Goal: Information Seeking & Learning: Learn about a topic

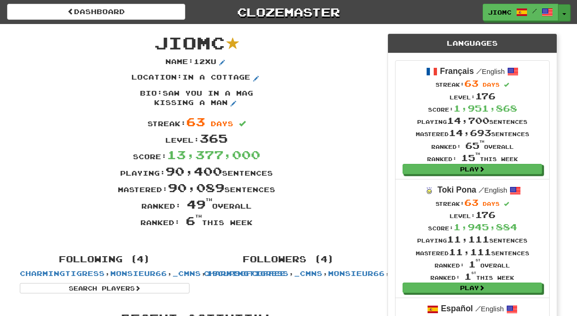
click at [563, 8] on button "Toggle Dropdown" at bounding box center [564, 12] width 12 height 17
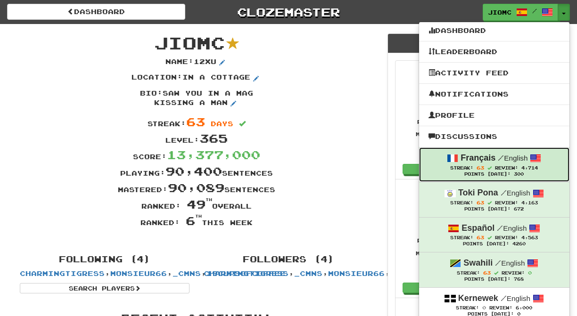
click at [469, 161] on strong "Français" at bounding box center [477, 157] width 35 height 9
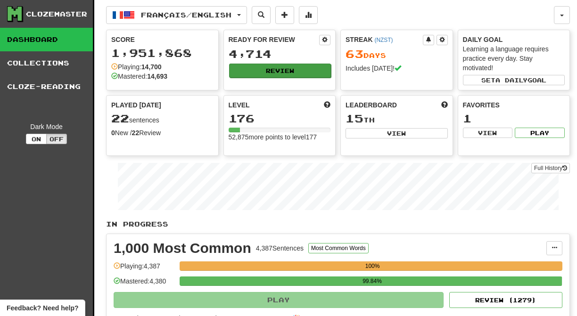
click at [268, 68] on button "Review" at bounding box center [280, 71] width 102 height 14
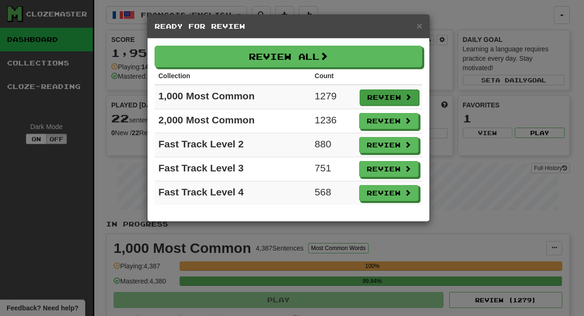
click at [384, 96] on button "Review" at bounding box center [389, 98] width 59 height 16
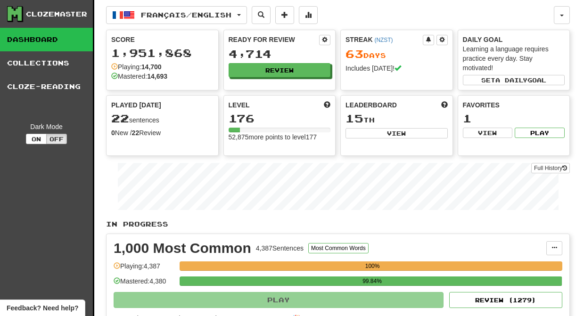
select select "********"
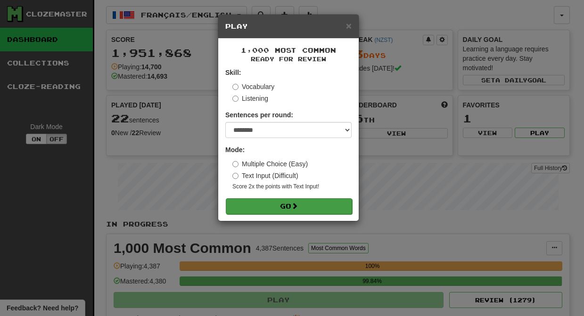
click at [298, 205] on span at bounding box center [294, 206] width 7 height 7
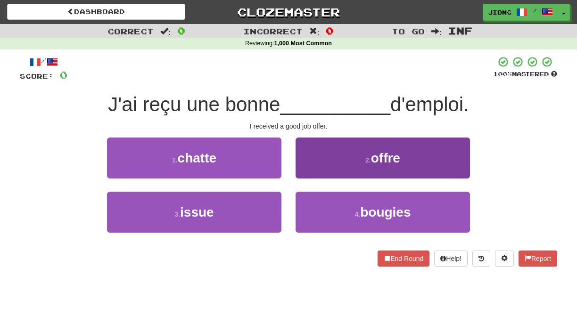
click at [311, 166] on button "2 . offre" at bounding box center [382, 158] width 174 height 41
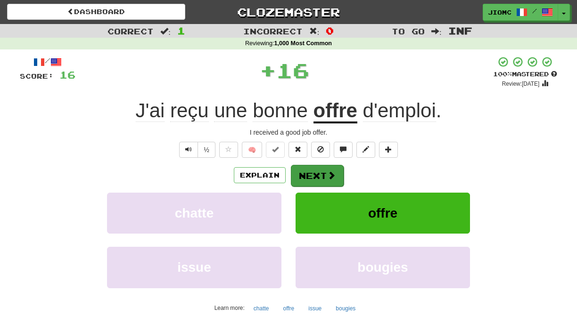
click at [311, 166] on button "Next" at bounding box center [317, 176] width 53 height 22
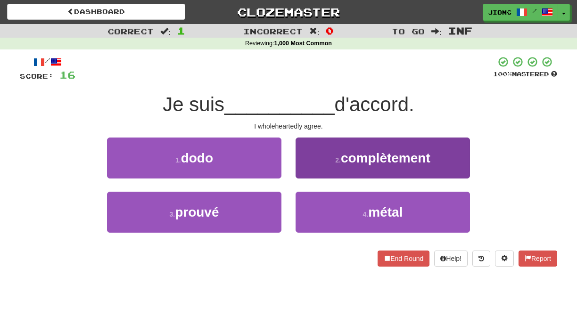
click at [309, 171] on button "2 . complètement" at bounding box center [382, 158] width 174 height 41
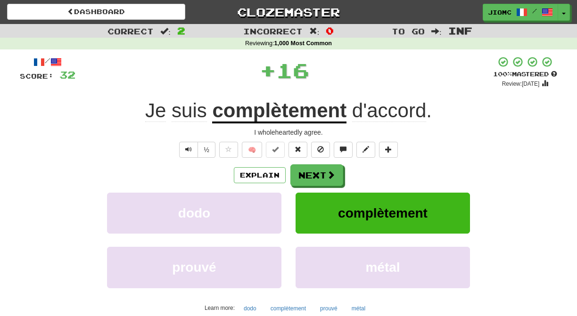
click at [309, 171] on button "Next" at bounding box center [316, 175] width 53 height 22
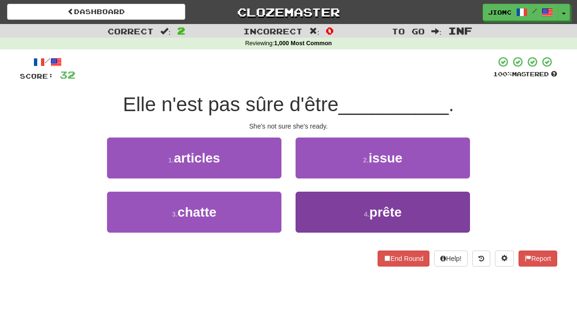
click at [308, 208] on button "4 . prête" at bounding box center [382, 212] width 174 height 41
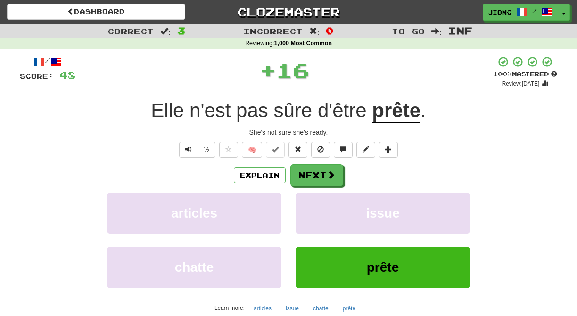
click at [308, 208] on button "issue" at bounding box center [382, 213] width 174 height 41
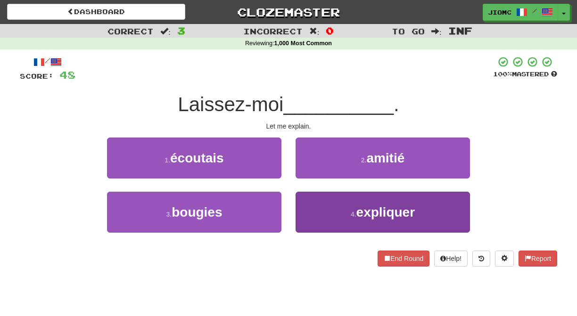
click at [308, 207] on button "4 . expliquer" at bounding box center [382, 212] width 174 height 41
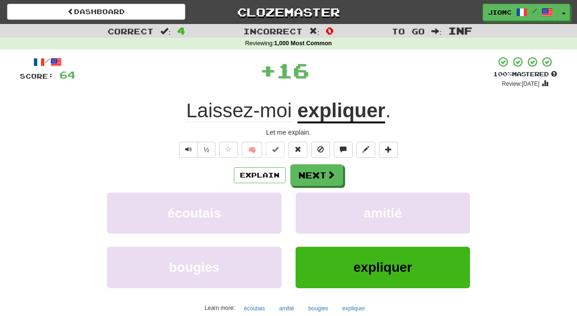
click at [308, 207] on button "amitié" at bounding box center [382, 213] width 174 height 41
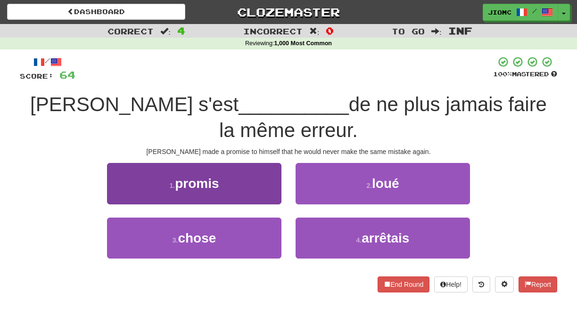
drag, startPoint x: 256, startPoint y: 162, endPoint x: 261, endPoint y: 166, distance: 6.4
click at [261, 166] on button "1 . promis" at bounding box center [194, 183] width 174 height 41
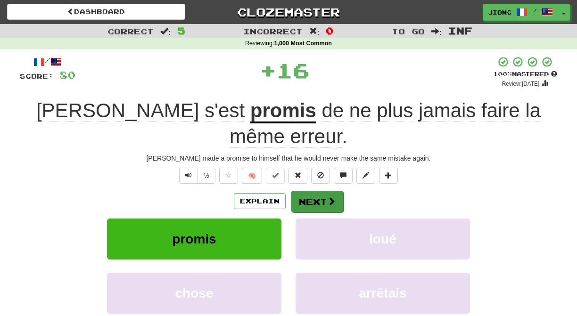
click at [322, 191] on button "Next" at bounding box center [317, 202] width 53 height 22
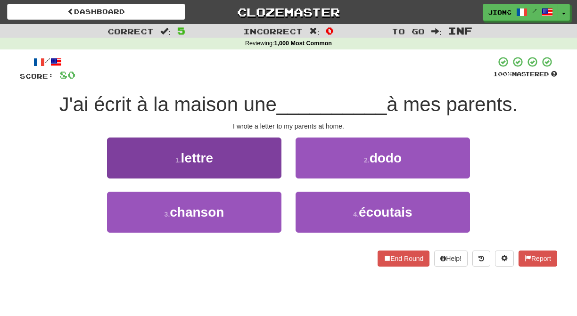
click at [261, 167] on button "1 . lettre" at bounding box center [194, 158] width 174 height 41
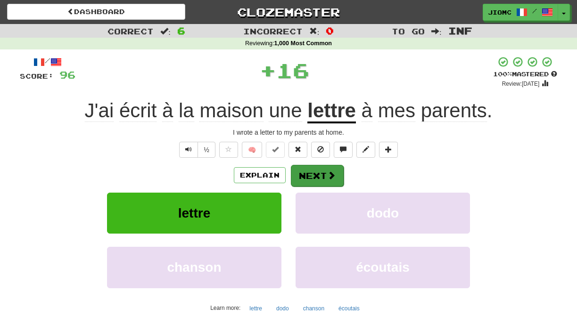
click at [311, 171] on button "Next" at bounding box center [317, 176] width 53 height 22
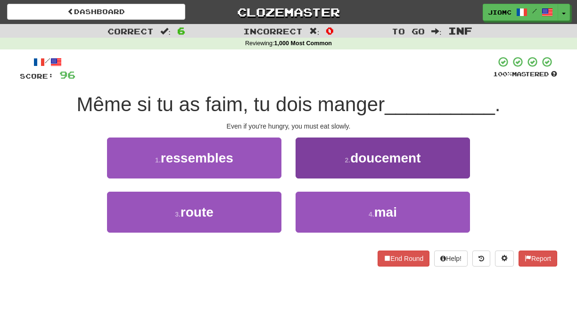
click at [311, 167] on button "2 . doucement" at bounding box center [382, 158] width 174 height 41
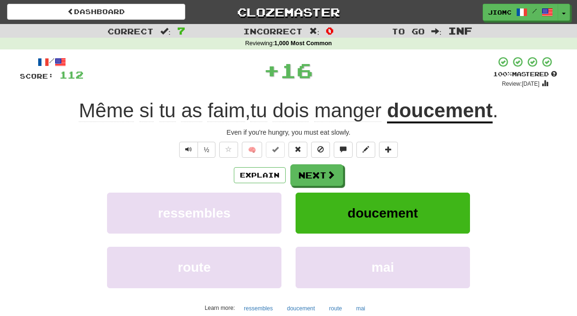
click at [310, 172] on button "Next" at bounding box center [316, 175] width 53 height 22
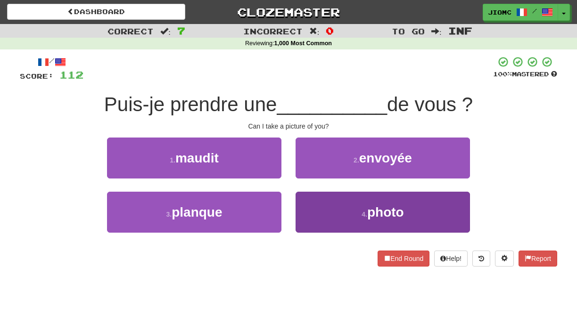
click at [311, 199] on button "4 . photo" at bounding box center [382, 212] width 174 height 41
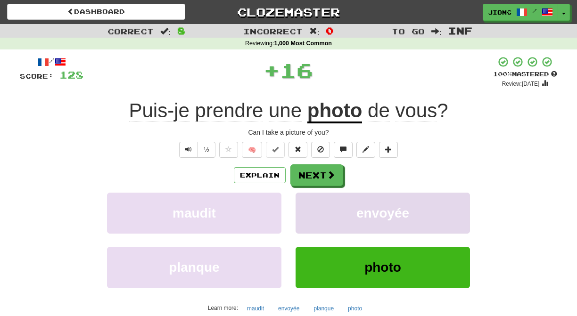
click at [312, 199] on button "envoyée" at bounding box center [382, 213] width 174 height 41
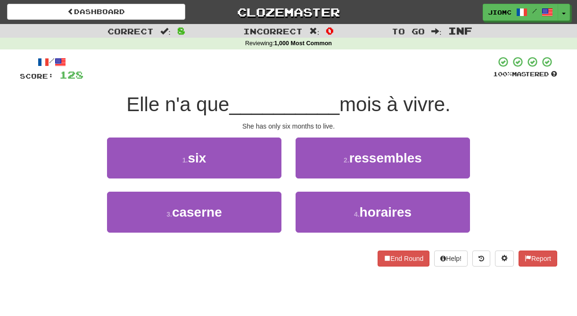
drag, startPoint x: 258, startPoint y: 153, endPoint x: 272, endPoint y: 162, distance: 16.7
click at [261, 157] on button "1 . six" at bounding box center [194, 158] width 174 height 41
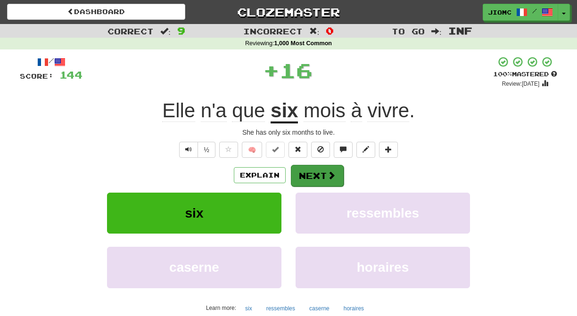
click at [315, 170] on button "Next" at bounding box center [317, 176] width 53 height 22
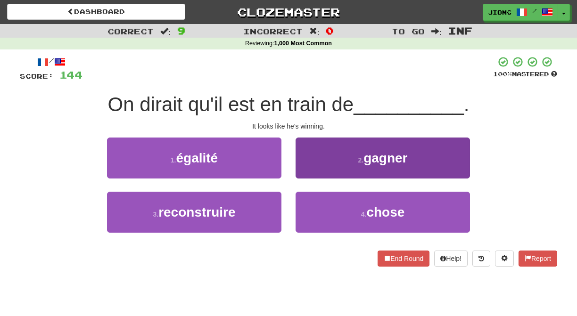
click at [306, 173] on button "2 . gagner" at bounding box center [382, 158] width 174 height 41
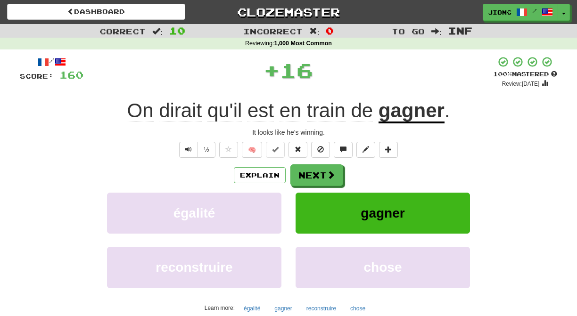
click at [306, 173] on button "Next" at bounding box center [316, 175] width 53 height 22
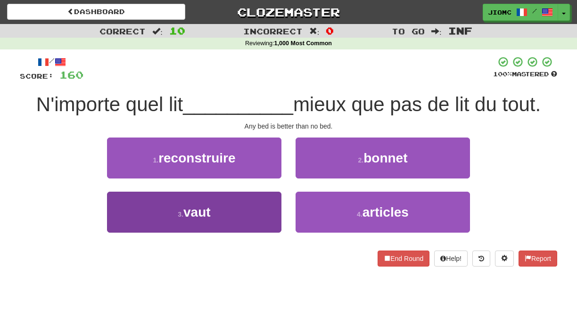
click at [269, 202] on button "3 . vaut" at bounding box center [194, 212] width 174 height 41
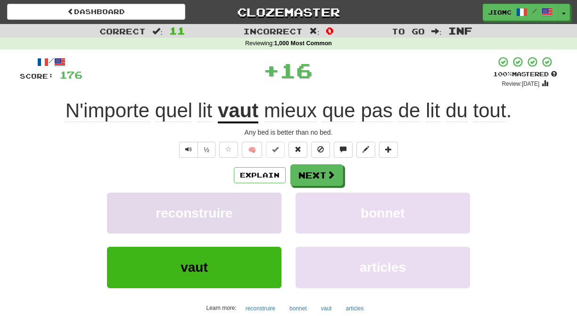
click at [269, 203] on button "reconstruire" at bounding box center [194, 213] width 174 height 41
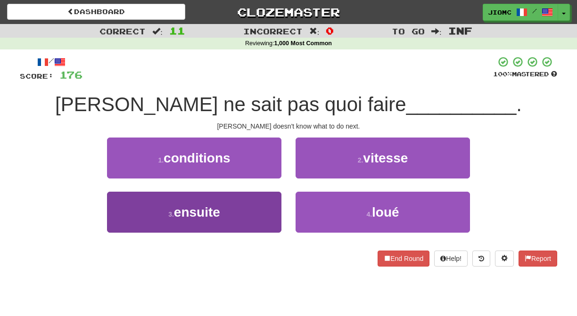
click at [269, 203] on button "3 . ensuite" at bounding box center [194, 212] width 174 height 41
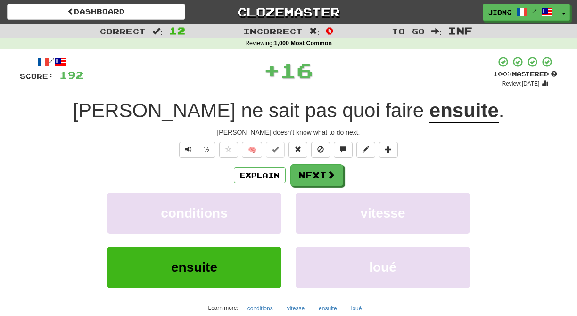
click at [269, 203] on button "conditions" at bounding box center [194, 213] width 174 height 41
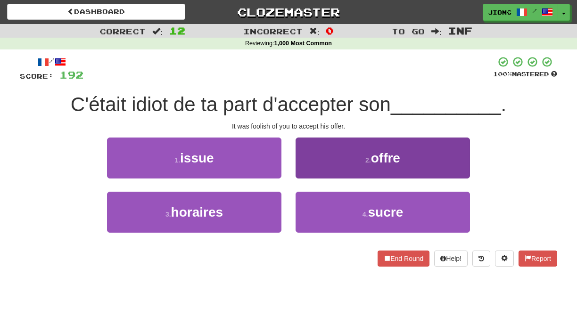
click at [319, 172] on button "2 . offre" at bounding box center [382, 158] width 174 height 41
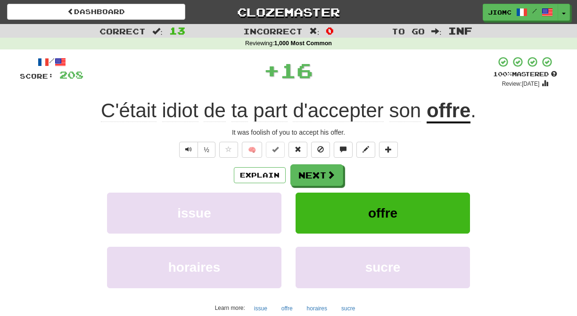
click at [319, 172] on button "Next" at bounding box center [316, 175] width 53 height 22
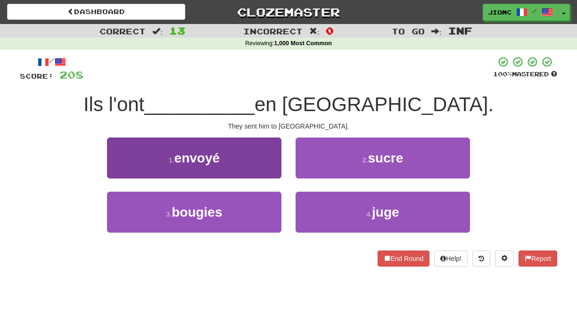
click at [273, 168] on button "1 . envoyé" at bounding box center [194, 158] width 174 height 41
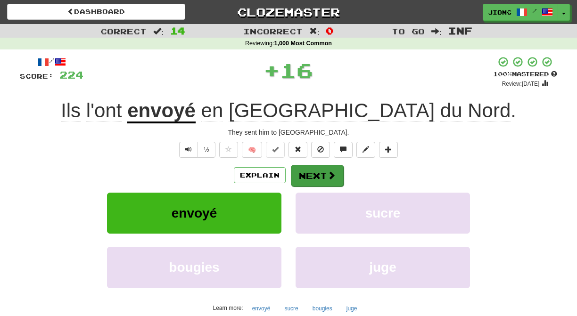
click at [327, 176] on span at bounding box center [331, 175] width 8 height 8
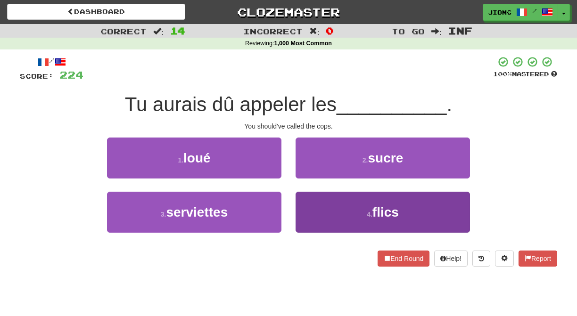
click at [323, 212] on button "4 . flics" at bounding box center [382, 212] width 174 height 41
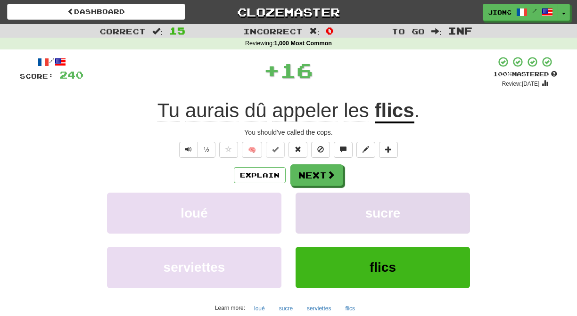
click at [322, 209] on button "sucre" at bounding box center [382, 213] width 174 height 41
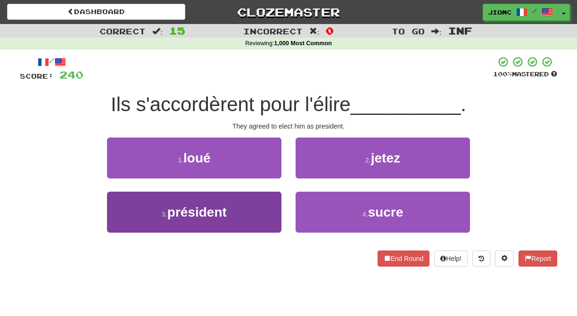
click at [273, 207] on button "3 . président" at bounding box center [194, 212] width 174 height 41
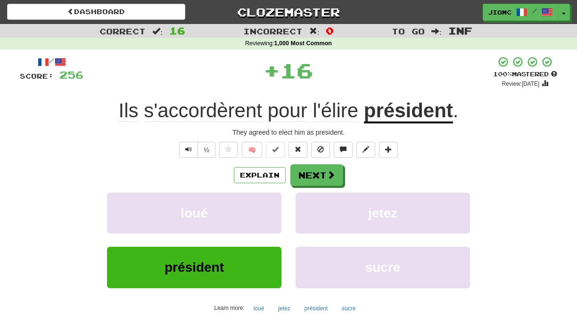
click at [273, 207] on button "loué" at bounding box center [194, 213] width 174 height 41
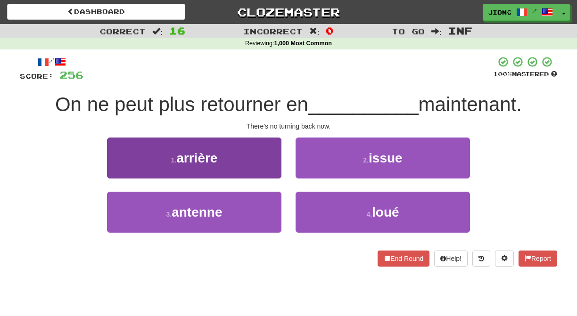
click at [275, 172] on button "1 . arrière" at bounding box center [194, 158] width 174 height 41
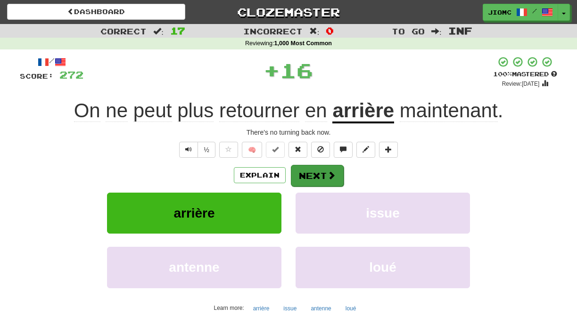
click at [315, 174] on button "Next" at bounding box center [317, 176] width 53 height 22
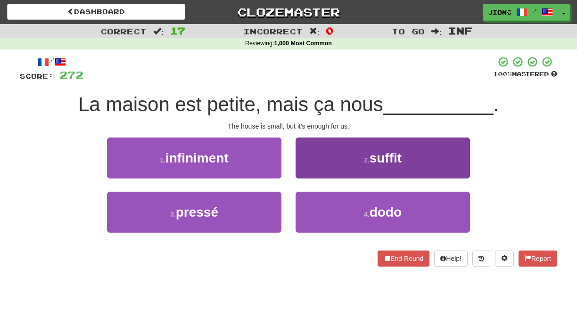
click at [311, 173] on button "2 . suffit" at bounding box center [382, 158] width 174 height 41
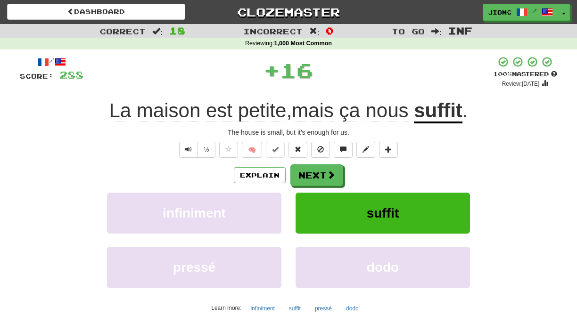
click at [310, 174] on button "Next" at bounding box center [316, 175] width 53 height 22
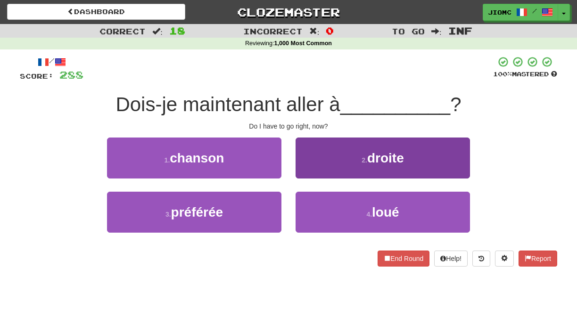
click at [311, 173] on button "2 . droite" at bounding box center [382, 158] width 174 height 41
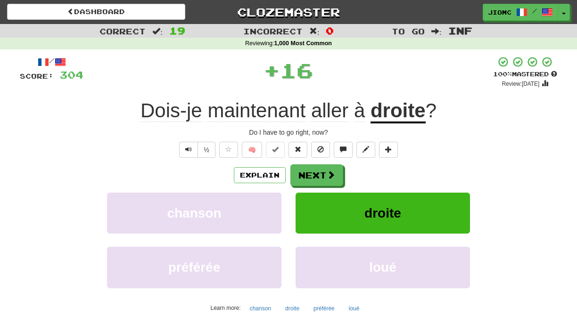
click at [311, 173] on button "Next" at bounding box center [316, 175] width 53 height 22
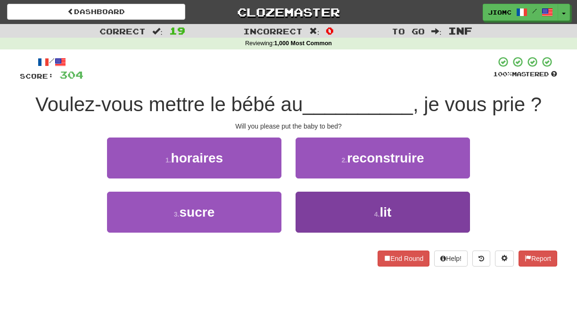
click at [311, 205] on button "4 . lit" at bounding box center [382, 212] width 174 height 41
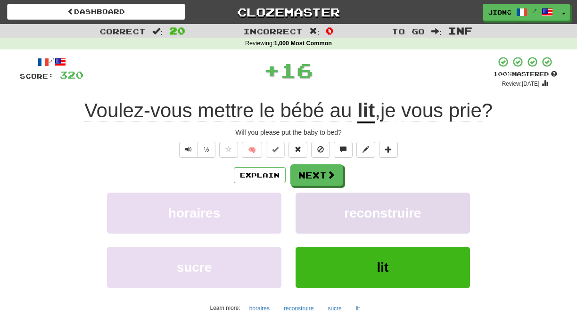
click at [311, 204] on button "reconstruire" at bounding box center [382, 213] width 174 height 41
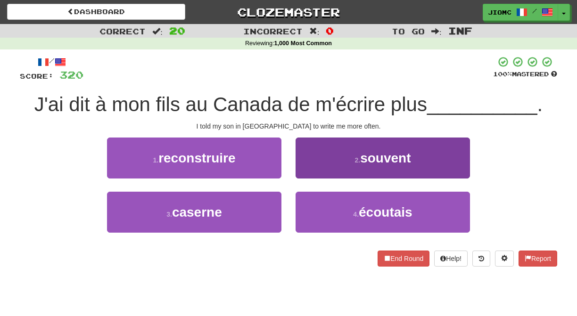
click at [303, 170] on button "2 . souvent" at bounding box center [382, 158] width 174 height 41
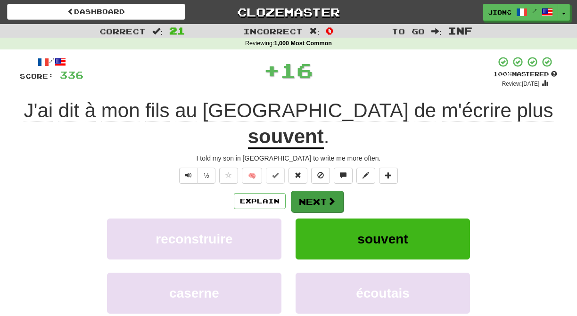
click at [302, 191] on button "Next" at bounding box center [317, 202] width 53 height 22
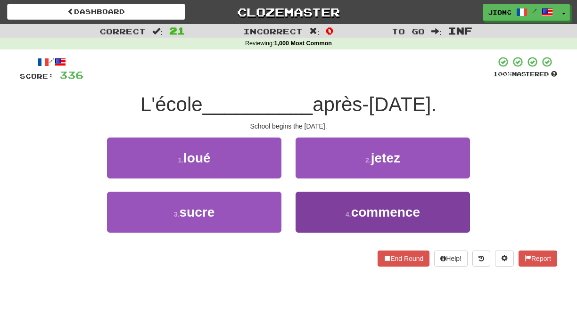
click at [307, 197] on button "4 . commence" at bounding box center [382, 212] width 174 height 41
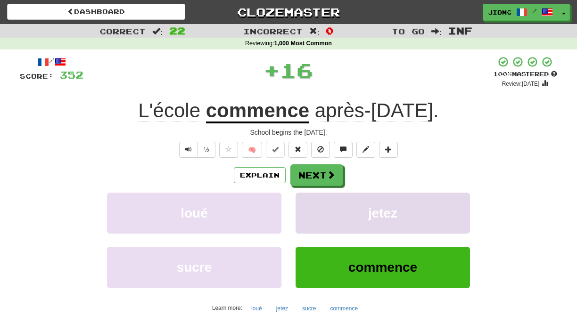
click at [307, 198] on button "jetez" at bounding box center [382, 213] width 174 height 41
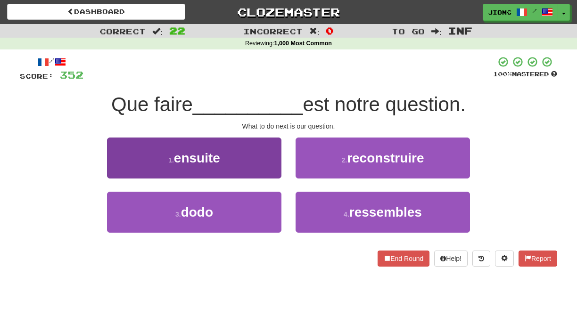
click at [268, 167] on button "1 . ensuite" at bounding box center [194, 158] width 174 height 41
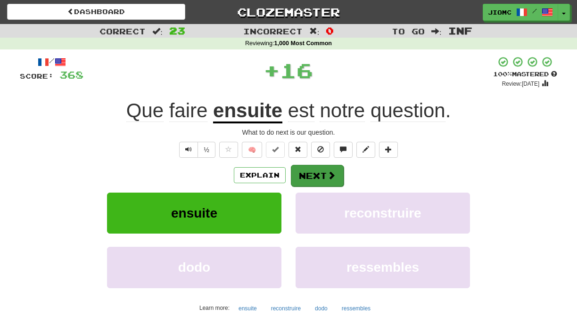
click at [311, 172] on button "Next" at bounding box center [317, 176] width 53 height 22
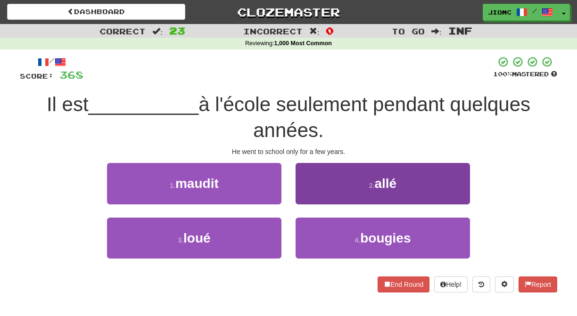
click at [311, 193] on button "2 . allé" at bounding box center [382, 183] width 174 height 41
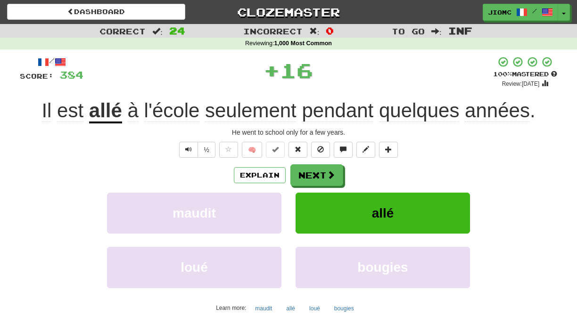
click at [311, 193] on button "allé" at bounding box center [382, 213] width 174 height 41
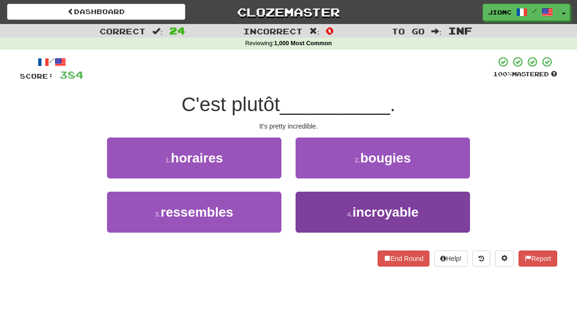
click at [303, 212] on button "4 . incroyable" at bounding box center [382, 212] width 174 height 41
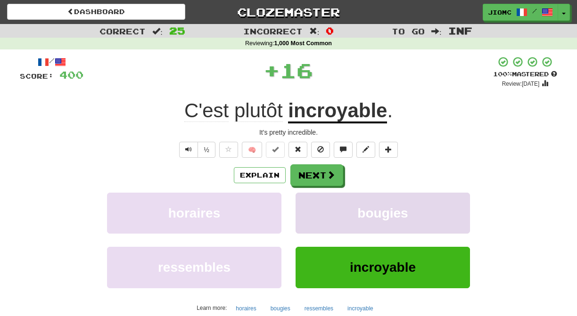
click at [303, 211] on button "bougies" at bounding box center [382, 213] width 174 height 41
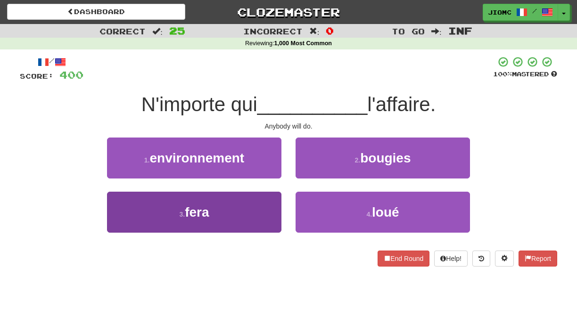
click at [265, 202] on button "3 . fera" at bounding box center [194, 212] width 174 height 41
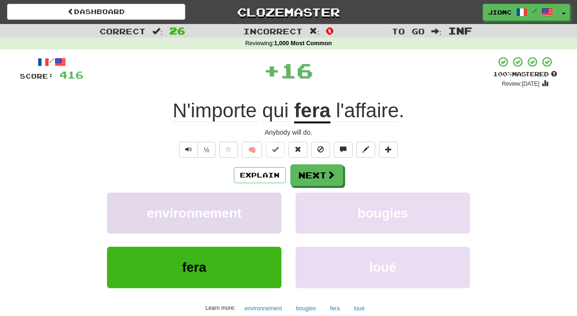
click at [265, 201] on button "environnement" at bounding box center [194, 213] width 174 height 41
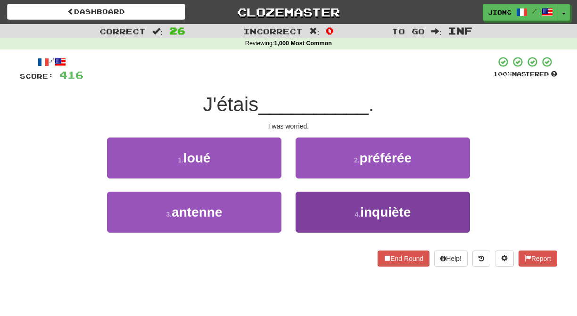
click at [314, 205] on button "4 . inquiète" at bounding box center [382, 212] width 174 height 41
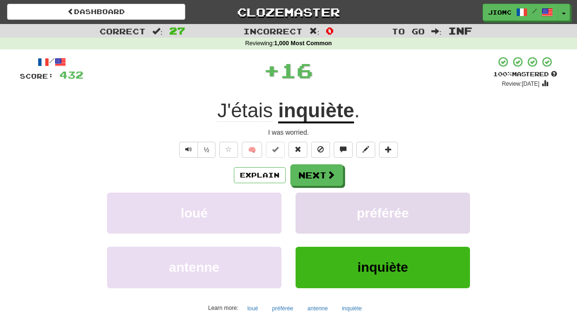
click at [314, 205] on button "préférée" at bounding box center [382, 213] width 174 height 41
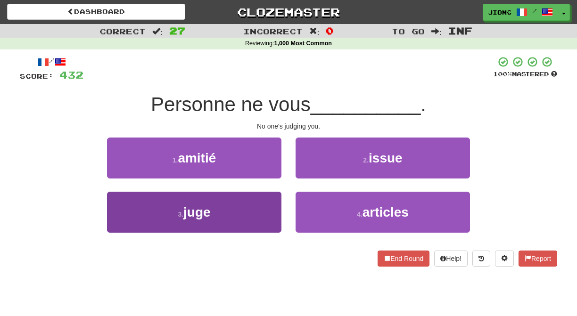
click at [273, 206] on button "3 . juge" at bounding box center [194, 212] width 174 height 41
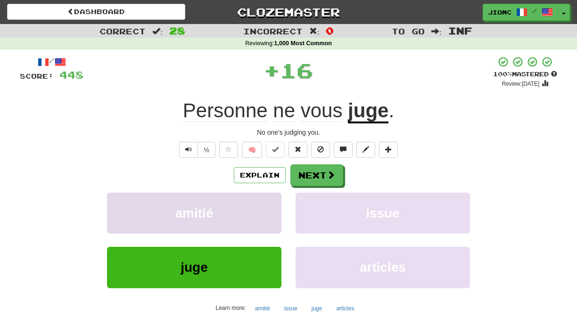
click at [273, 206] on button "amitié" at bounding box center [194, 213] width 174 height 41
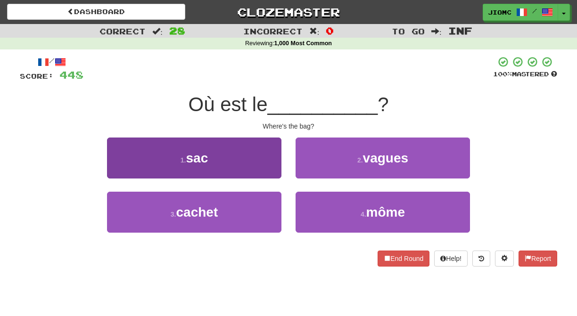
click at [274, 168] on button "1 . sac" at bounding box center [194, 158] width 174 height 41
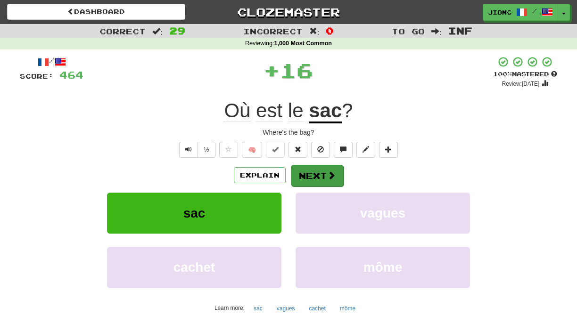
click at [312, 176] on button "Next" at bounding box center [317, 176] width 53 height 22
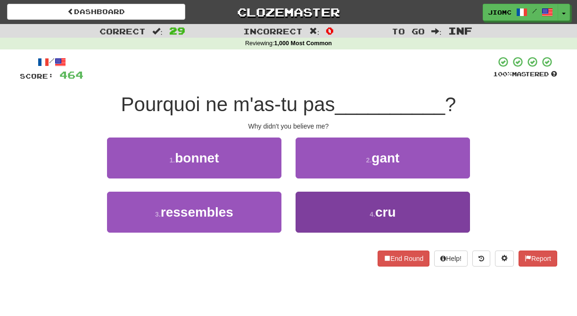
click at [306, 201] on button "4 . cru" at bounding box center [382, 212] width 174 height 41
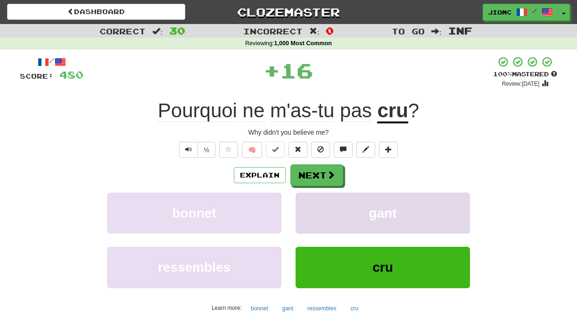
click at [306, 201] on button "gant" at bounding box center [382, 213] width 174 height 41
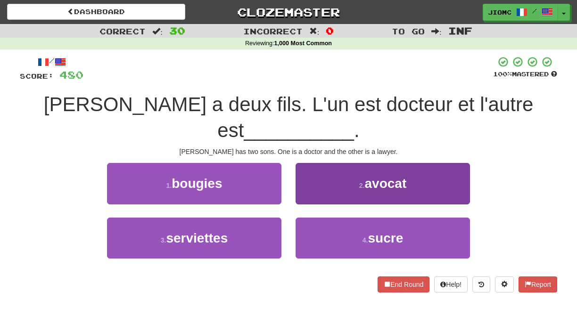
click at [308, 166] on button "2 . avocat" at bounding box center [382, 183] width 174 height 41
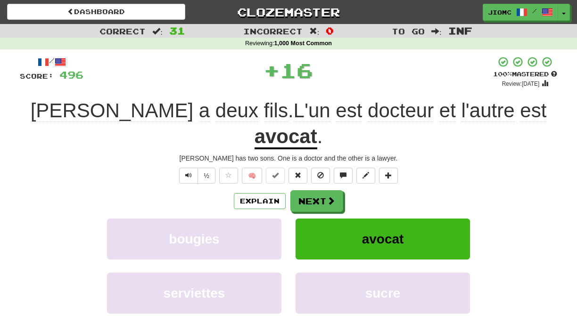
click at [308, 190] on button "Next" at bounding box center [316, 201] width 53 height 22
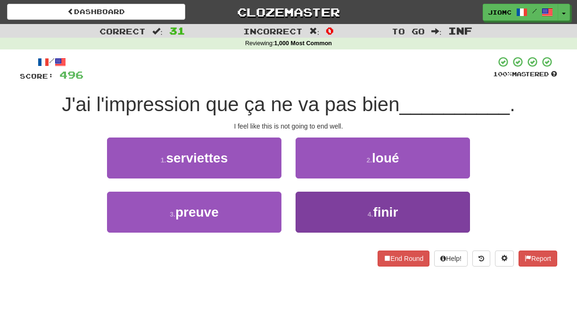
click at [313, 200] on button "4 . finir" at bounding box center [382, 212] width 174 height 41
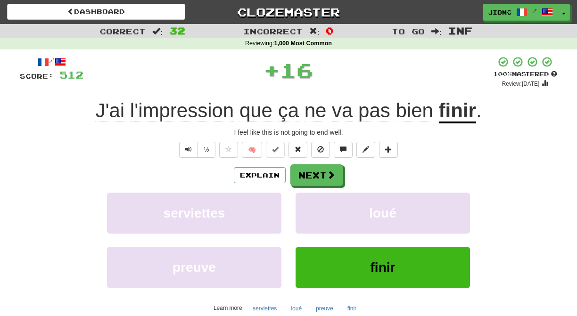
click at [313, 200] on button "loué" at bounding box center [382, 213] width 174 height 41
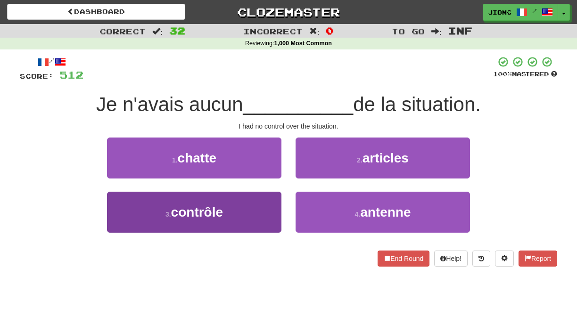
click at [275, 204] on button "3 . contrôle" at bounding box center [194, 212] width 174 height 41
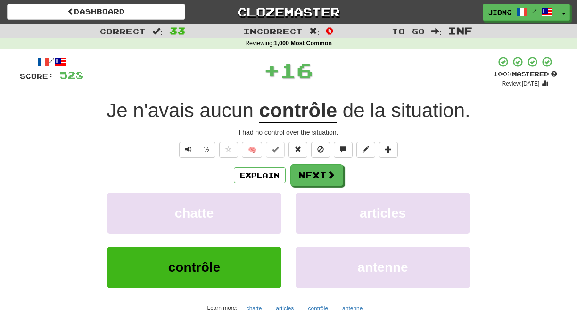
click at [275, 204] on button "chatte" at bounding box center [194, 213] width 174 height 41
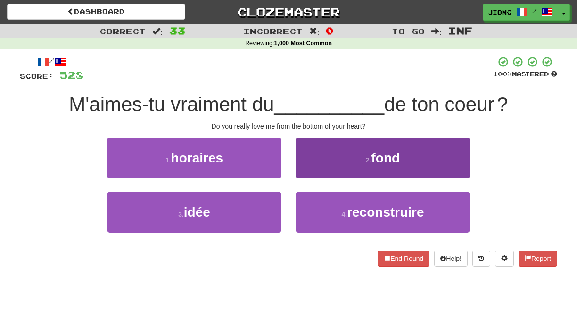
click at [309, 172] on button "2 . fond" at bounding box center [382, 158] width 174 height 41
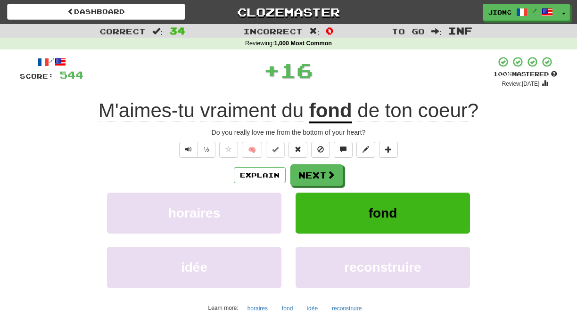
click at [309, 172] on button "Next" at bounding box center [316, 175] width 53 height 22
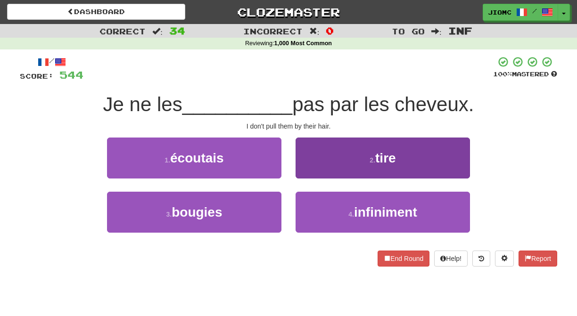
click at [309, 171] on button "2 . tire" at bounding box center [382, 158] width 174 height 41
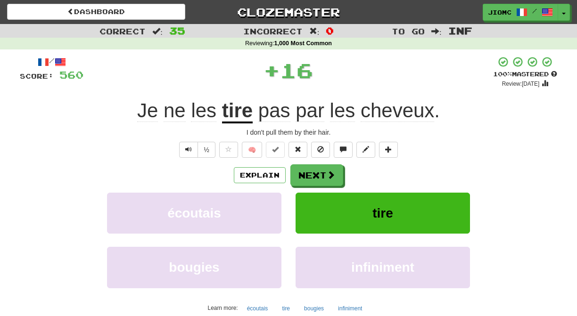
click at [309, 171] on button "Next" at bounding box center [316, 175] width 53 height 22
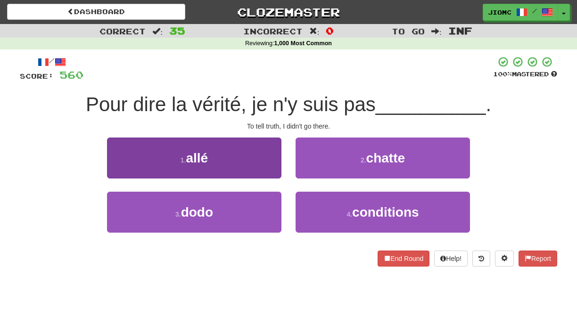
click at [265, 164] on button "1 . allé" at bounding box center [194, 158] width 174 height 41
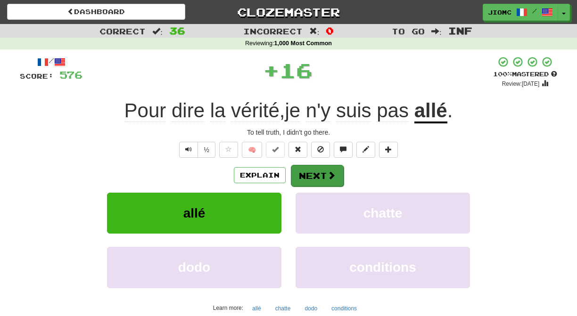
click at [308, 169] on button "Next" at bounding box center [317, 176] width 53 height 22
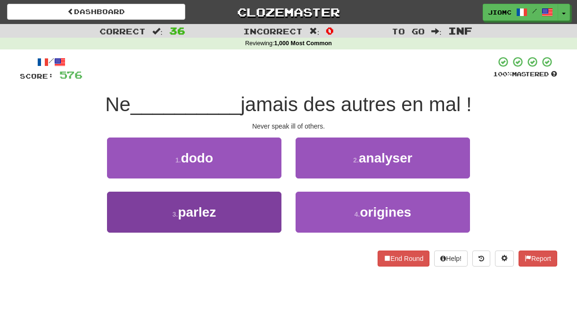
click at [277, 201] on button "3 . parlez" at bounding box center [194, 212] width 174 height 41
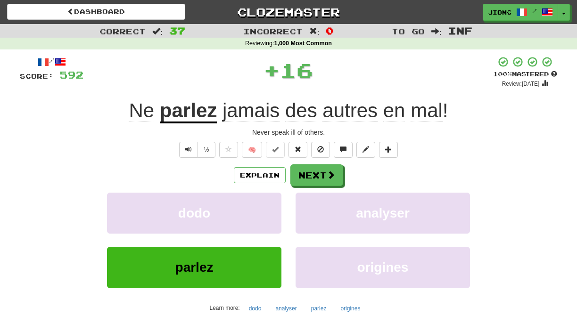
click at [277, 201] on button "dodo" at bounding box center [194, 213] width 174 height 41
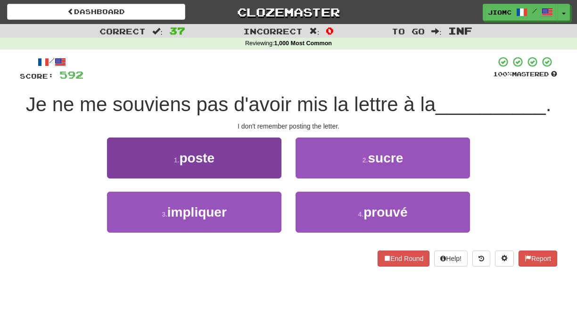
click at [276, 170] on button "1 . poste" at bounding box center [194, 158] width 174 height 41
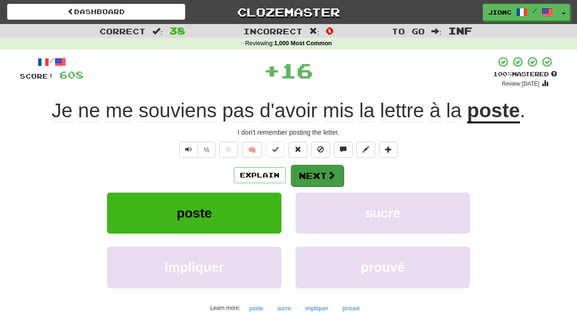
click at [314, 174] on button "Next" at bounding box center [317, 176] width 53 height 22
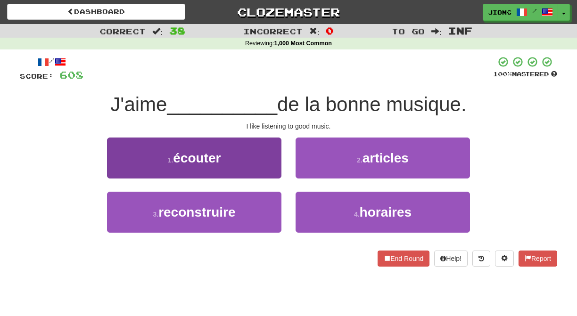
click at [273, 172] on button "1 . écouter" at bounding box center [194, 158] width 174 height 41
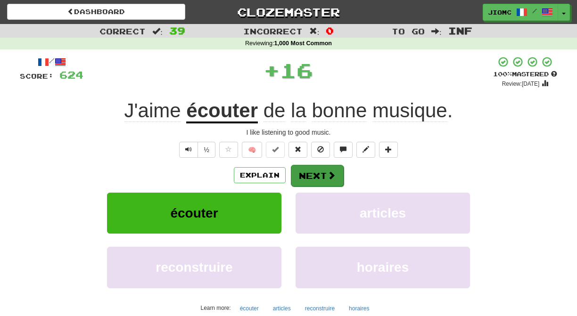
click at [295, 173] on button "Next" at bounding box center [317, 176] width 53 height 22
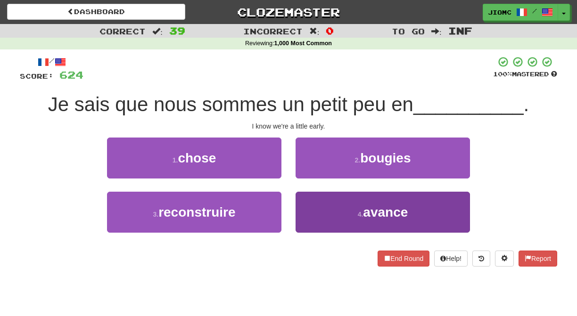
click at [305, 207] on button "4 . avance" at bounding box center [382, 212] width 174 height 41
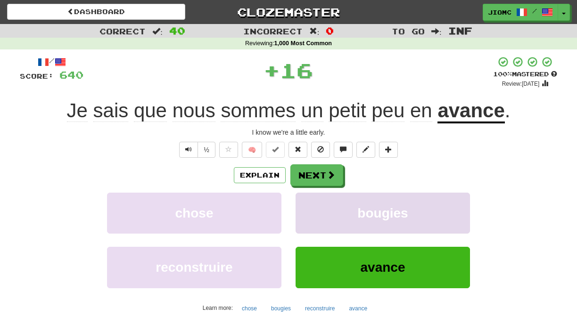
click at [306, 206] on button "bougies" at bounding box center [382, 213] width 174 height 41
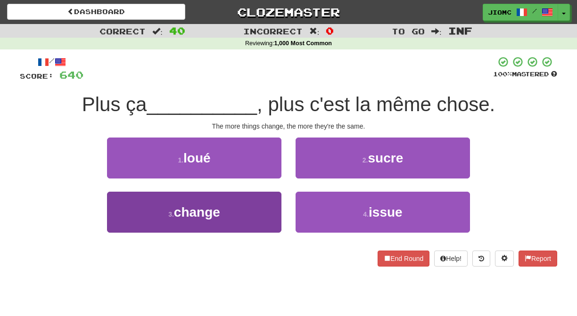
click at [271, 203] on button "3 . change" at bounding box center [194, 212] width 174 height 41
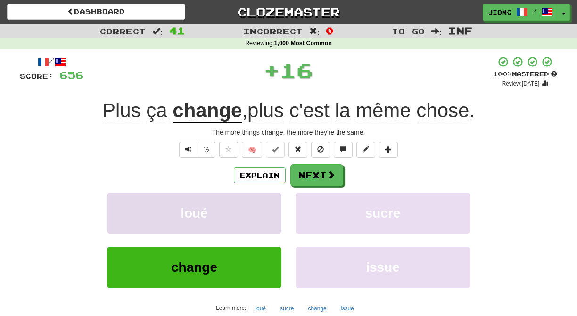
click at [271, 203] on button "loué" at bounding box center [194, 213] width 174 height 41
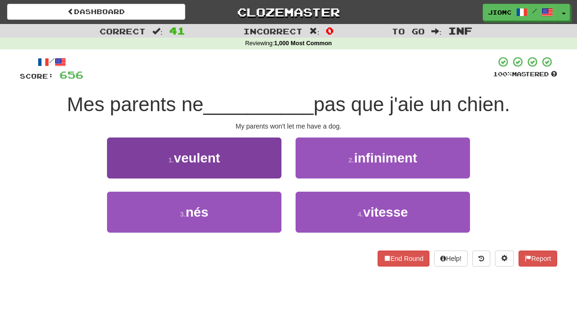
click at [271, 171] on button "1 . veulent" at bounding box center [194, 158] width 174 height 41
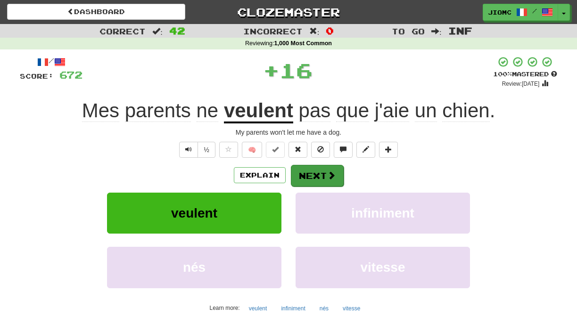
click at [307, 173] on button "Next" at bounding box center [317, 176] width 53 height 22
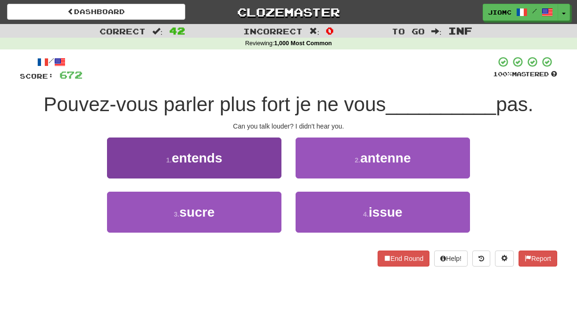
click at [276, 172] on button "1 . entends" at bounding box center [194, 158] width 174 height 41
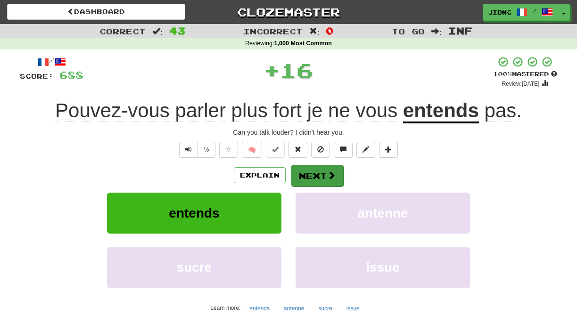
click at [303, 174] on button "Next" at bounding box center [317, 176] width 53 height 22
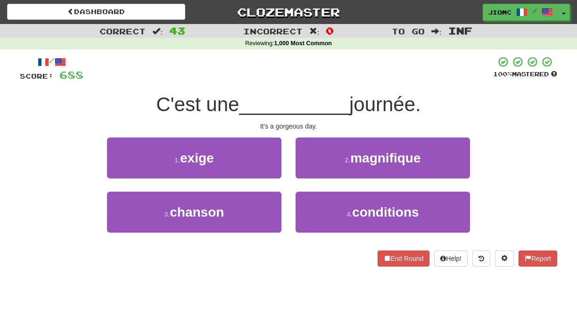
click at [303, 174] on button "2 . magnifique" at bounding box center [382, 158] width 174 height 41
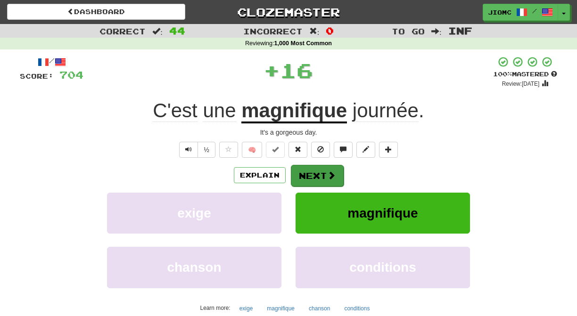
click at [303, 174] on button "Next" at bounding box center [317, 176] width 53 height 22
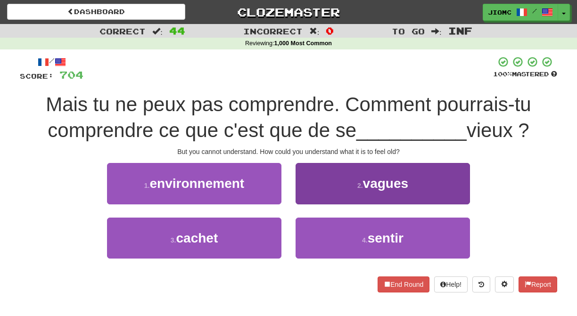
click at [308, 236] on button "4 . sentir" at bounding box center [382, 238] width 174 height 41
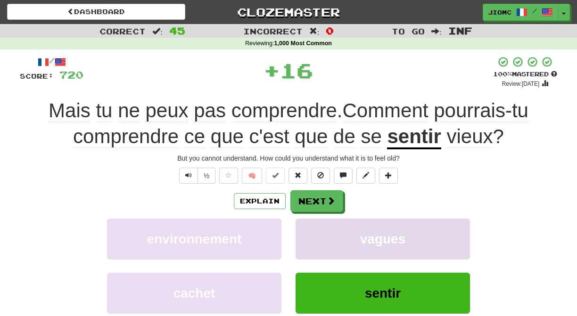
click at [308, 235] on button "vagues" at bounding box center [382, 239] width 174 height 41
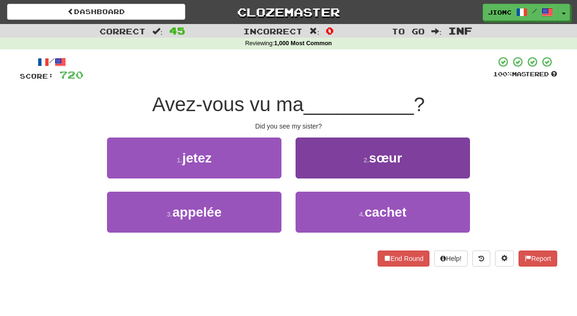
click at [306, 172] on button "2 . sœur" at bounding box center [382, 158] width 174 height 41
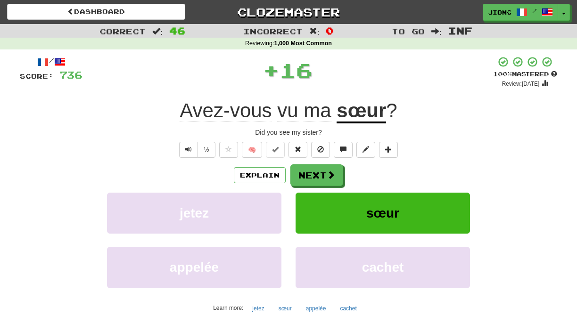
click at [306, 174] on button "Next" at bounding box center [316, 175] width 53 height 22
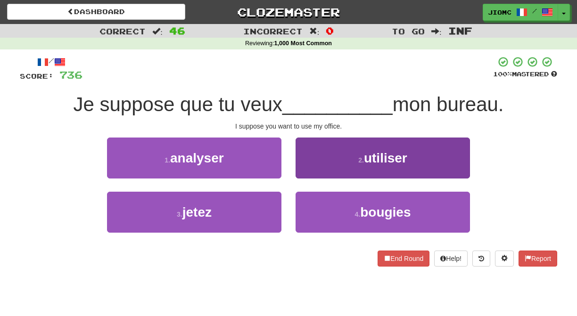
click at [306, 175] on button "2 . utiliser" at bounding box center [382, 158] width 174 height 41
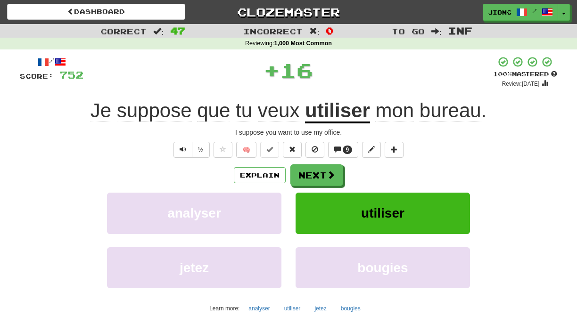
click at [306, 175] on button "Next" at bounding box center [316, 175] width 53 height 22
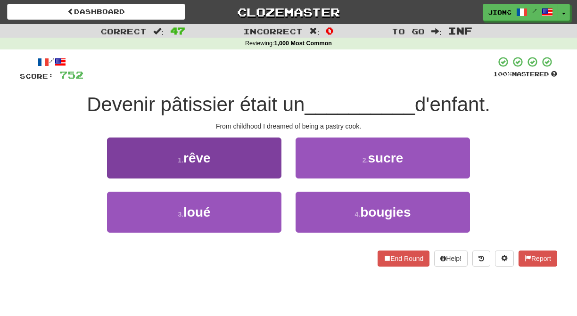
click at [272, 177] on button "1 . rêve" at bounding box center [194, 158] width 174 height 41
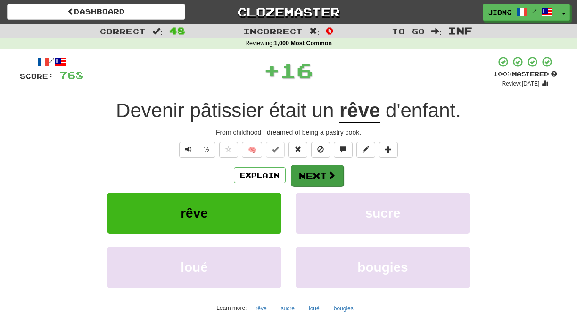
click at [304, 175] on button "Next" at bounding box center [317, 176] width 53 height 22
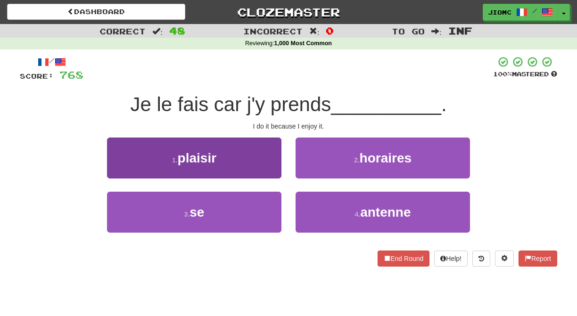
click at [271, 172] on button "1 . plaisir" at bounding box center [194, 158] width 174 height 41
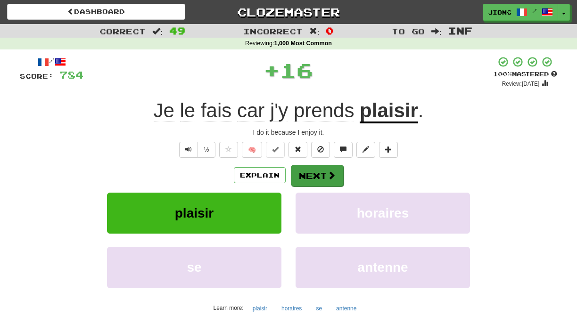
click at [314, 174] on button "Next" at bounding box center [317, 176] width 53 height 22
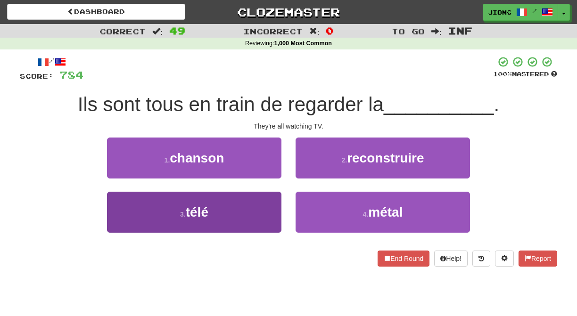
click at [262, 203] on button "3 . télé" at bounding box center [194, 212] width 174 height 41
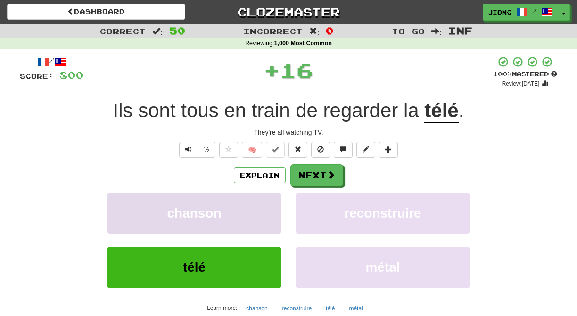
click at [263, 203] on button "chanson" at bounding box center [194, 213] width 174 height 41
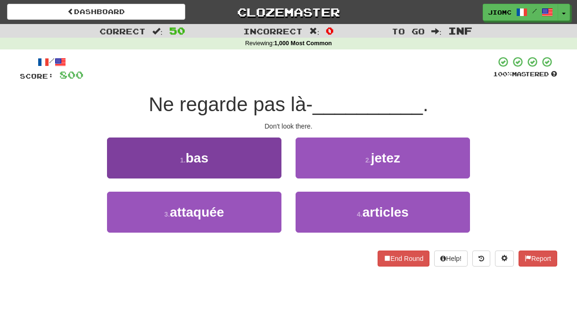
click at [274, 173] on button "1 . bas" at bounding box center [194, 158] width 174 height 41
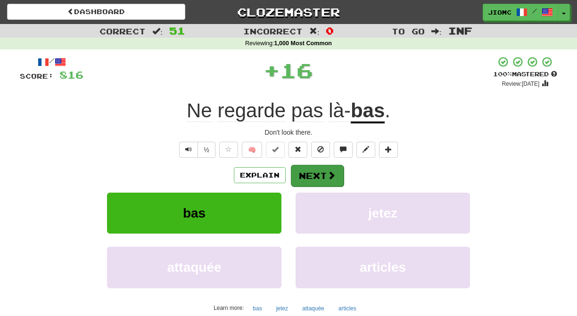
click at [299, 173] on button "Next" at bounding box center [317, 176] width 53 height 22
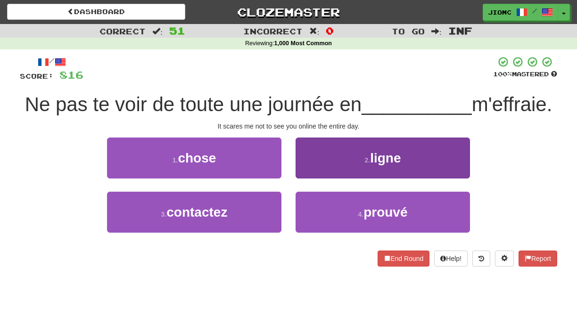
click at [297, 175] on button "2 . ligne" at bounding box center [382, 158] width 174 height 41
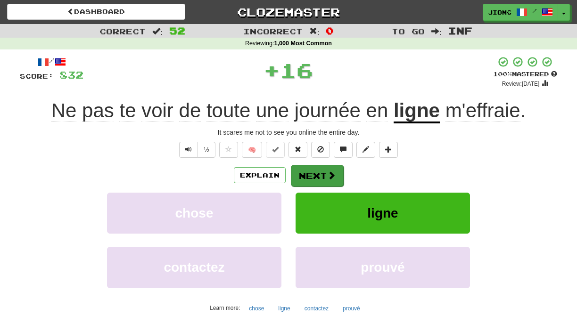
click at [299, 177] on button "Next" at bounding box center [317, 176] width 53 height 22
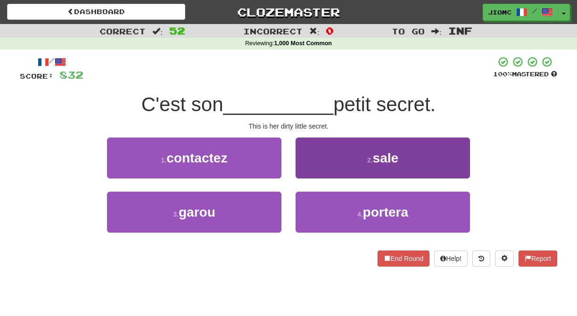
click at [303, 173] on button "2 . sale" at bounding box center [382, 158] width 174 height 41
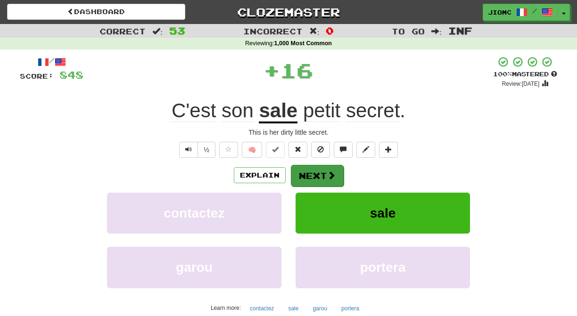
click at [302, 173] on button "Next" at bounding box center [317, 176] width 53 height 22
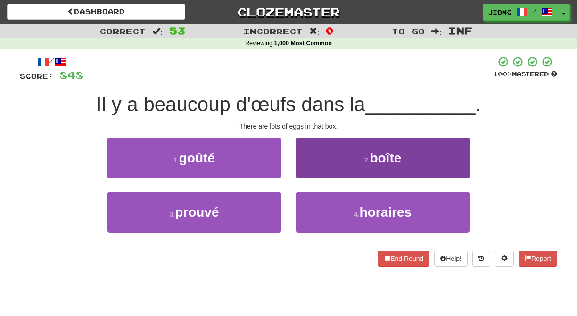
click at [302, 174] on button "2 . boîte" at bounding box center [382, 158] width 174 height 41
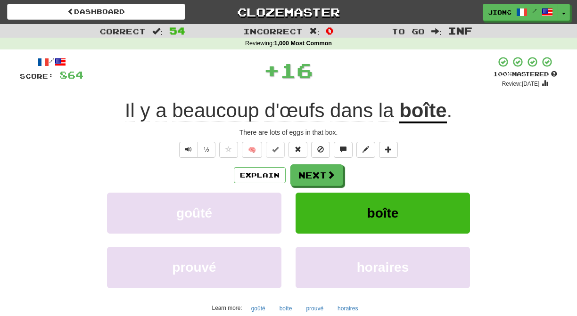
click at [302, 174] on button "Next" at bounding box center [316, 175] width 53 height 22
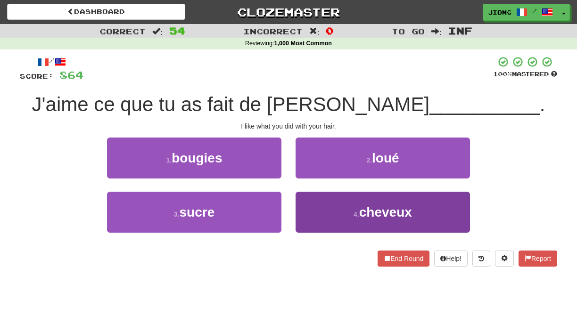
click at [303, 211] on button "4 . cheveux" at bounding box center [382, 212] width 174 height 41
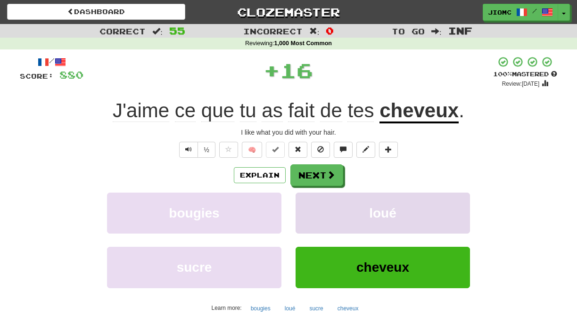
click at [302, 209] on button "loué" at bounding box center [382, 213] width 174 height 41
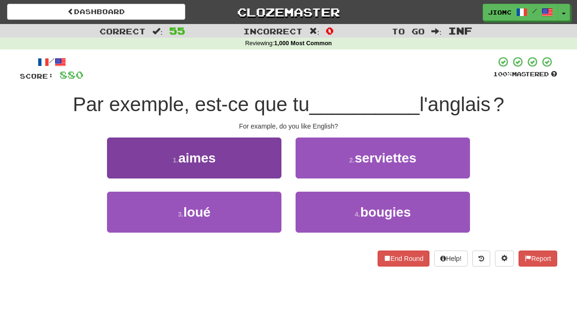
click at [270, 172] on button "1 . aimes" at bounding box center [194, 158] width 174 height 41
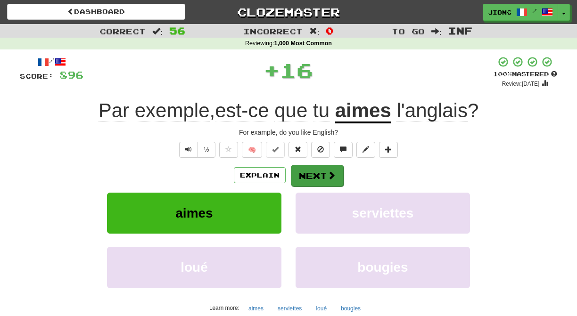
click at [308, 171] on button "Next" at bounding box center [317, 176] width 53 height 22
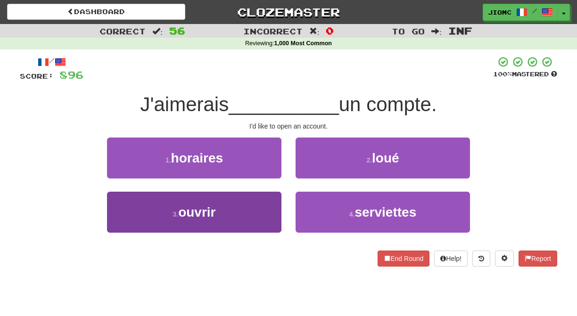
click at [265, 207] on button "3 . ouvrir" at bounding box center [194, 212] width 174 height 41
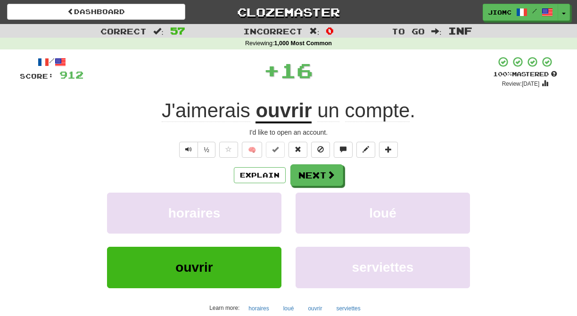
click at [265, 207] on button "horaires" at bounding box center [194, 213] width 174 height 41
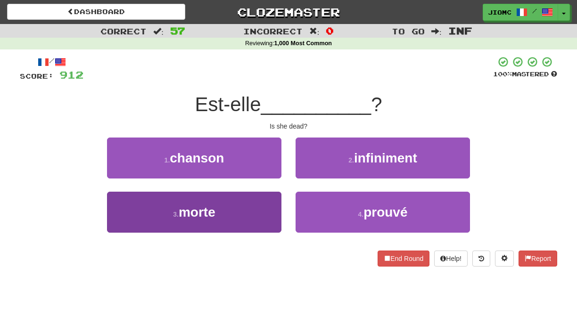
click at [267, 206] on button "3 . morte" at bounding box center [194, 212] width 174 height 41
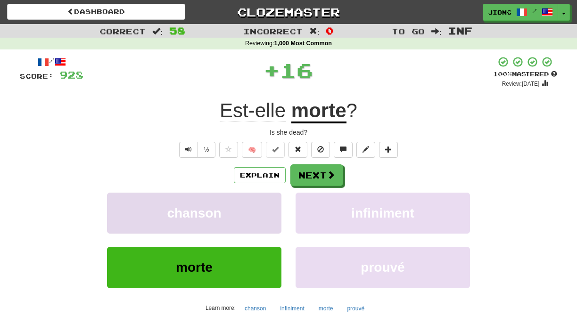
click at [268, 206] on button "chanson" at bounding box center [194, 213] width 174 height 41
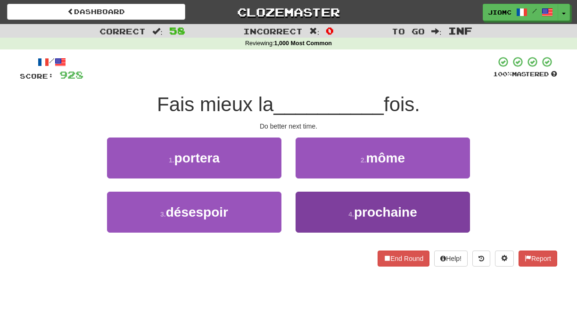
click at [306, 204] on button "4 . prochaine" at bounding box center [382, 212] width 174 height 41
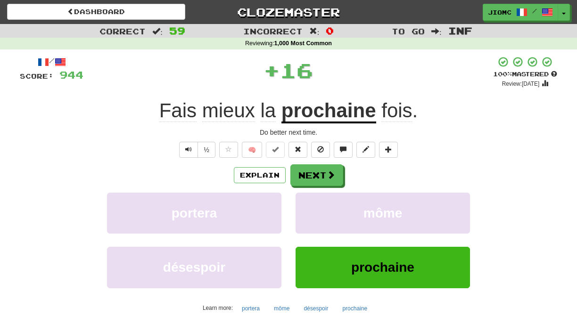
click at [306, 204] on button "môme" at bounding box center [382, 213] width 174 height 41
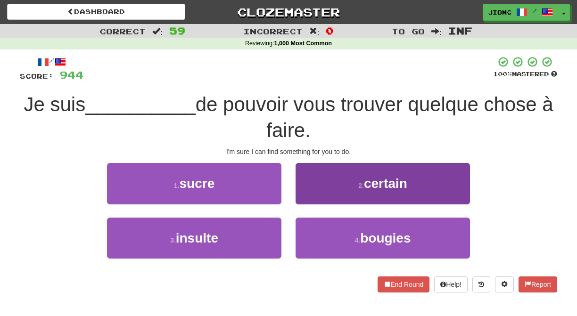
click at [316, 202] on button "2 . certain" at bounding box center [382, 183] width 174 height 41
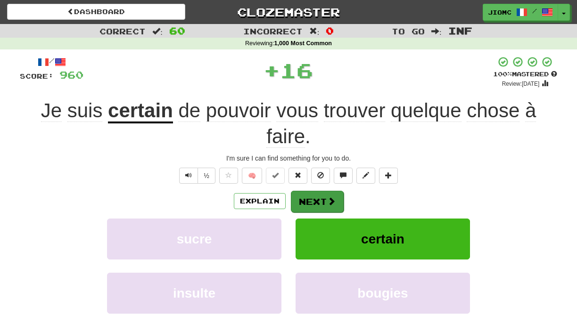
click at [315, 202] on button "Next" at bounding box center [317, 202] width 53 height 22
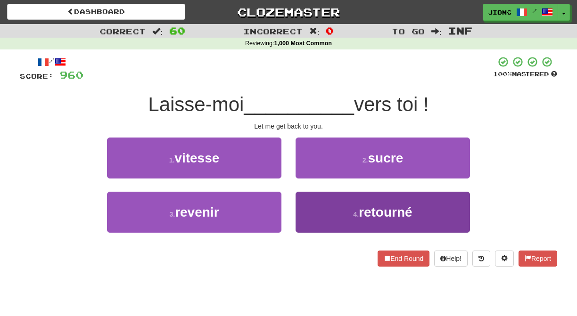
click at [304, 205] on button "4 . retourné" at bounding box center [382, 212] width 174 height 41
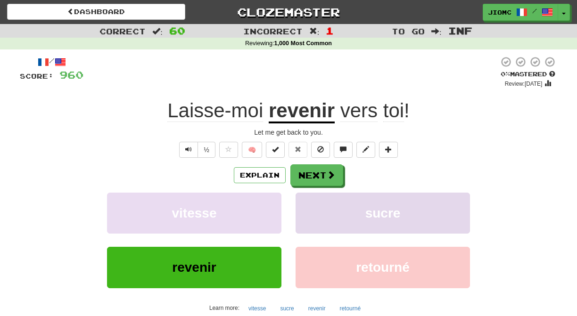
click at [303, 207] on button "sucre" at bounding box center [382, 213] width 174 height 41
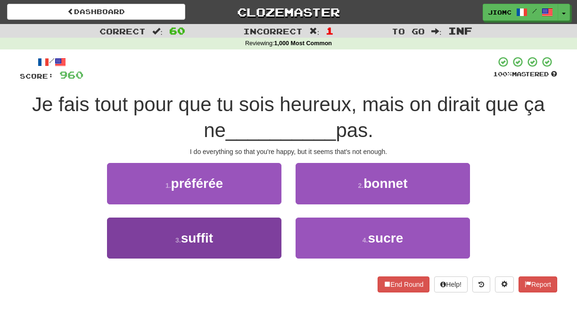
click at [268, 228] on button "3 . suffit" at bounding box center [194, 238] width 174 height 41
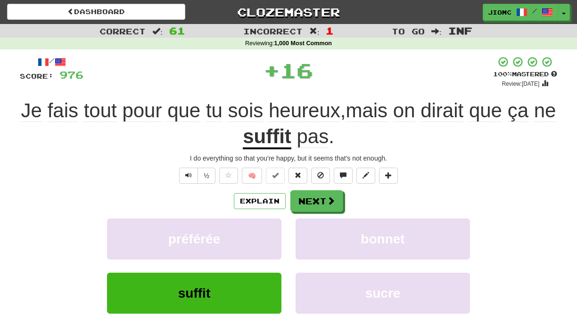
click at [268, 228] on button "préférée" at bounding box center [194, 239] width 174 height 41
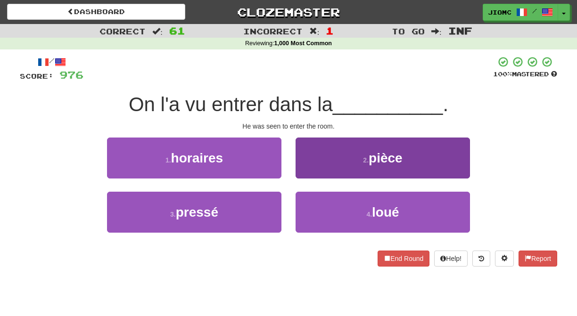
click at [310, 168] on button "2 . pièce" at bounding box center [382, 158] width 174 height 41
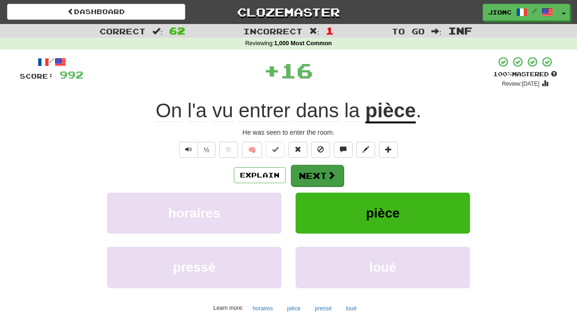
click at [308, 171] on button "Next" at bounding box center [317, 176] width 53 height 22
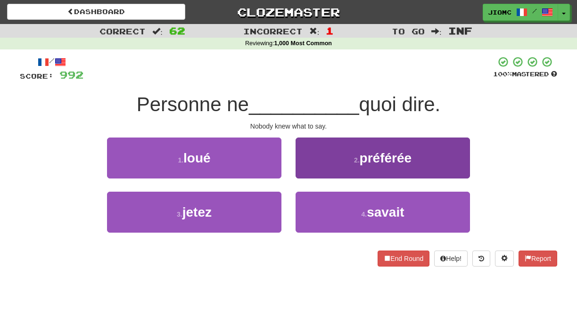
click at [310, 207] on button "4 . savait" at bounding box center [382, 212] width 174 height 41
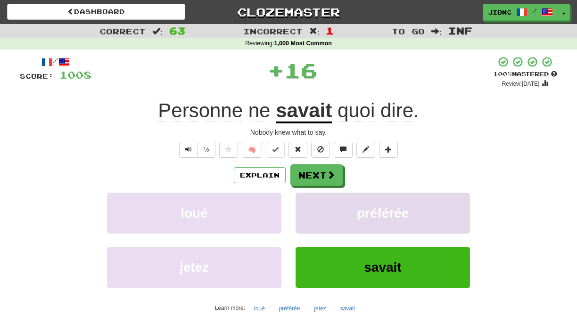
click at [307, 205] on button "préférée" at bounding box center [382, 213] width 174 height 41
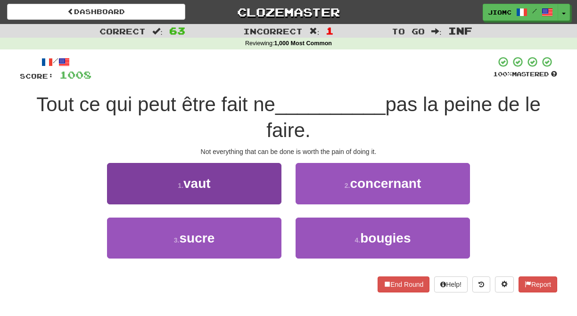
click at [276, 190] on button "1 . vaut" at bounding box center [194, 183] width 174 height 41
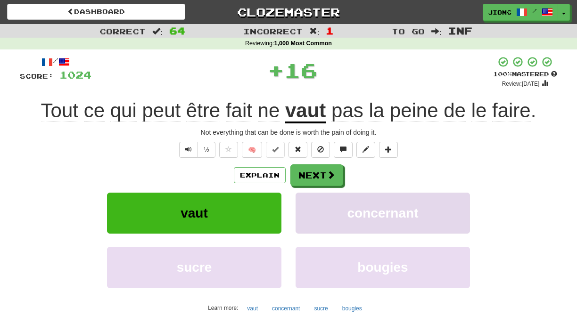
click at [313, 197] on button "concernant" at bounding box center [382, 213] width 174 height 41
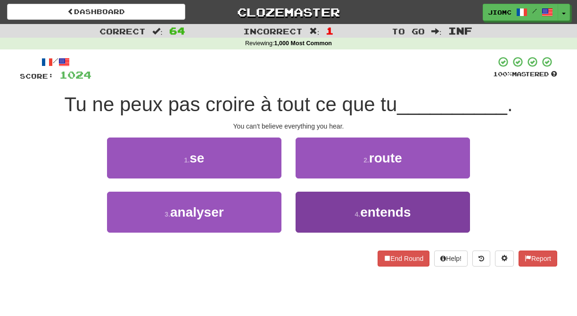
click at [311, 209] on button "4 . entends" at bounding box center [382, 212] width 174 height 41
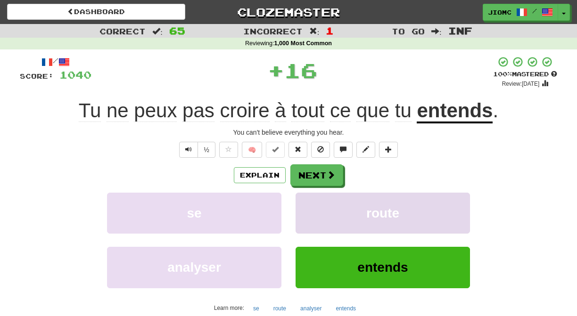
click at [311, 208] on button "route" at bounding box center [382, 213] width 174 height 41
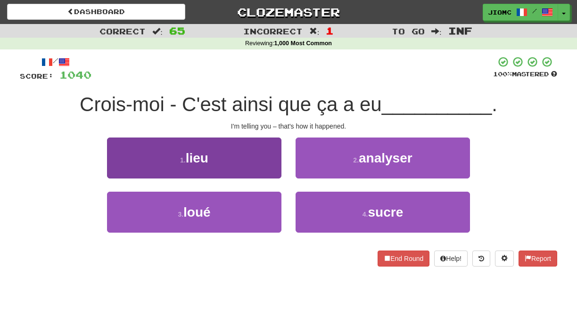
click at [275, 165] on button "1 . lieu" at bounding box center [194, 158] width 174 height 41
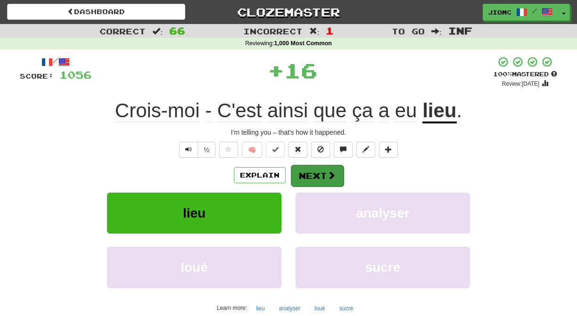
click at [315, 177] on button "Next" at bounding box center [317, 176] width 53 height 22
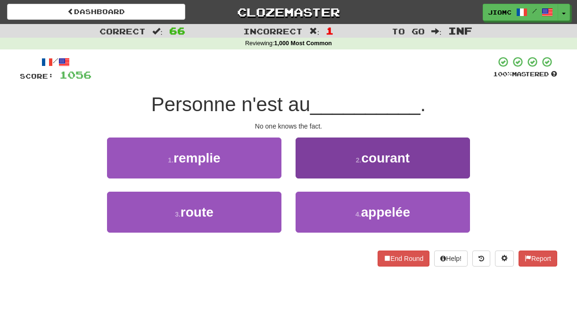
click at [313, 170] on button "2 . courant" at bounding box center [382, 158] width 174 height 41
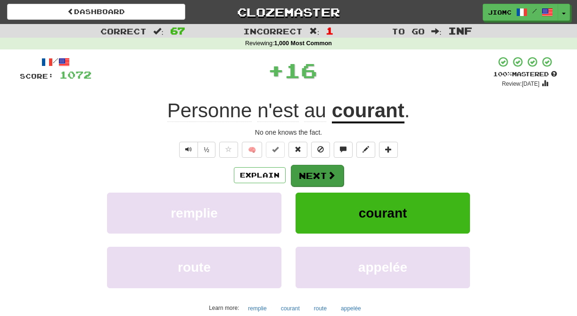
click at [312, 173] on button "Next" at bounding box center [317, 176] width 53 height 22
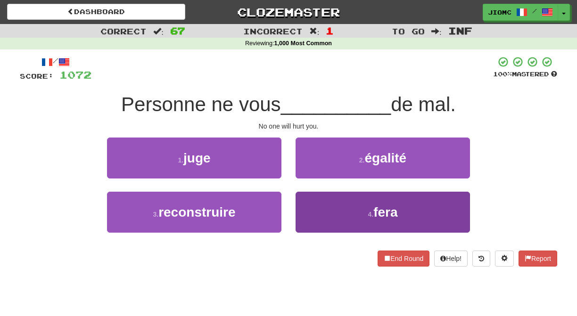
click at [312, 204] on button "4 . fera" at bounding box center [382, 212] width 174 height 41
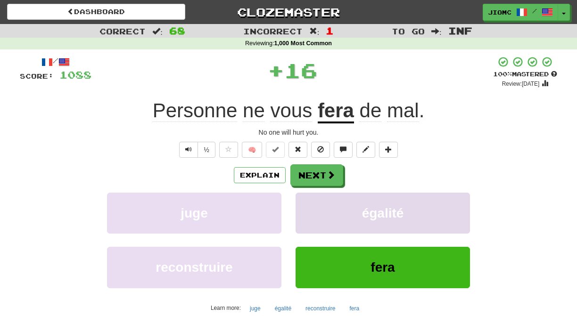
click at [313, 204] on button "égalité" at bounding box center [382, 213] width 174 height 41
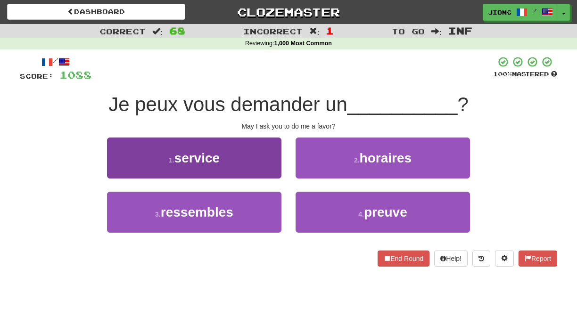
click at [267, 169] on button "1 . service" at bounding box center [194, 158] width 174 height 41
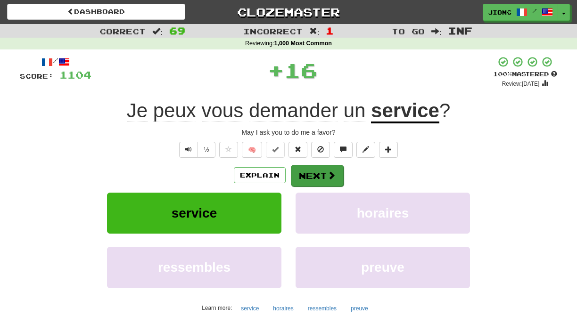
drag, startPoint x: 267, startPoint y: 169, endPoint x: 306, endPoint y: 173, distance: 38.9
click at [306, 173] on button "Next" at bounding box center [317, 176] width 53 height 22
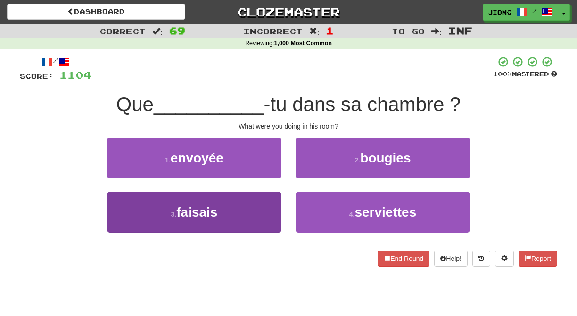
click at [267, 204] on button "3 . faisais" at bounding box center [194, 212] width 174 height 41
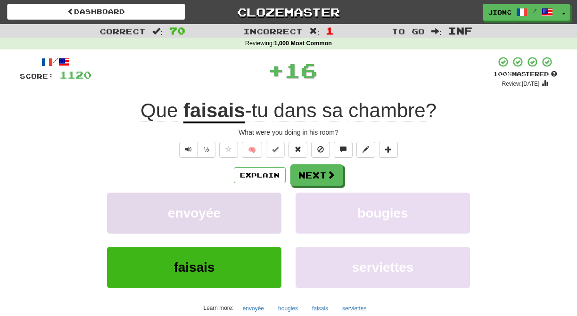
click at [269, 203] on button "envoyée" at bounding box center [194, 213] width 174 height 41
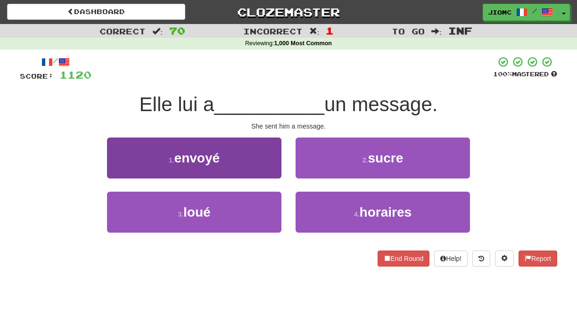
click at [272, 168] on button "1 . envoyé" at bounding box center [194, 158] width 174 height 41
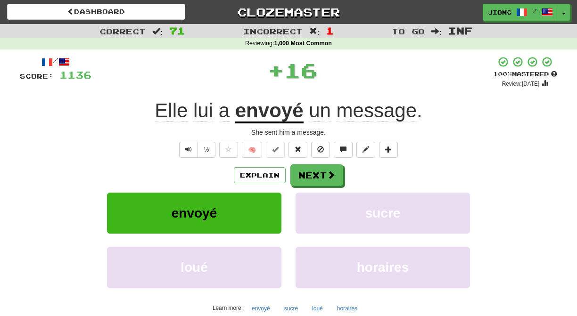
click at [303, 171] on button "Next" at bounding box center [316, 175] width 53 height 22
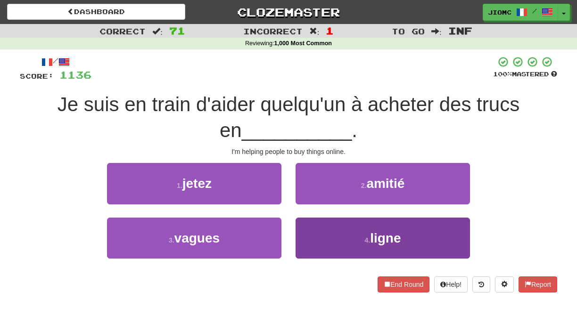
click at [312, 228] on button "4 . ligne" at bounding box center [382, 238] width 174 height 41
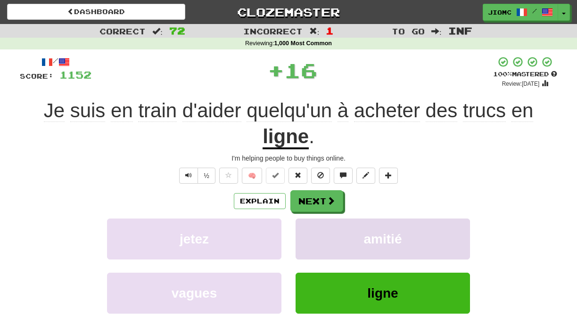
click at [312, 228] on button "amitié" at bounding box center [382, 239] width 174 height 41
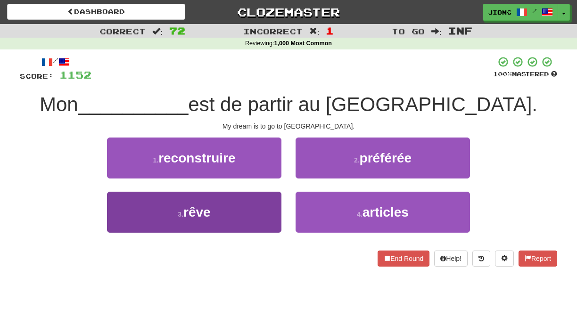
click at [269, 217] on button "3 . rêve" at bounding box center [194, 212] width 174 height 41
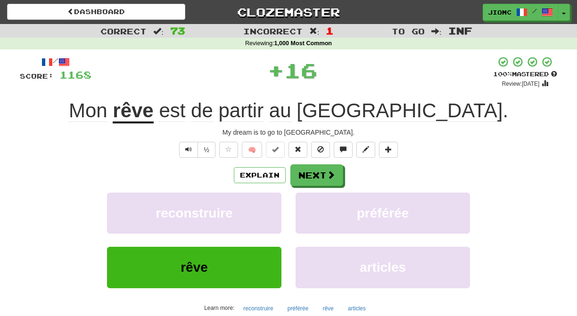
click at [269, 217] on button "reconstruire" at bounding box center [194, 213] width 174 height 41
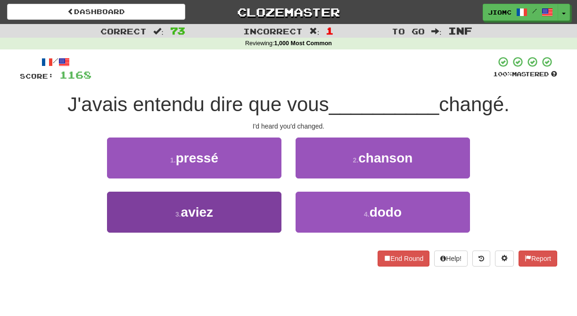
click at [270, 208] on button "3 . aviez" at bounding box center [194, 212] width 174 height 41
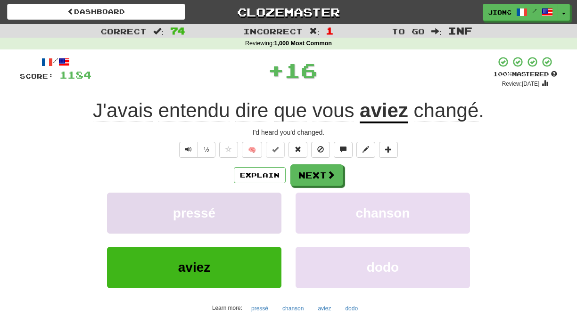
click at [270, 207] on button "pressé" at bounding box center [194, 213] width 174 height 41
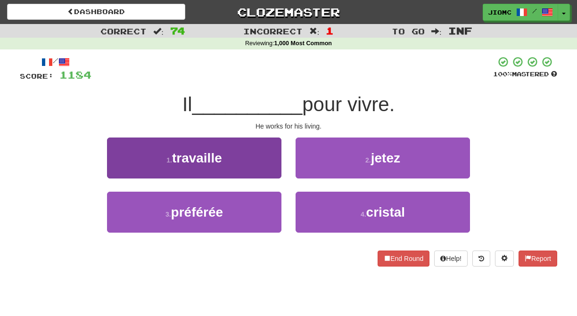
click at [267, 167] on button "1 . travaille" at bounding box center [194, 158] width 174 height 41
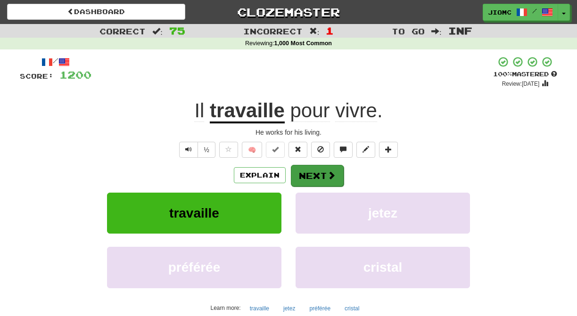
click at [311, 173] on button "Next" at bounding box center [317, 176] width 53 height 22
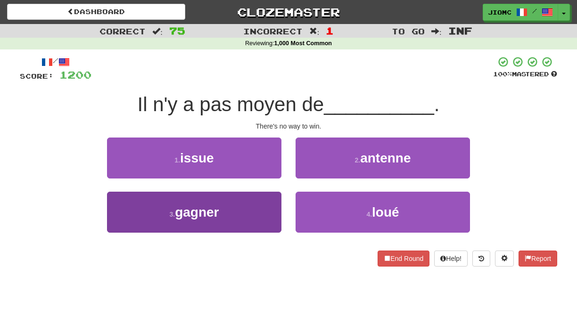
click at [250, 210] on button "3 . gagner" at bounding box center [194, 212] width 174 height 41
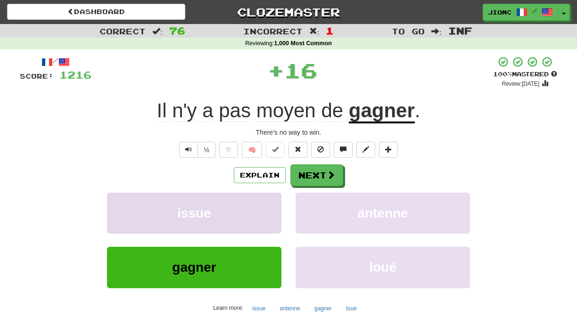
click at [249, 210] on button "issue" at bounding box center [194, 213] width 174 height 41
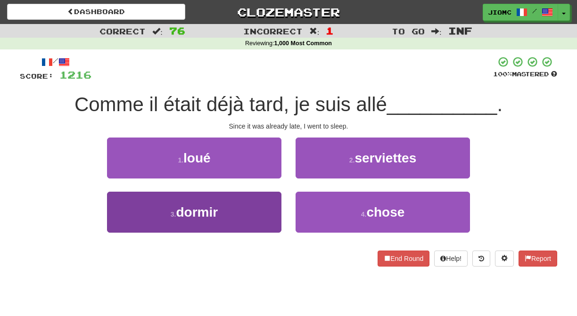
click at [255, 210] on button "3 . dormir" at bounding box center [194, 212] width 174 height 41
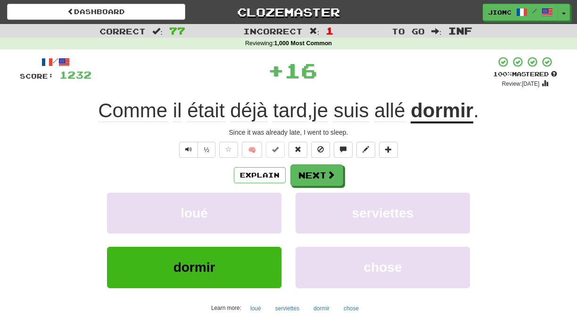
click at [255, 210] on button "loué" at bounding box center [194, 213] width 174 height 41
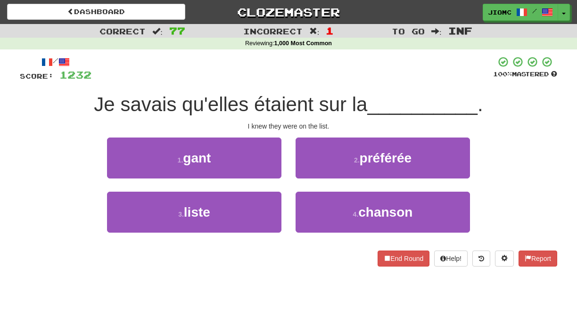
click at [255, 210] on button "3 . liste" at bounding box center [194, 212] width 174 height 41
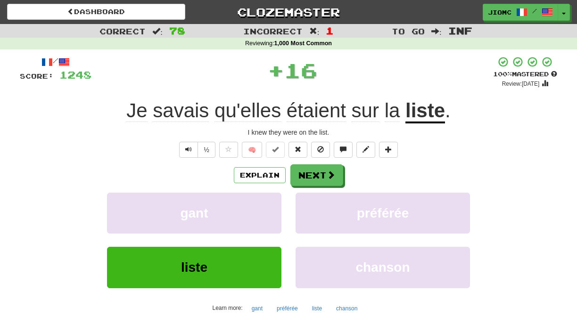
click at [255, 210] on button "gant" at bounding box center [194, 213] width 174 height 41
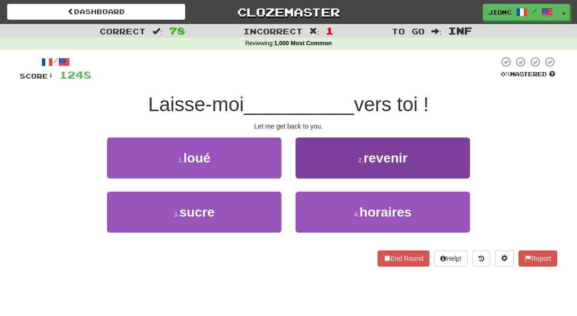
click at [307, 174] on button "2 . revenir" at bounding box center [382, 158] width 174 height 41
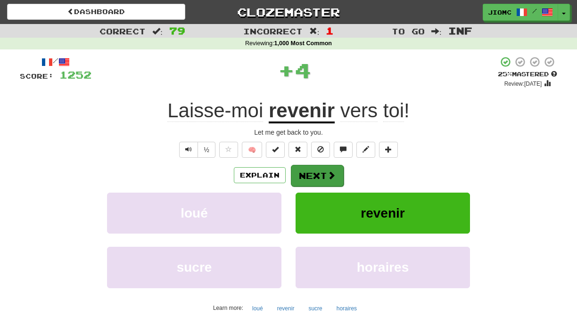
click at [307, 174] on button "Next" at bounding box center [317, 176] width 53 height 22
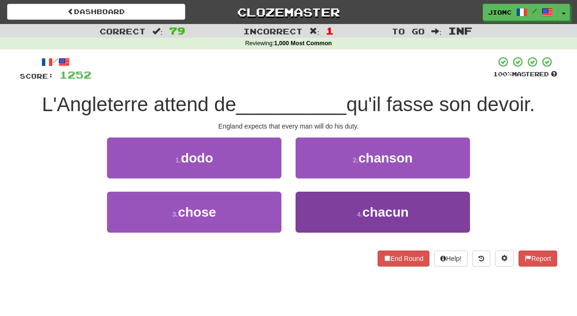
click at [302, 204] on button "4 . chacun" at bounding box center [382, 212] width 174 height 41
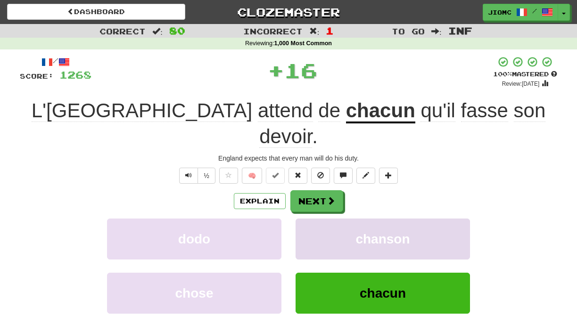
click at [301, 219] on button "chanson" at bounding box center [382, 239] width 174 height 41
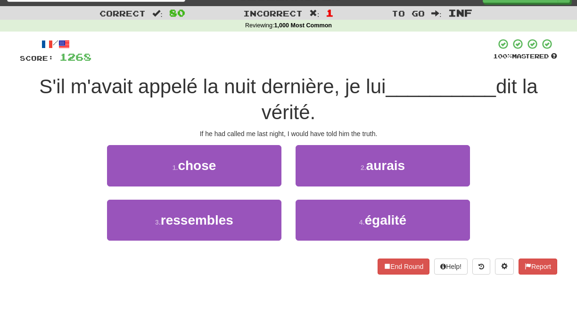
scroll to position [23, 0]
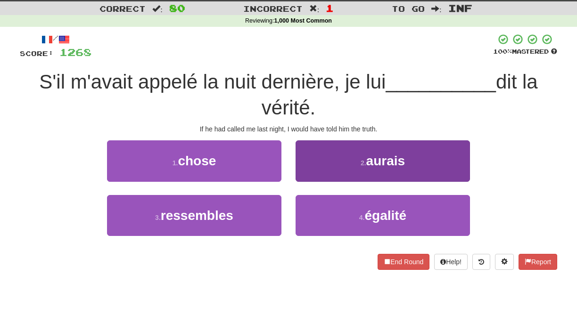
click at [308, 176] on button "2 . aurais" at bounding box center [382, 160] width 174 height 41
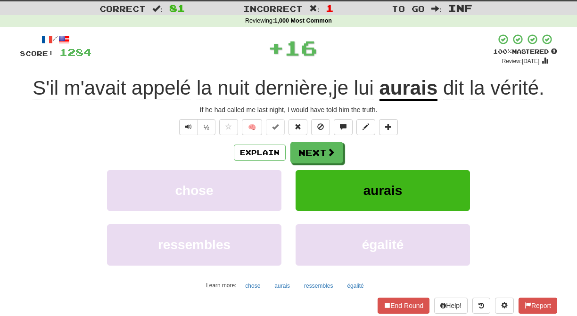
click at [308, 176] on button "aurais" at bounding box center [382, 190] width 174 height 41
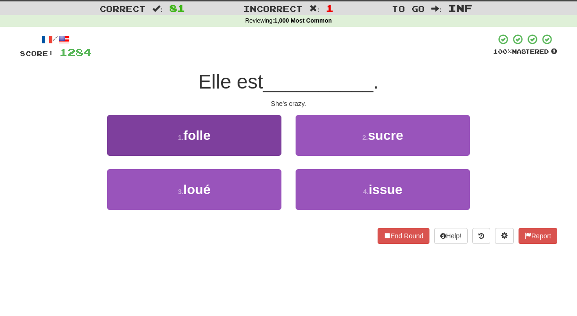
click at [262, 147] on button "1 . folle" at bounding box center [194, 135] width 174 height 41
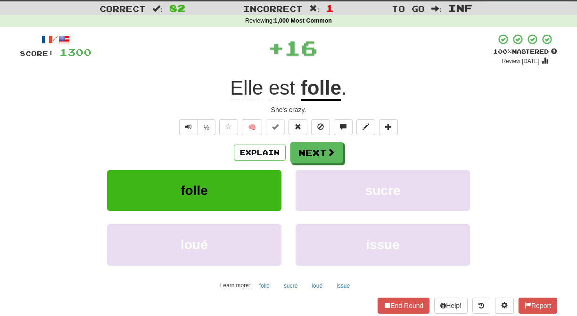
click at [313, 150] on button "Next" at bounding box center [316, 153] width 53 height 22
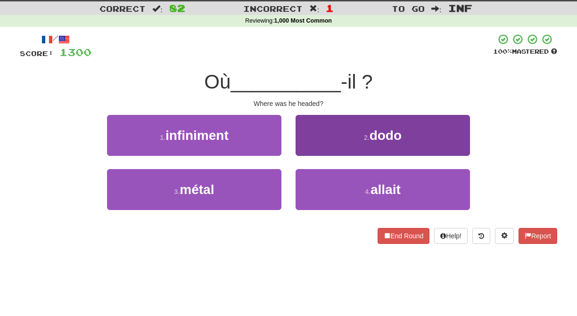
click at [307, 183] on button "4 . allait" at bounding box center [382, 189] width 174 height 41
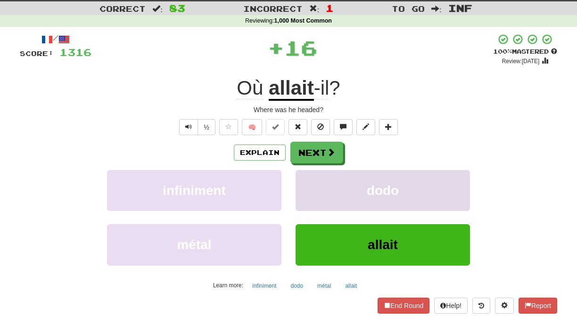
click at [307, 182] on button "dodo" at bounding box center [382, 190] width 174 height 41
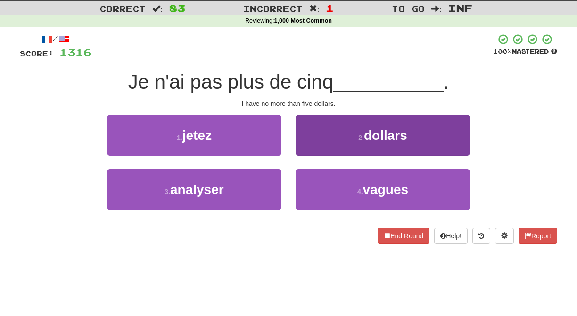
click at [308, 144] on button "2 . dollars" at bounding box center [382, 135] width 174 height 41
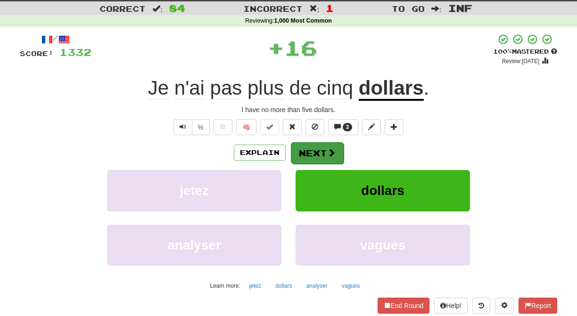
click at [306, 146] on button "Next" at bounding box center [317, 153] width 53 height 22
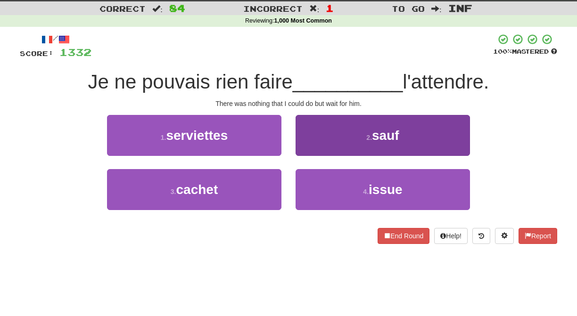
click at [306, 148] on button "2 . sauf" at bounding box center [382, 135] width 174 height 41
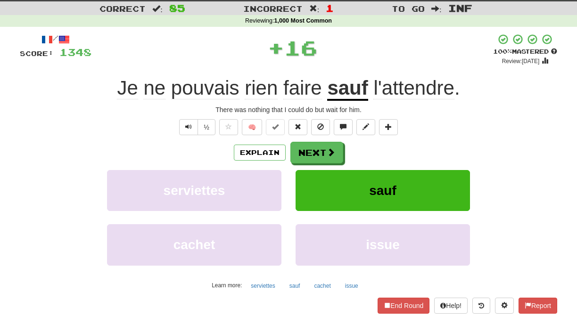
click at [306, 148] on button "Next" at bounding box center [316, 153] width 53 height 22
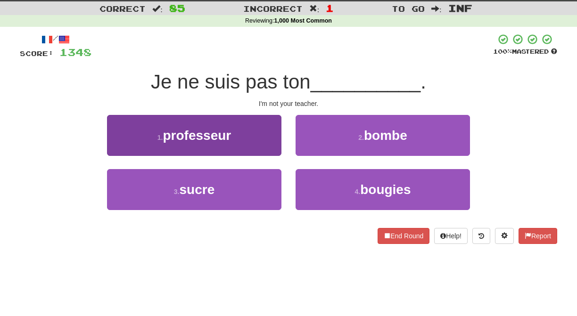
click at [272, 144] on button "1 . professeur" at bounding box center [194, 135] width 174 height 41
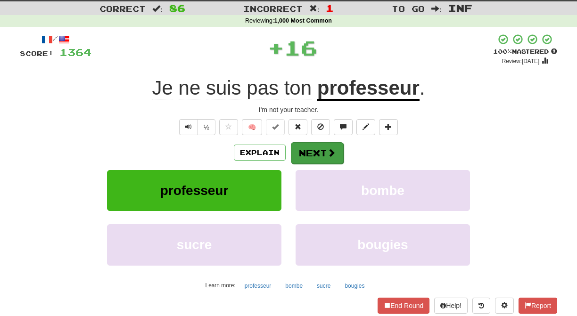
click at [323, 144] on button "Next" at bounding box center [317, 153] width 53 height 22
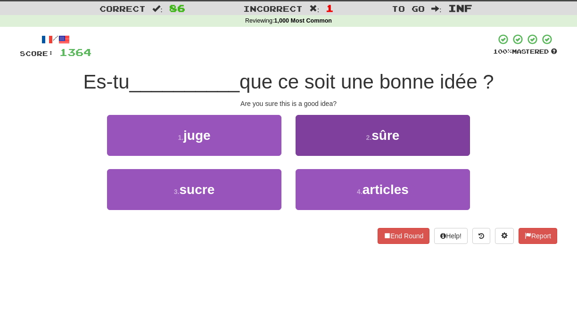
click at [308, 148] on button "2 . sûre" at bounding box center [382, 135] width 174 height 41
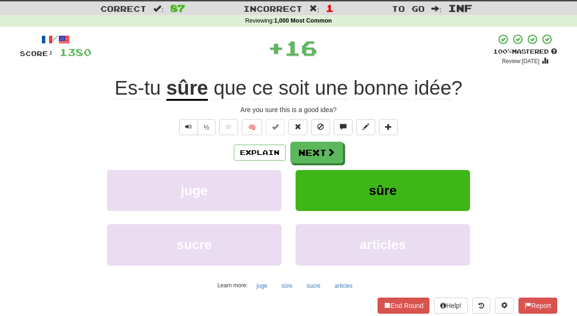
click at [308, 150] on button "Next" at bounding box center [316, 153] width 53 height 22
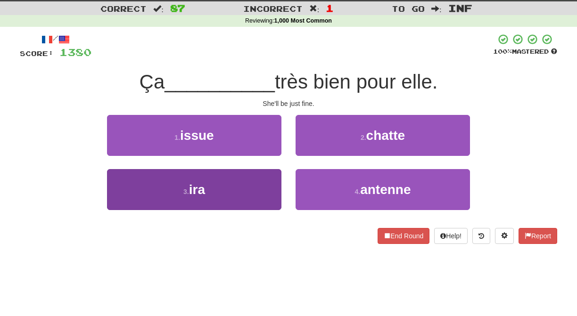
click at [262, 192] on button "3 . ira" at bounding box center [194, 189] width 174 height 41
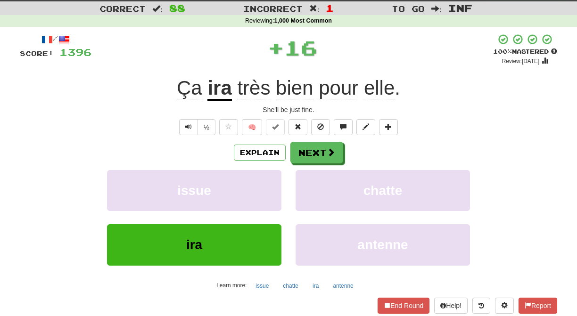
click at [262, 192] on button "issue" at bounding box center [194, 190] width 174 height 41
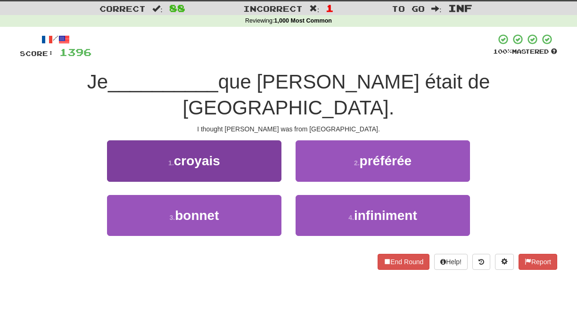
click at [262, 148] on button "1 . croyais" at bounding box center [194, 160] width 174 height 41
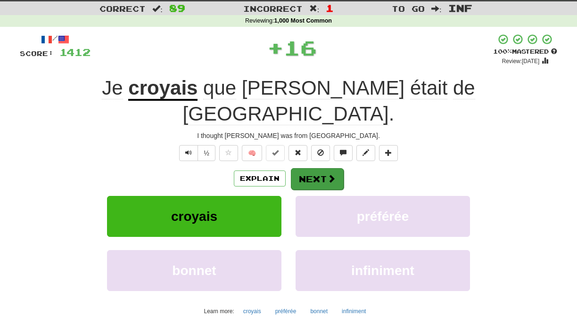
click at [298, 168] on button "Next" at bounding box center [317, 179] width 53 height 22
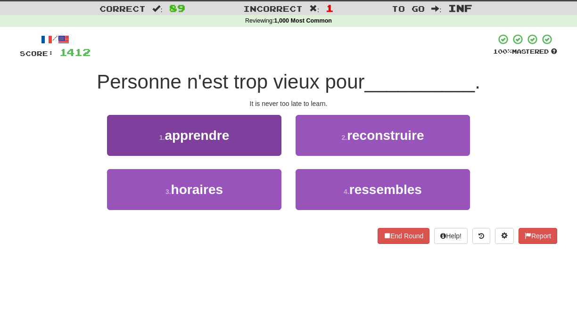
click at [269, 141] on button "1 . apprendre" at bounding box center [194, 135] width 174 height 41
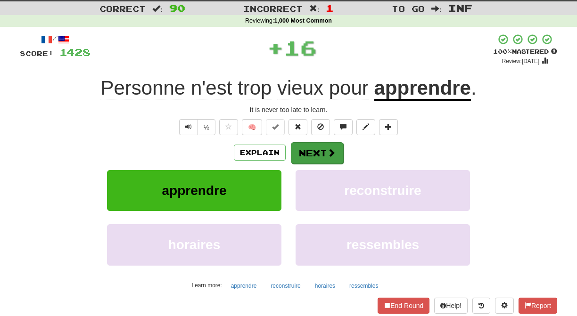
click at [306, 148] on button "Next" at bounding box center [317, 153] width 53 height 22
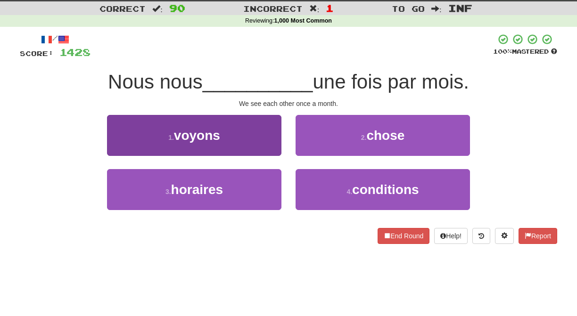
click at [265, 146] on button "1 . voyons" at bounding box center [194, 135] width 174 height 41
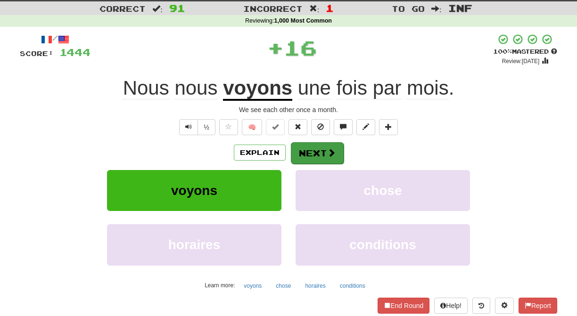
click at [293, 147] on button "Next" at bounding box center [317, 153] width 53 height 22
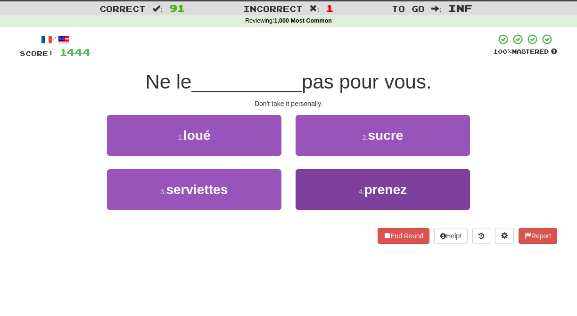
click at [305, 184] on button "4 . prenez" at bounding box center [382, 189] width 174 height 41
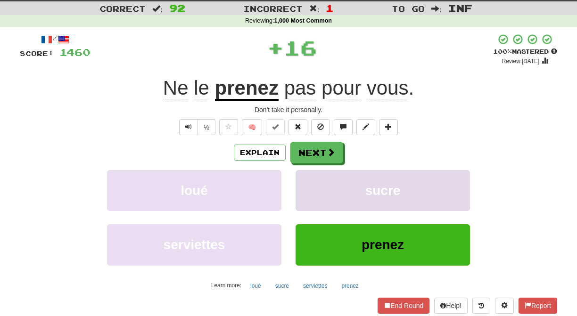
click at [303, 182] on button "sucre" at bounding box center [382, 190] width 174 height 41
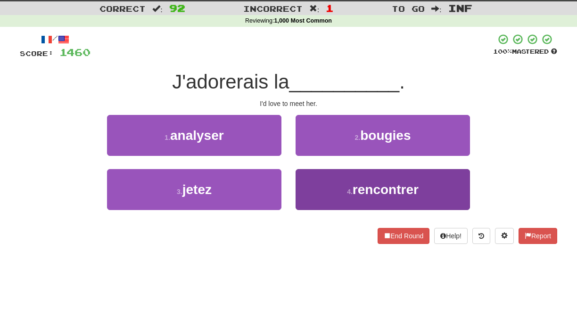
click at [308, 180] on button "4 . rencontrer" at bounding box center [382, 189] width 174 height 41
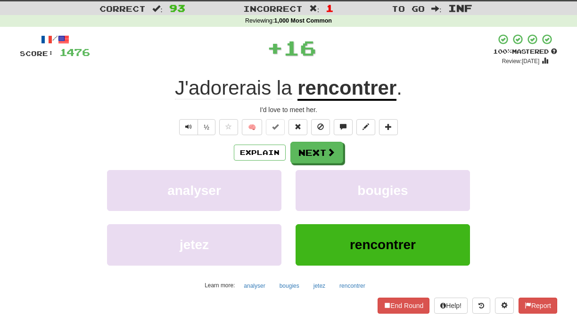
click at [308, 180] on button "bougies" at bounding box center [382, 190] width 174 height 41
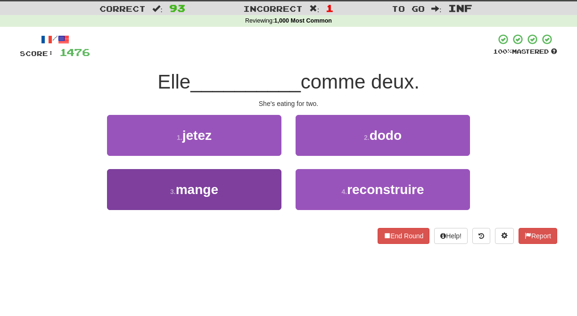
click at [267, 184] on button "3 . mange" at bounding box center [194, 189] width 174 height 41
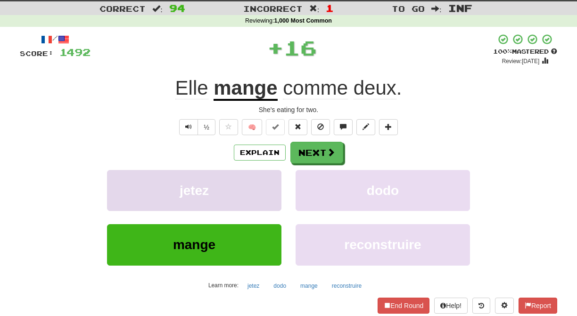
click at [267, 184] on button "jetez" at bounding box center [194, 190] width 174 height 41
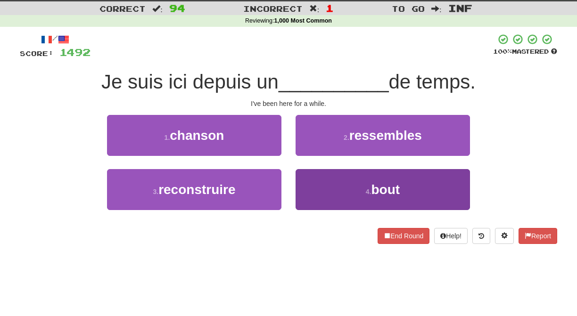
click at [320, 178] on button "4 . bout" at bounding box center [382, 189] width 174 height 41
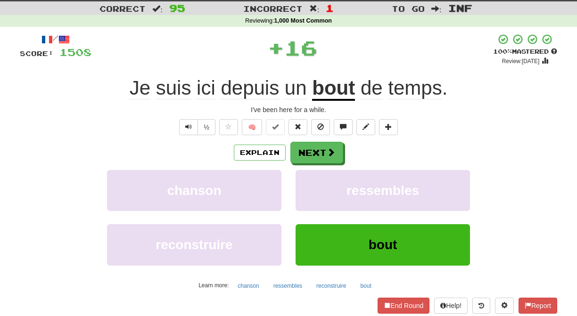
click at [320, 178] on button "ressembles" at bounding box center [382, 190] width 174 height 41
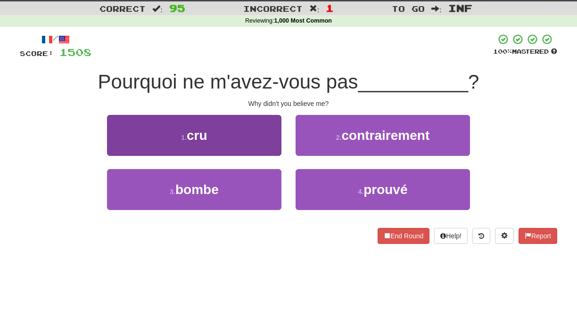
click at [267, 143] on button "1 . cru" at bounding box center [194, 135] width 174 height 41
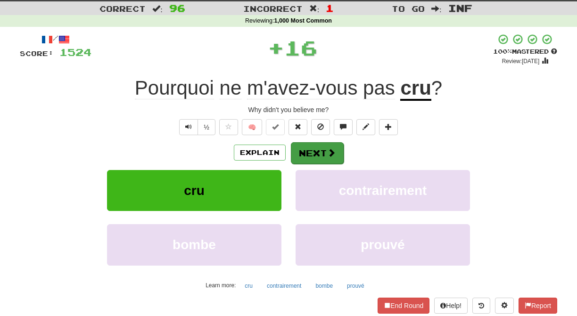
click at [304, 154] on button "Next" at bounding box center [317, 153] width 53 height 22
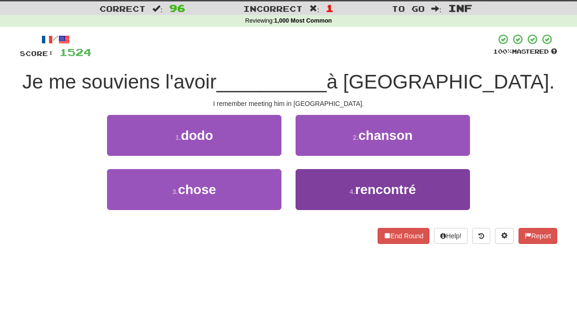
click at [311, 182] on button "4 . rencontré" at bounding box center [382, 189] width 174 height 41
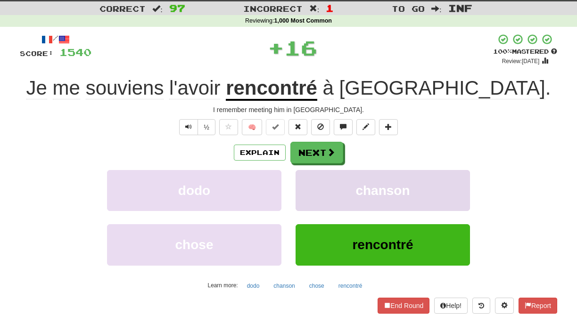
click at [311, 182] on button "chanson" at bounding box center [382, 190] width 174 height 41
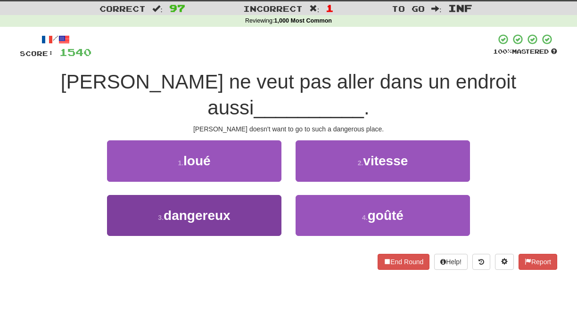
click at [259, 195] on button "3 . dangereux" at bounding box center [194, 215] width 174 height 41
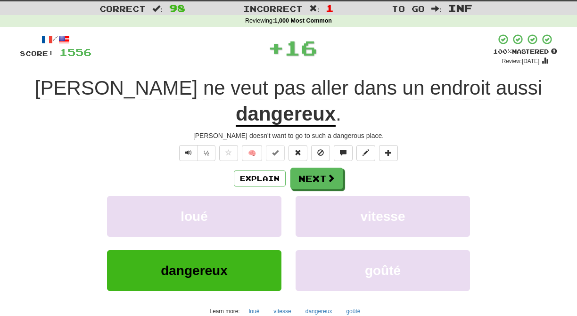
click at [259, 196] on button "loué" at bounding box center [194, 216] width 174 height 41
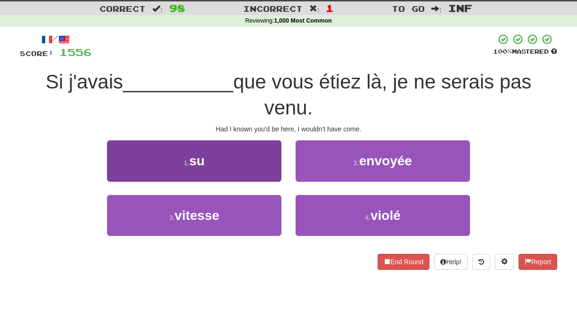
click at [264, 172] on button "1 . su" at bounding box center [194, 160] width 174 height 41
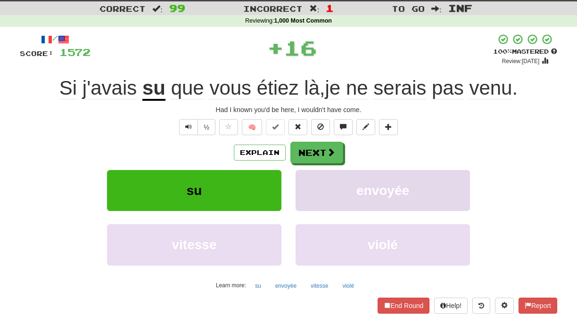
click at [305, 175] on button "envoyée" at bounding box center [382, 190] width 174 height 41
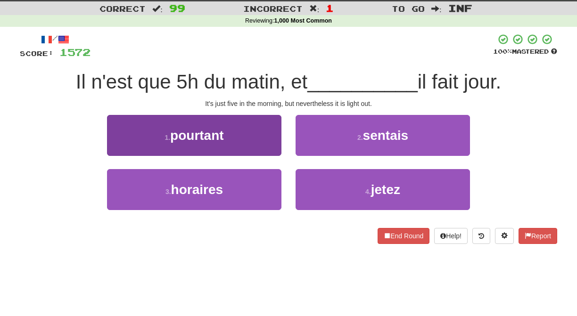
click at [271, 148] on button "1 . pourtant" at bounding box center [194, 135] width 174 height 41
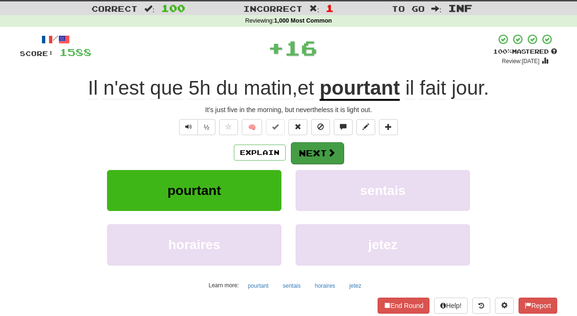
click at [301, 151] on button "Next" at bounding box center [317, 153] width 53 height 22
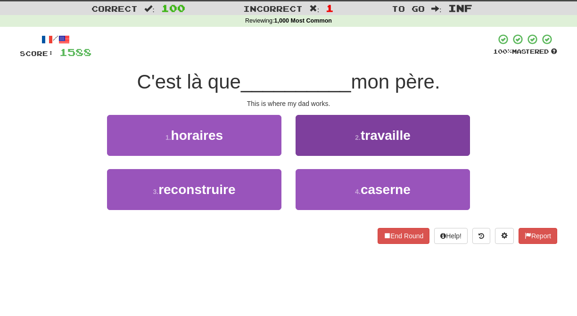
click at [302, 151] on button "2 . travaille" at bounding box center [382, 135] width 174 height 41
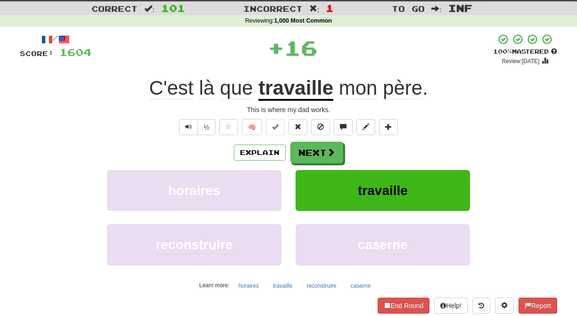
click at [302, 151] on button "Next" at bounding box center [316, 153] width 53 height 22
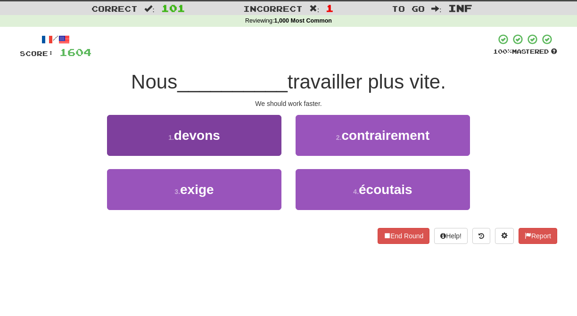
click at [276, 149] on button "1 . devons" at bounding box center [194, 135] width 174 height 41
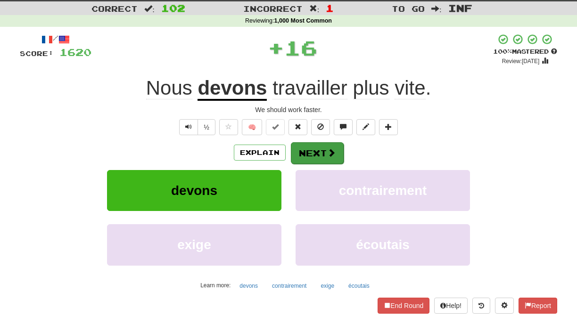
click at [305, 152] on button "Next" at bounding box center [317, 153] width 53 height 22
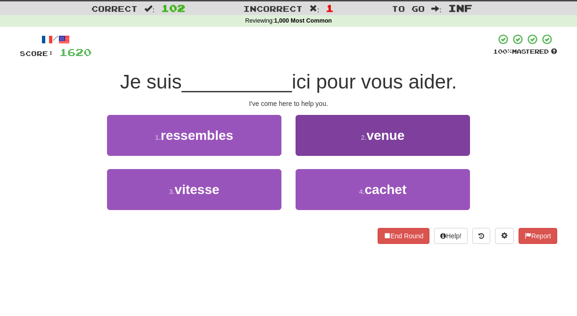
click at [306, 151] on button "2 . venue" at bounding box center [382, 135] width 174 height 41
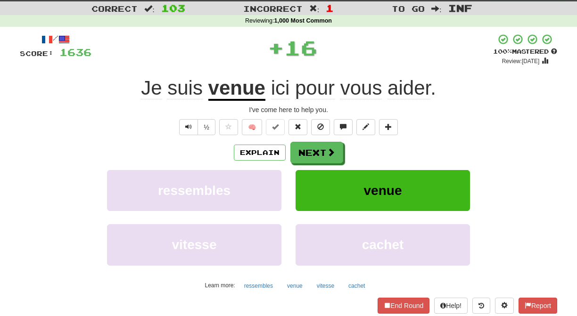
click at [306, 152] on button "Next" at bounding box center [316, 153] width 53 height 22
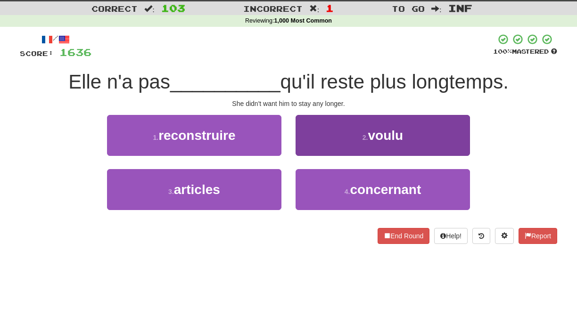
click at [306, 152] on button "2 . voulu" at bounding box center [382, 135] width 174 height 41
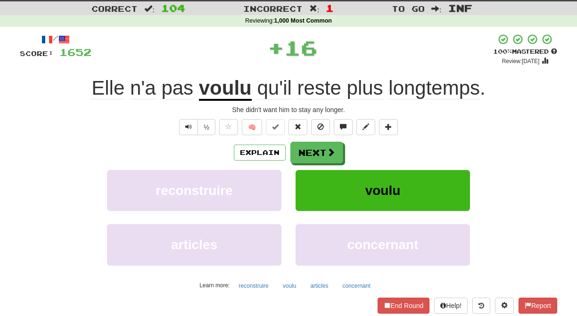
click at [306, 152] on button "Next" at bounding box center [316, 153] width 53 height 22
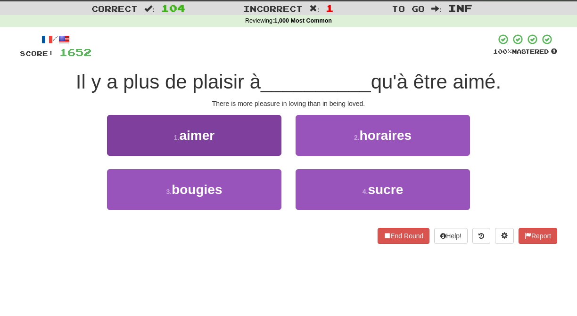
click at [275, 147] on button "1 . aimer" at bounding box center [194, 135] width 174 height 41
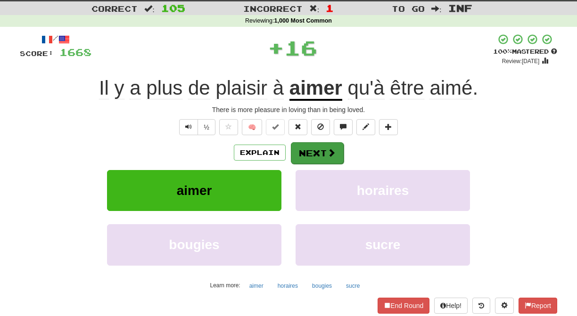
click at [316, 151] on button "Next" at bounding box center [317, 153] width 53 height 22
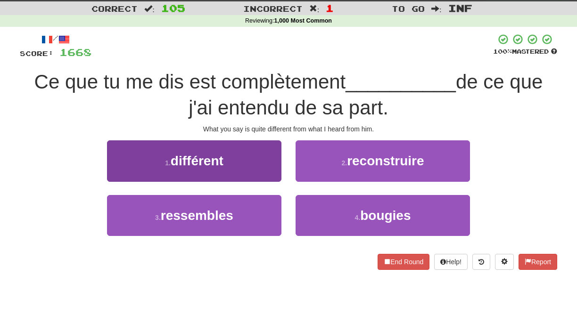
click at [264, 174] on button "1 . différent" at bounding box center [194, 160] width 174 height 41
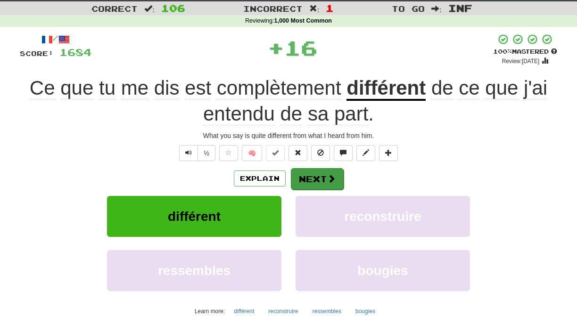
click at [295, 175] on button "Next" at bounding box center [317, 179] width 53 height 22
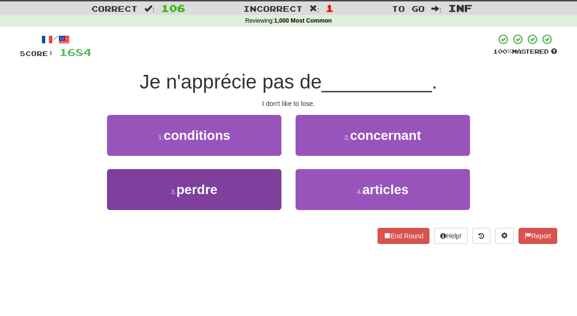
click at [263, 190] on button "3 . perdre" at bounding box center [194, 189] width 174 height 41
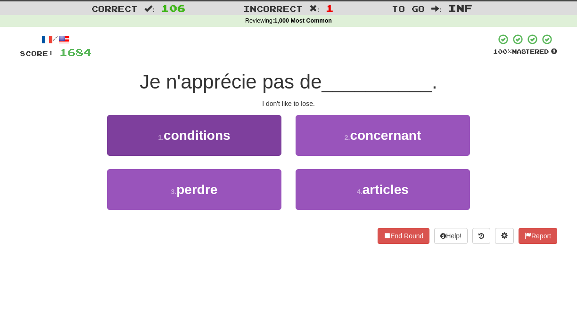
click at [264, 156] on button "1 . conditions" at bounding box center [194, 135] width 174 height 41
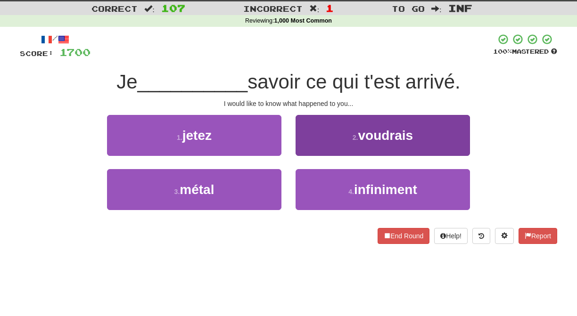
click at [307, 156] on button "2 . voudrais" at bounding box center [382, 135] width 174 height 41
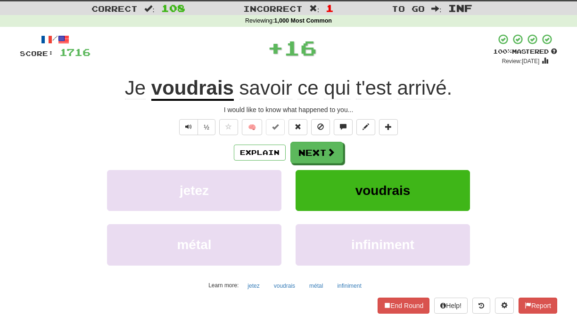
click at [307, 156] on button "Next" at bounding box center [316, 153] width 53 height 22
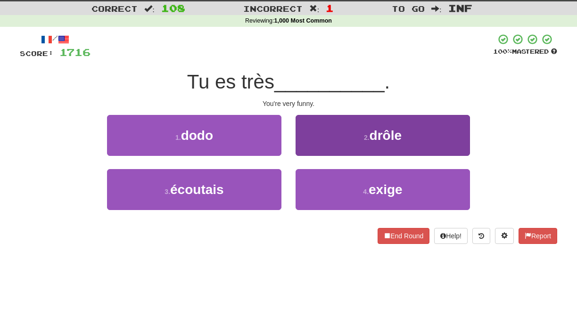
click at [307, 154] on button "2 . drôle" at bounding box center [382, 135] width 174 height 41
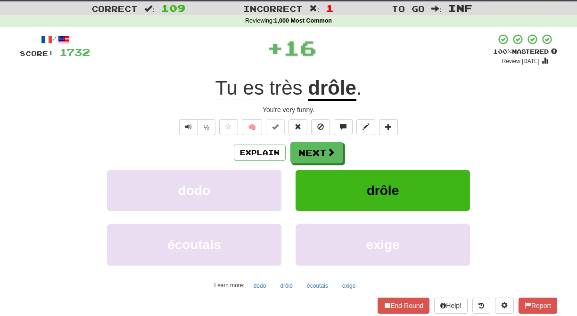
click at [306, 154] on button "Next" at bounding box center [316, 153] width 53 height 22
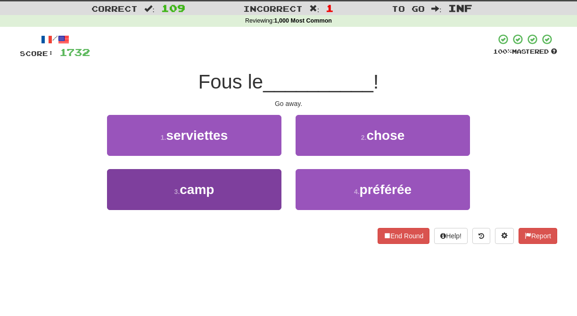
click at [268, 179] on button "3 . camp" at bounding box center [194, 189] width 174 height 41
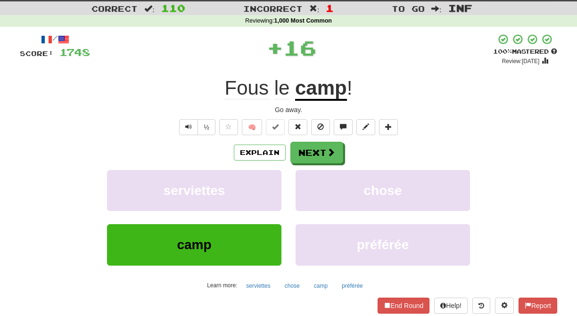
click at [268, 179] on button "serviettes" at bounding box center [194, 190] width 174 height 41
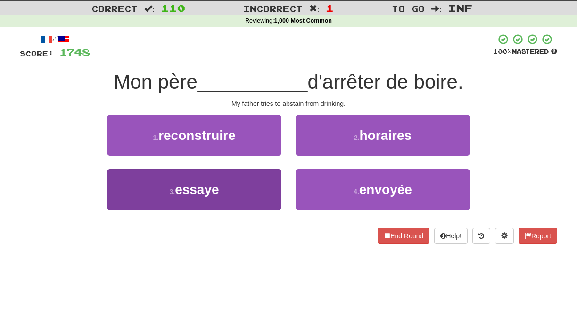
click at [269, 186] on button "3 . essaye" at bounding box center [194, 189] width 174 height 41
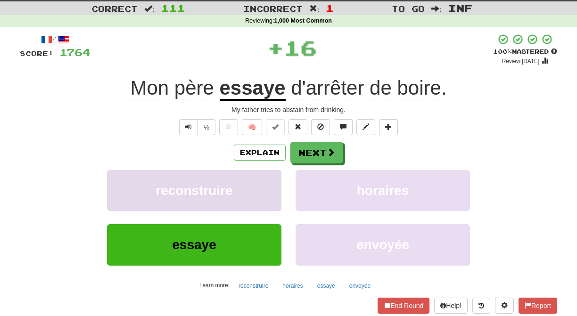
click at [270, 186] on button "reconstruire" at bounding box center [194, 190] width 174 height 41
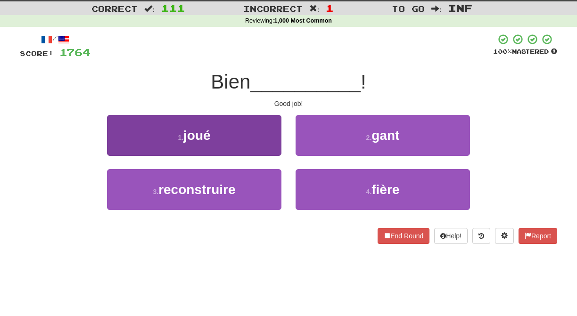
click at [274, 153] on button "1 . joué" at bounding box center [194, 135] width 174 height 41
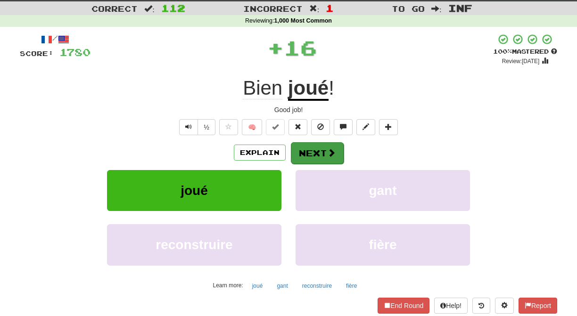
click at [318, 155] on button "Next" at bounding box center [317, 153] width 53 height 22
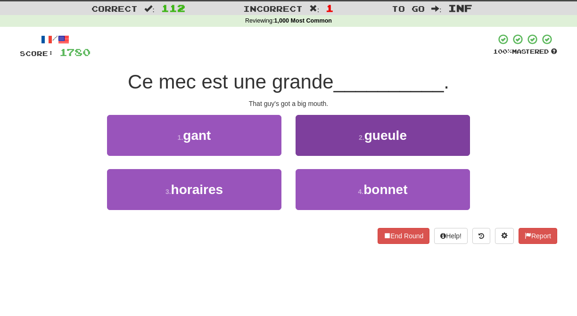
click at [305, 155] on button "2 . gueule" at bounding box center [382, 135] width 174 height 41
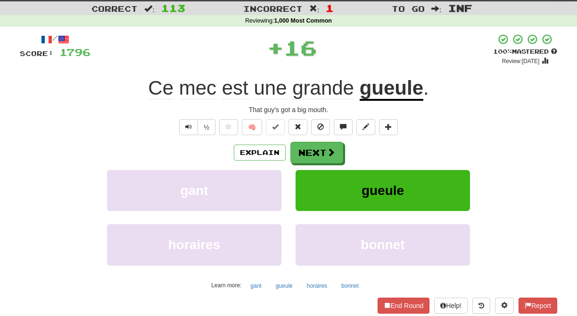
click at [305, 155] on button "Next" at bounding box center [316, 153] width 53 height 22
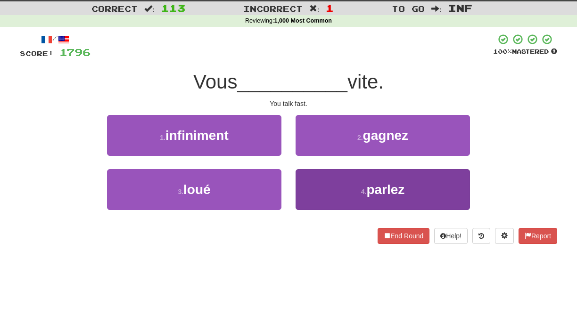
click at [304, 173] on button "4 . parlez" at bounding box center [382, 189] width 174 height 41
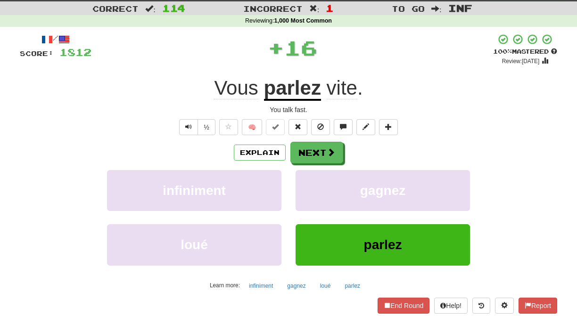
click at [304, 173] on button "gagnez" at bounding box center [382, 190] width 174 height 41
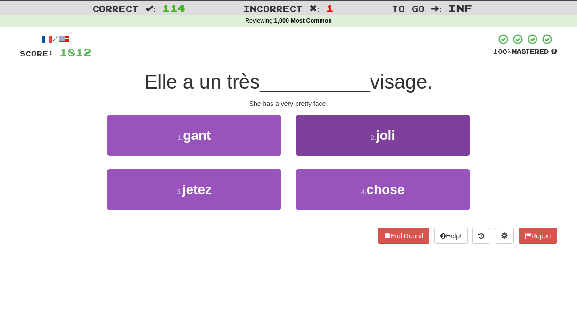
click at [302, 146] on button "2 . joli" at bounding box center [382, 135] width 174 height 41
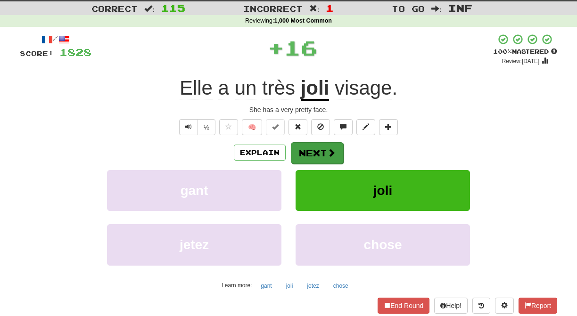
click at [302, 147] on button "Next" at bounding box center [317, 153] width 53 height 22
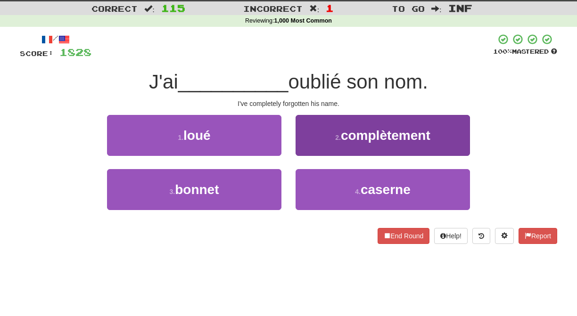
click at [305, 147] on button "2 . complètement" at bounding box center [382, 135] width 174 height 41
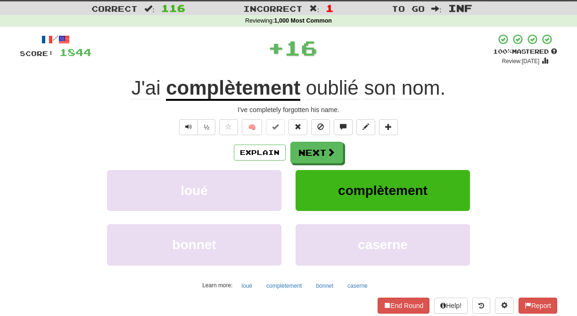
click at [305, 147] on button "Next" at bounding box center [316, 153] width 53 height 22
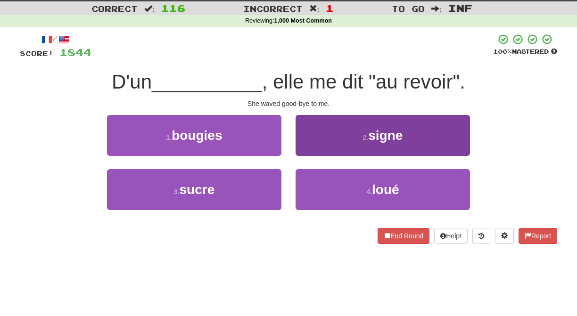
click at [307, 150] on button "2 . signe" at bounding box center [382, 135] width 174 height 41
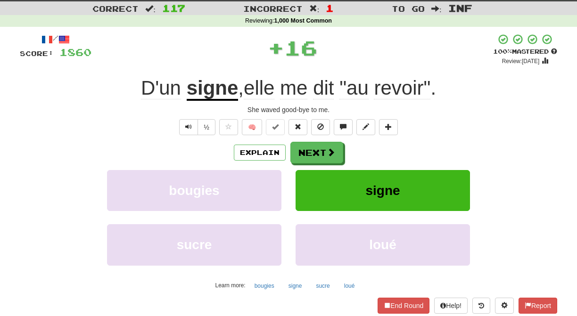
click at [307, 150] on button "Next" at bounding box center [316, 153] width 53 height 22
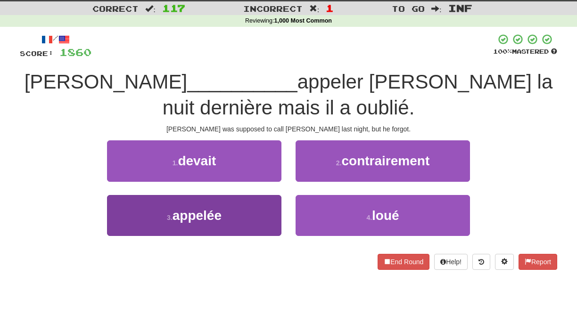
click at [261, 204] on button "3 . appelée" at bounding box center [194, 215] width 174 height 41
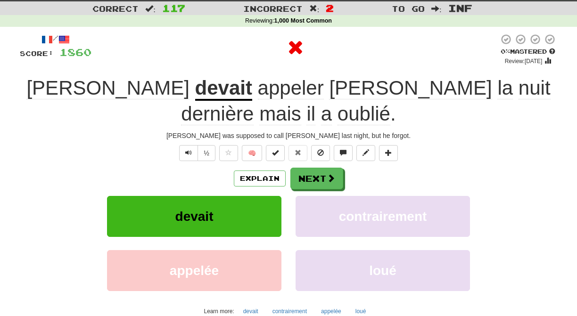
click at [262, 202] on button "devait" at bounding box center [194, 216] width 174 height 41
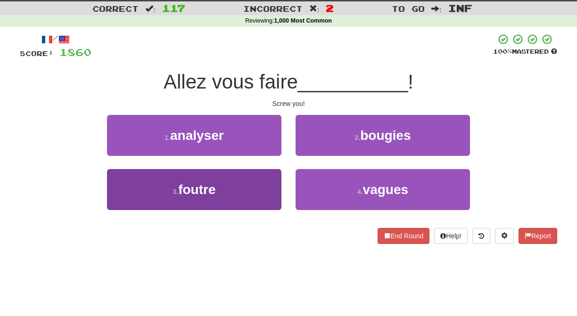
click at [269, 184] on button "3 . foutre" at bounding box center [194, 189] width 174 height 41
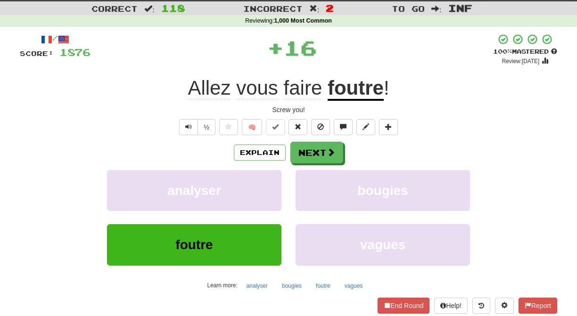
click at [269, 184] on button "analyser" at bounding box center [194, 190] width 174 height 41
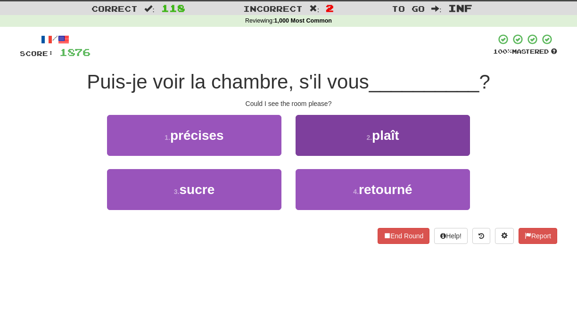
click at [299, 154] on button "2 . plaît" at bounding box center [382, 135] width 174 height 41
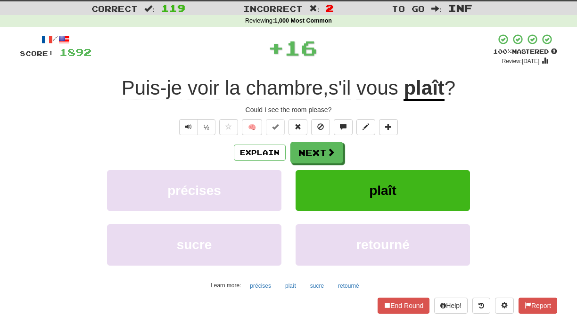
click at [302, 154] on button "Next" at bounding box center [316, 153] width 53 height 22
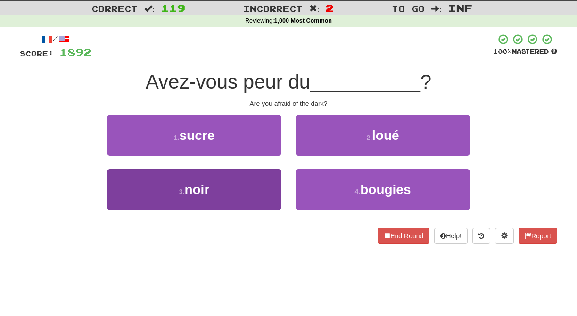
click at [272, 178] on button "3 . noir" at bounding box center [194, 189] width 174 height 41
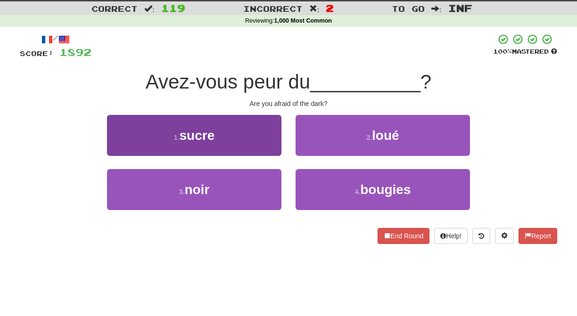
click at [270, 156] on button "1 . sucre" at bounding box center [194, 135] width 174 height 41
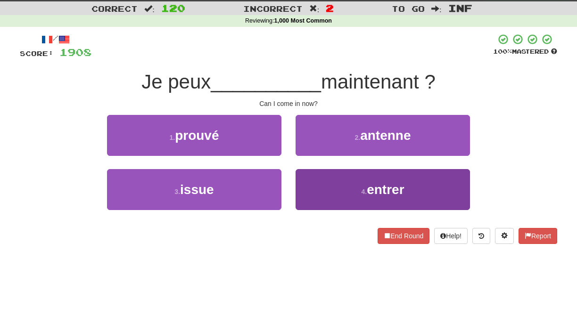
click at [302, 183] on button "4 . entrer" at bounding box center [382, 189] width 174 height 41
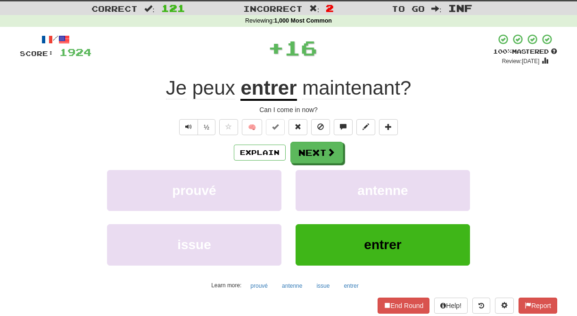
click at [302, 183] on button "antenne" at bounding box center [382, 190] width 174 height 41
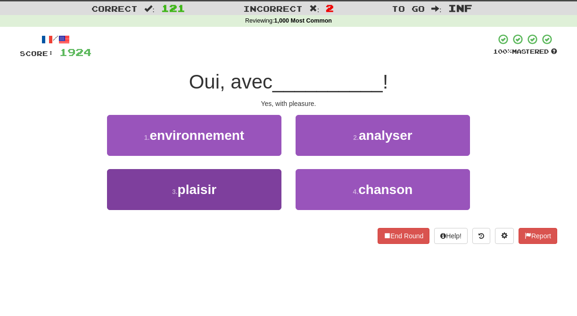
click at [273, 179] on button "3 . plaisir" at bounding box center [194, 189] width 174 height 41
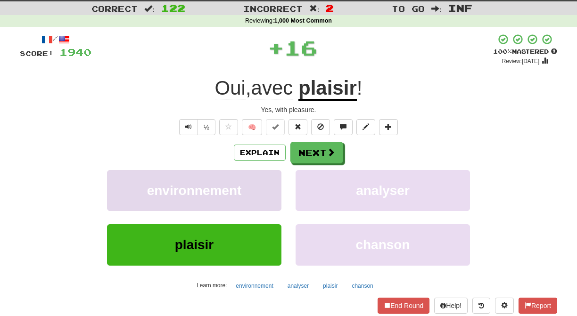
click at [272, 180] on button "environnement" at bounding box center [194, 190] width 174 height 41
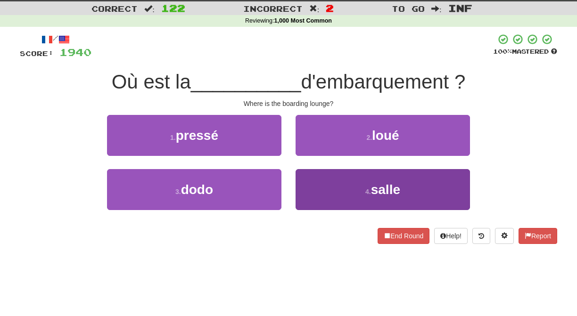
click at [311, 184] on button "4 . salle" at bounding box center [382, 189] width 174 height 41
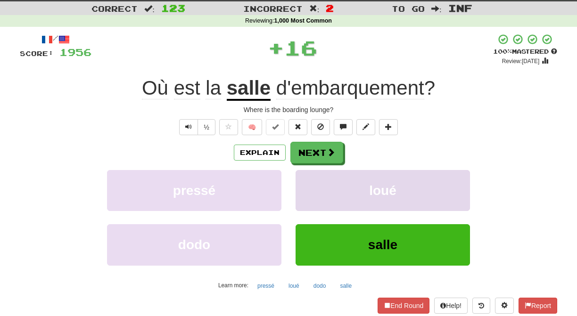
click at [311, 184] on button "loué" at bounding box center [382, 190] width 174 height 41
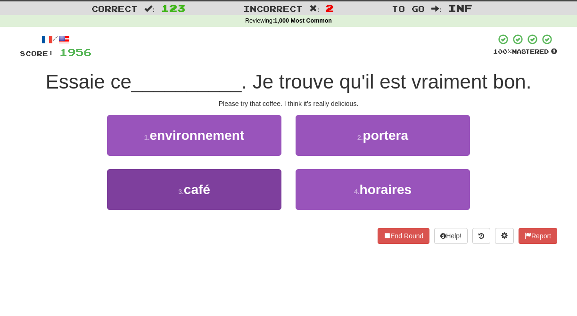
click at [262, 187] on button "3 . café" at bounding box center [194, 189] width 174 height 41
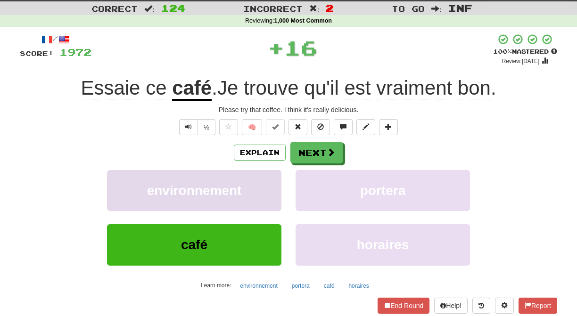
click at [264, 186] on button "environnement" at bounding box center [194, 190] width 174 height 41
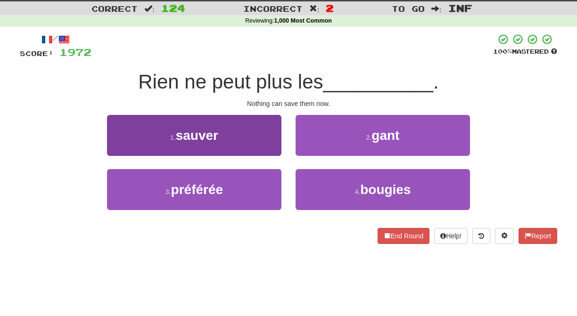
click at [270, 152] on button "1 . sauver" at bounding box center [194, 135] width 174 height 41
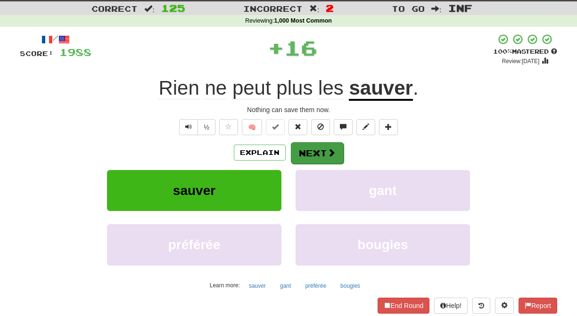
click at [313, 152] on button "Next" at bounding box center [317, 153] width 53 height 22
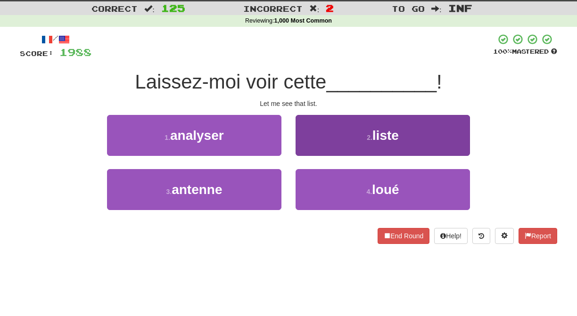
click at [309, 154] on button "2 . liste" at bounding box center [382, 135] width 174 height 41
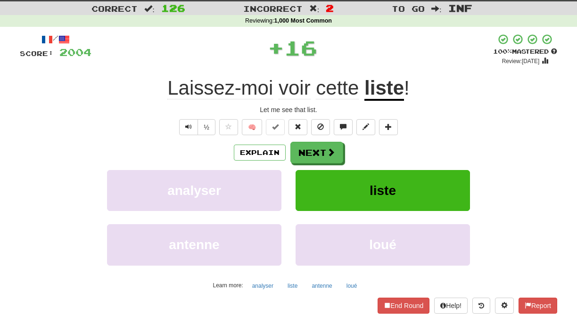
click at [309, 154] on button "Next" at bounding box center [316, 153] width 53 height 22
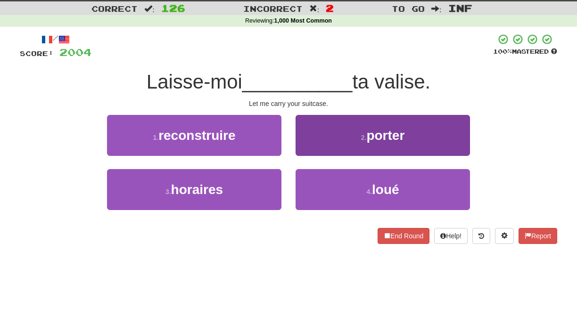
click at [307, 149] on button "2 . porter" at bounding box center [382, 135] width 174 height 41
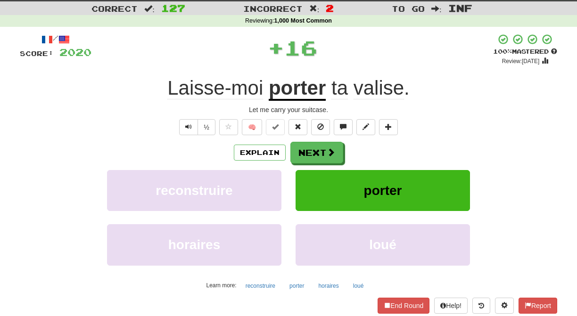
click at [307, 150] on button "Next" at bounding box center [316, 153] width 53 height 22
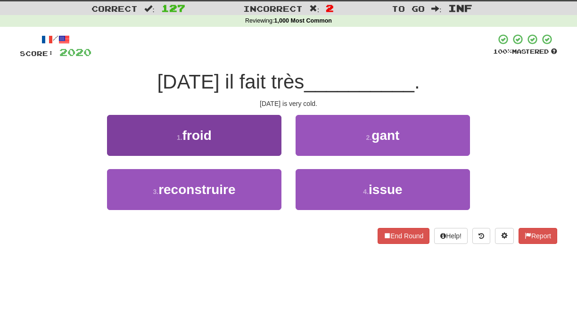
click at [262, 141] on button "1 . froid" at bounding box center [194, 135] width 174 height 41
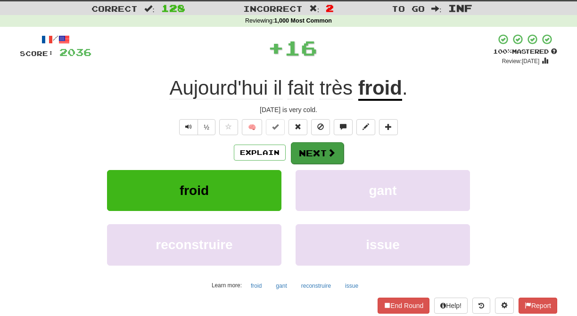
click at [305, 148] on button "Next" at bounding box center [317, 153] width 53 height 22
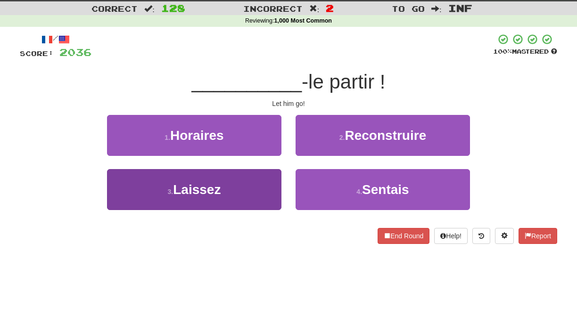
click at [258, 179] on button "3 . Laissez" at bounding box center [194, 189] width 174 height 41
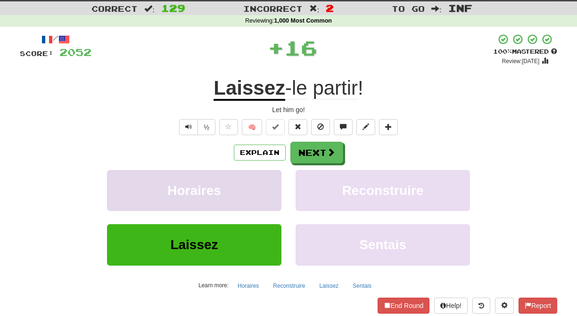
click at [258, 179] on button "Horaires" at bounding box center [194, 190] width 174 height 41
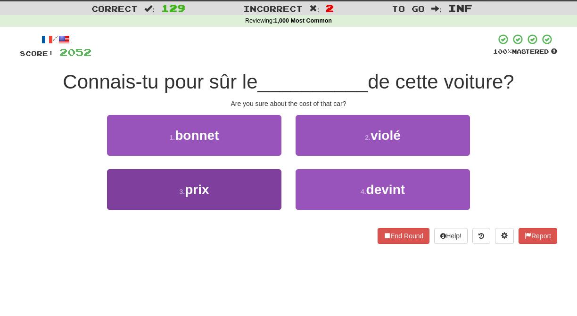
click at [266, 186] on button "3 . prix" at bounding box center [194, 189] width 174 height 41
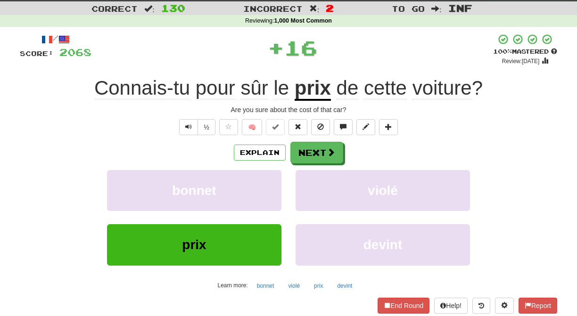
click at [266, 186] on button "bonnet" at bounding box center [194, 190] width 174 height 41
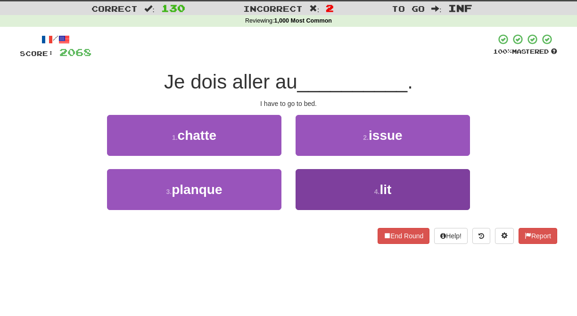
click at [307, 188] on button "4 . lit" at bounding box center [382, 189] width 174 height 41
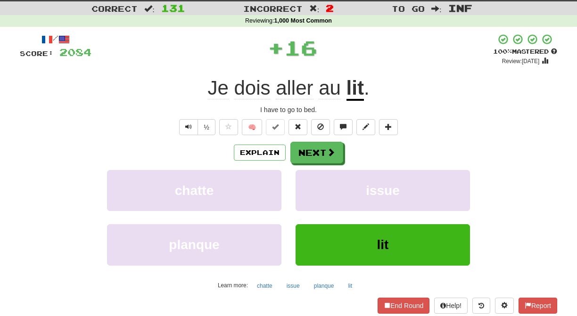
click at [307, 188] on button "issue" at bounding box center [382, 190] width 174 height 41
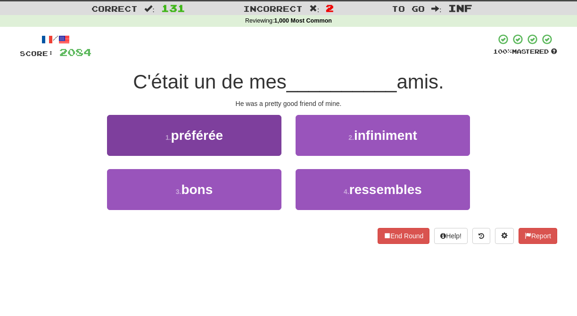
click at [276, 184] on button "3 . bons" at bounding box center [194, 189] width 174 height 41
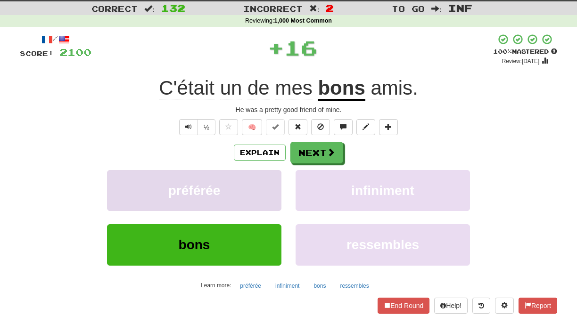
click at [276, 183] on button "préférée" at bounding box center [194, 190] width 174 height 41
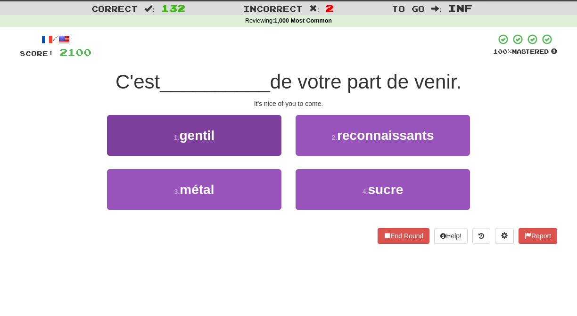
click at [279, 149] on button "1 . gentil" at bounding box center [194, 135] width 174 height 41
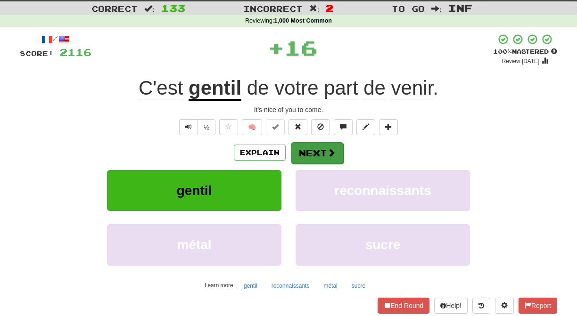
click at [307, 153] on button "Next" at bounding box center [317, 153] width 53 height 22
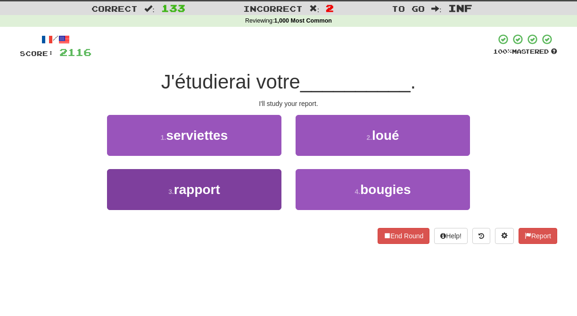
click at [270, 180] on button "3 . rapport" at bounding box center [194, 189] width 174 height 41
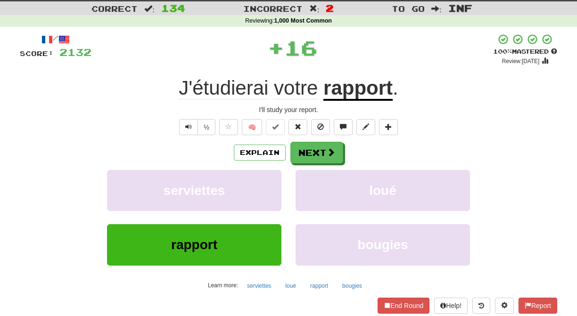
click at [270, 180] on button "serviettes" at bounding box center [194, 190] width 174 height 41
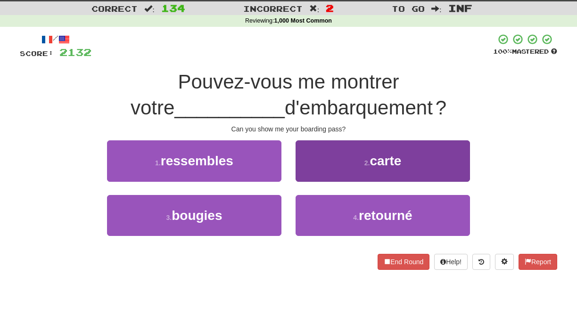
click at [304, 173] on button "2 . carte" at bounding box center [382, 160] width 174 height 41
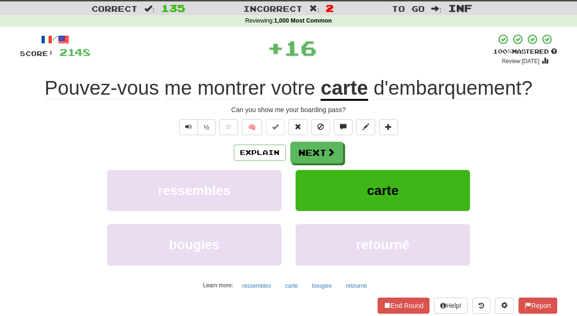
click at [304, 173] on button "carte" at bounding box center [382, 190] width 174 height 41
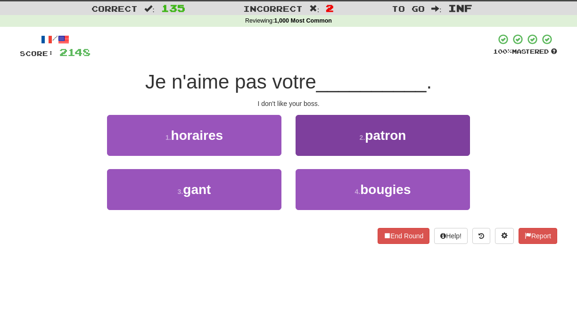
click at [314, 148] on button "2 . patron" at bounding box center [382, 135] width 174 height 41
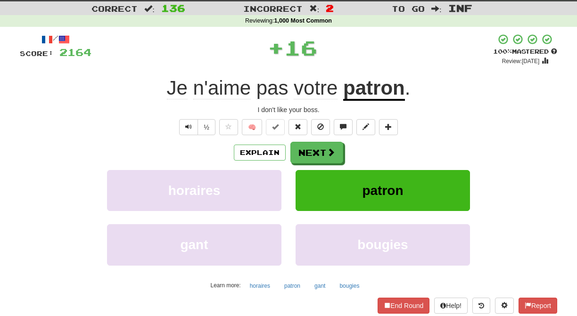
click at [312, 151] on button "Next" at bounding box center [316, 153] width 53 height 22
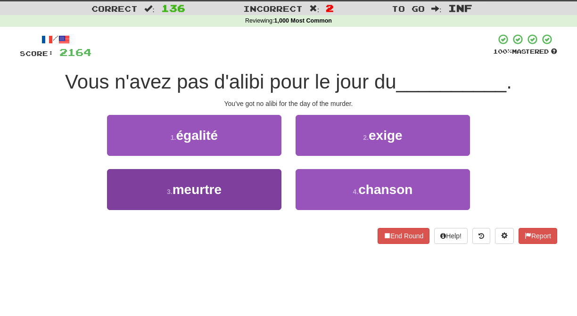
click at [269, 182] on button "3 . meurtre" at bounding box center [194, 189] width 174 height 41
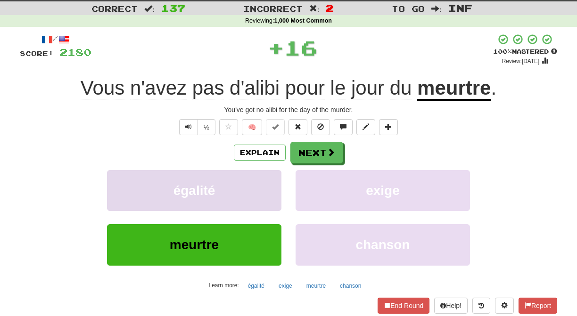
click at [268, 182] on button "égalité" at bounding box center [194, 190] width 174 height 41
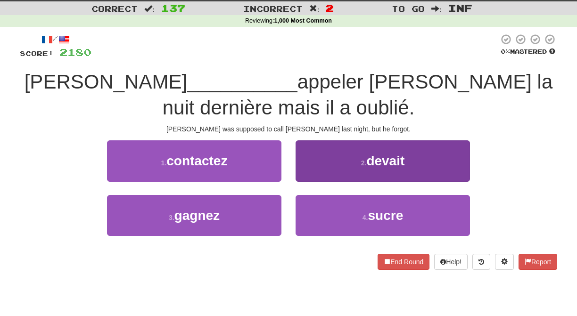
click at [310, 174] on button "2 . devait" at bounding box center [382, 160] width 174 height 41
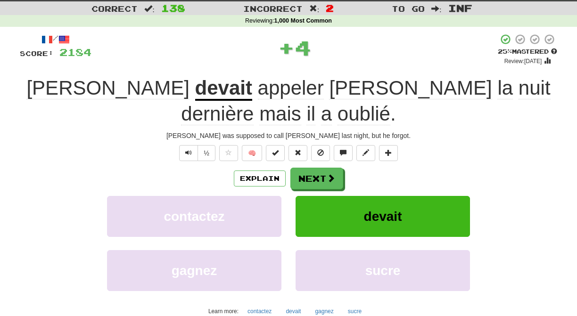
click at [309, 196] on button "devait" at bounding box center [382, 216] width 174 height 41
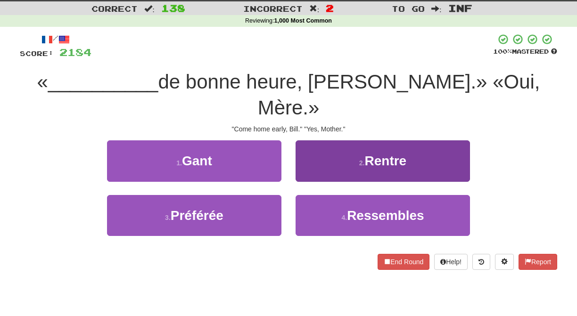
click at [305, 148] on button "2 . Rentre" at bounding box center [382, 160] width 174 height 41
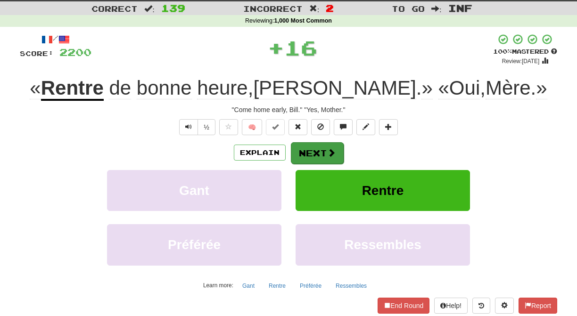
click at [305, 150] on button "Next" at bounding box center [317, 153] width 53 height 22
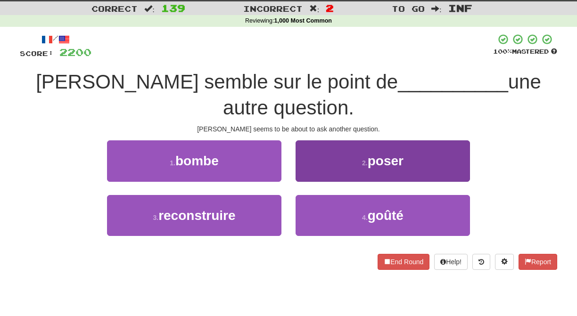
click at [298, 147] on button "2 . poser" at bounding box center [382, 160] width 174 height 41
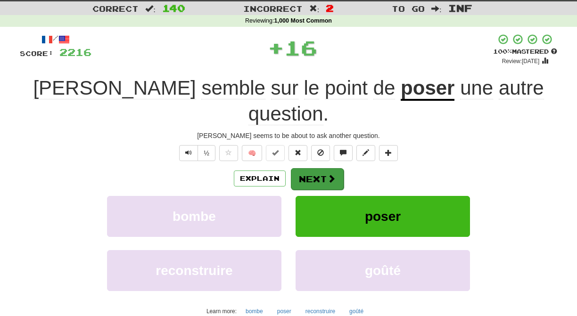
click at [300, 168] on button "Next" at bounding box center [317, 179] width 53 height 22
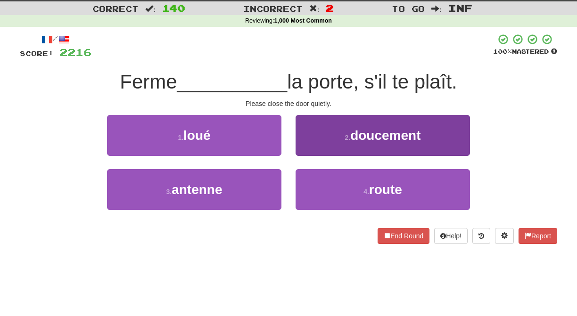
click at [300, 156] on button "2 . doucement" at bounding box center [382, 135] width 174 height 41
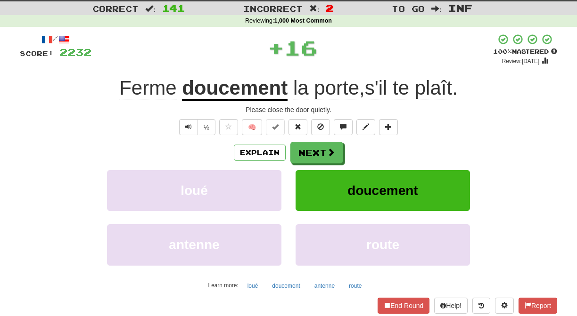
click at [300, 156] on button "Next" at bounding box center [316, 153] width 53 height 22
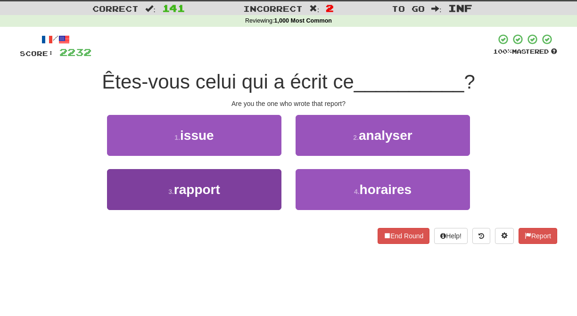
click at [270, 177] on button "3 . rapport" at bounding box center [194, 189] width 174 height 41
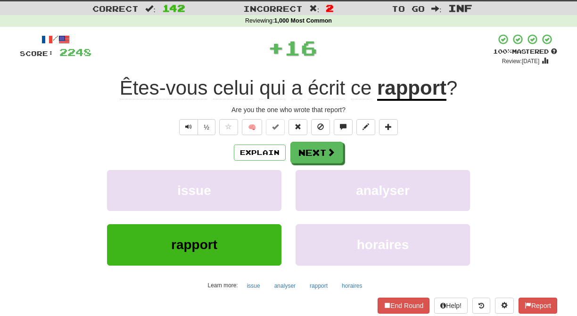
click at [270, 177] on button "issue" at bounding box center [194, 190] width 174 height 41
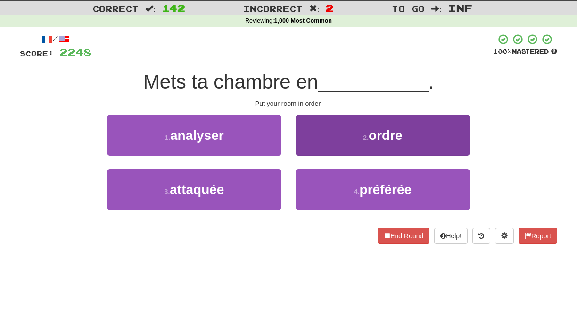
click at [300, 147] on button "2 . ordre" at bounding box center [382, 135] width 174 height 41
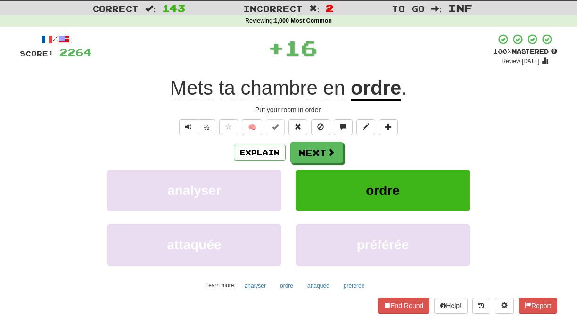
click at [302, 151] on button "Next" at bounding box center [316, 153] width 53 height 22
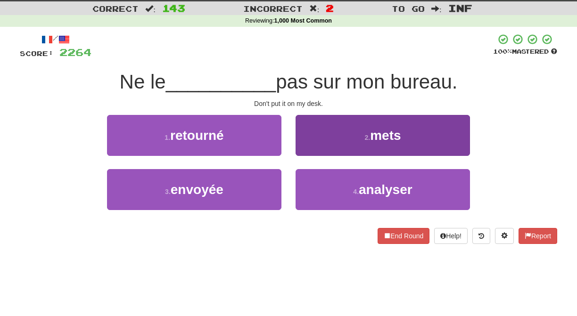
click at [311, 146] on button "2 . mets" at bounding box center [382, 135] width 174 height 41
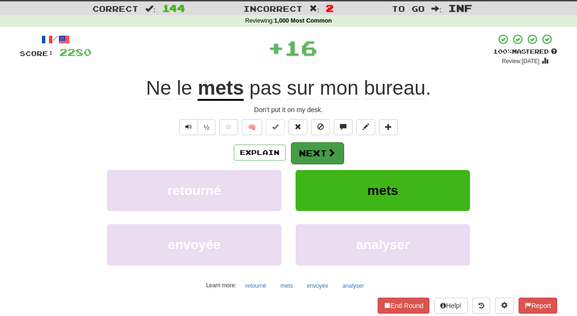
click at [311, 149] on button "Next" at bounding box center [317, 153] width 53 height 22
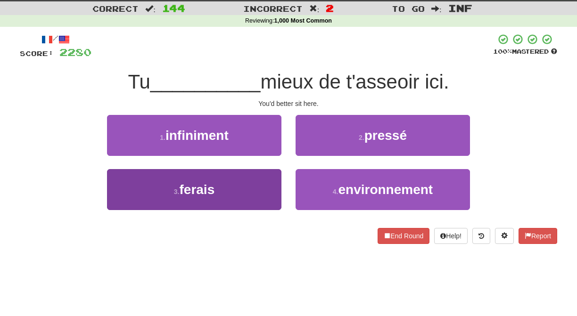
click at [267, 182] on button "3 . ferais" at bounding box center [194, 189] width 174 height 41
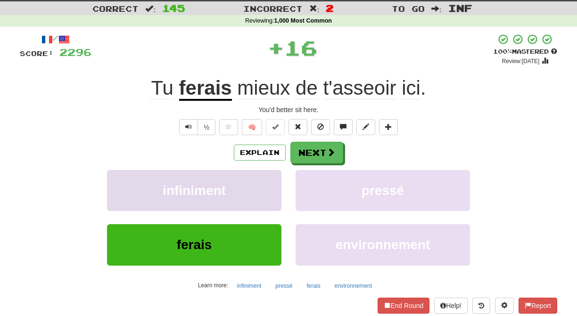
click at [267, 182] on button "infiniment" at bounding box center [194, 190] width 174 height 41
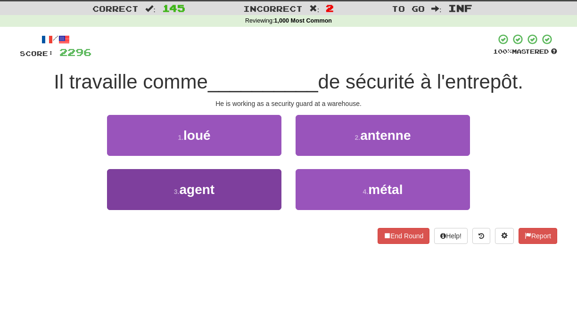
click at [266, 180] on button "3 . agent" at bounding box center [194, 189] width 174 height 41
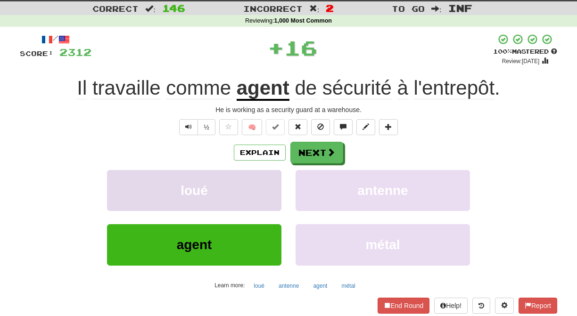
click at [266, 181] on button "loué" at bounding box center [194, 190] width 174 height 41
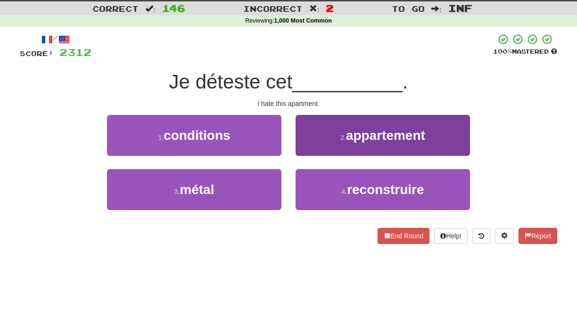
click at [317, 142] on button "2 . appartement" at bounding box center [382, 135] width 174 height 41
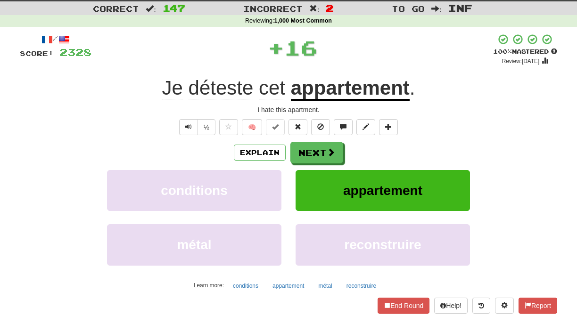
click at [312, 147] on button "Next" at bounding box center [316, 153] width 53 height 22
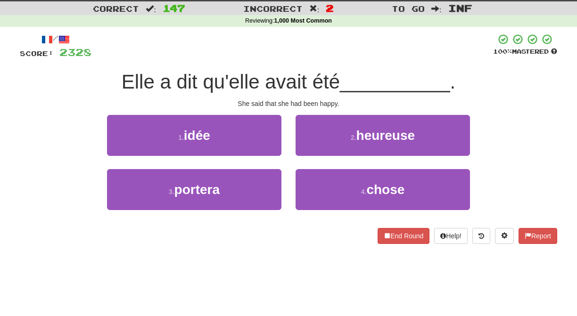
click at [294, 150] on div "2 . heureuse" at bounding box center [382, 142] width 188 height 54
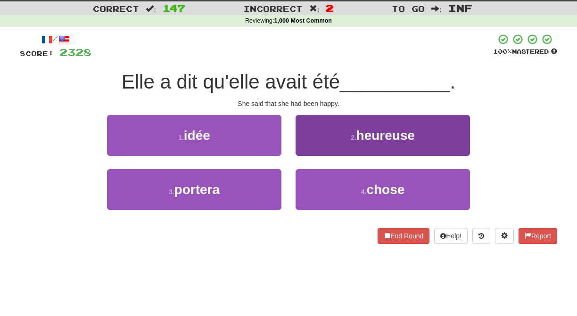
click at [296, 150] on button "2 . heureuse" at bounding box center [382, 135] width 174 height 41
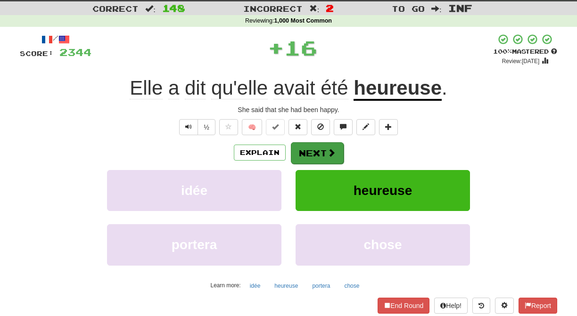
click at [305, 152] on button "Next" at bounding box center [317, 153] width 53 height 22
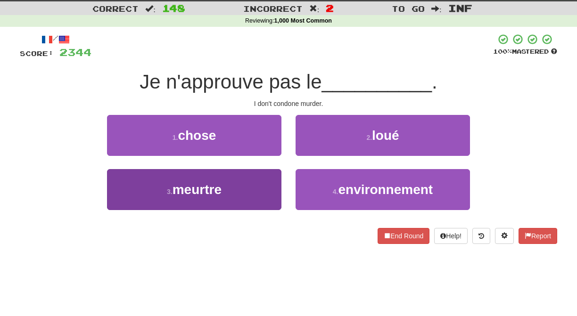
click at [251, 191] on button "3 . meurtre" at bounding box center [194, 189] width 174 height 41
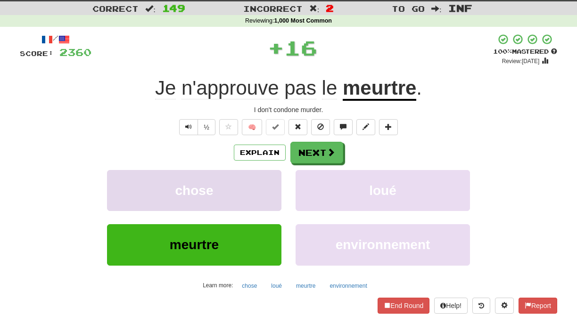
click at [251, 190] on button "chose" at bounding box center [194, 190] width 174 height 41
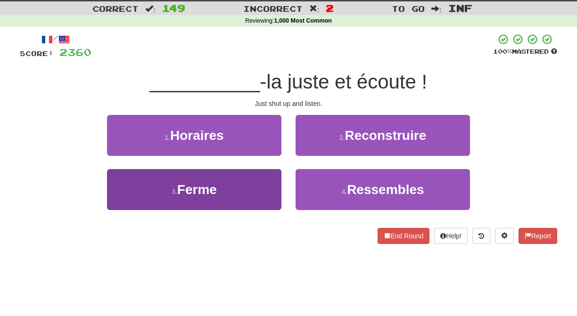
click at [261, 180] on button "3 . Ferme" at bounding box center [194, 189] width 174 height 41
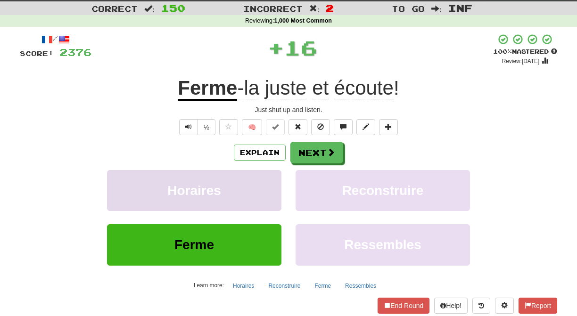
click at [262, 181] on button "Horaires" at bounding box center [194, 190] width 174 height 41
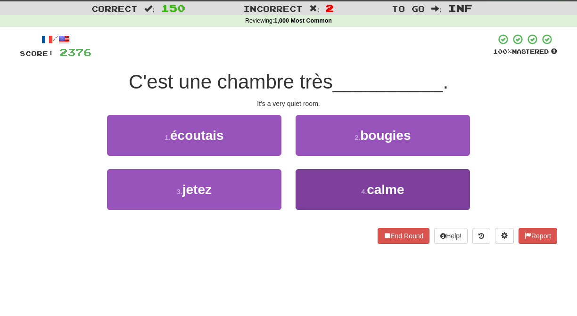
click at [296, 176] on button "4 . calme" at bounding box center [382, 189] width 174 height 41
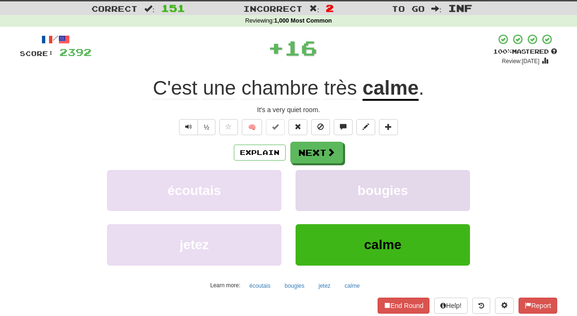
click at [297, 176] on button "bougies" at bounding box center [382, 190] width 174 height 41
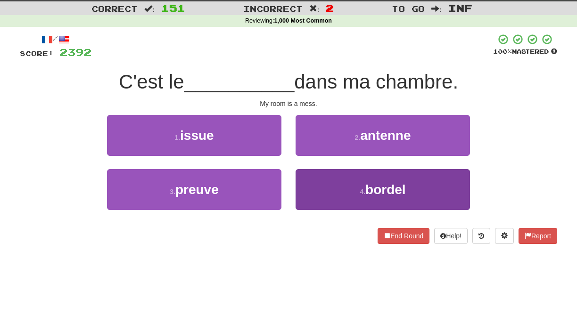
click at [303, 179] on button "4 . bordel" at bounding box center [382, 189] width 174 height 41
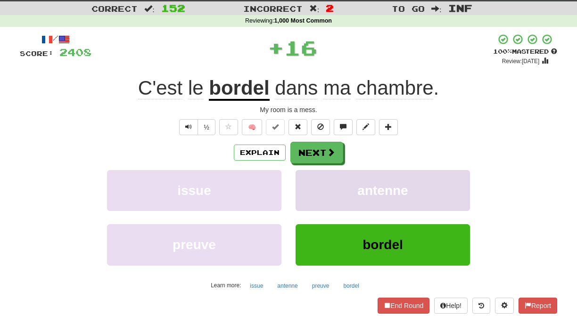
click at [303, 179] on button "antenne" at bounding box center [382, 190] width 174 height 41
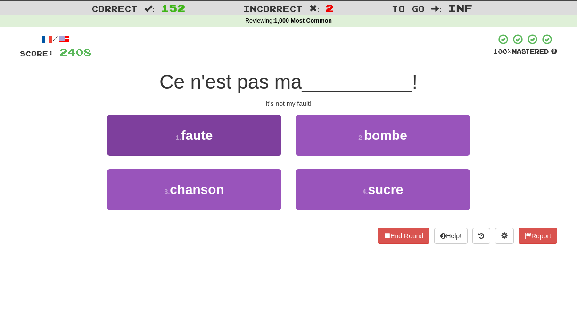
click at [264, 140] on button "1 . faute" at bounding box center [194, 135] width 174 height 41
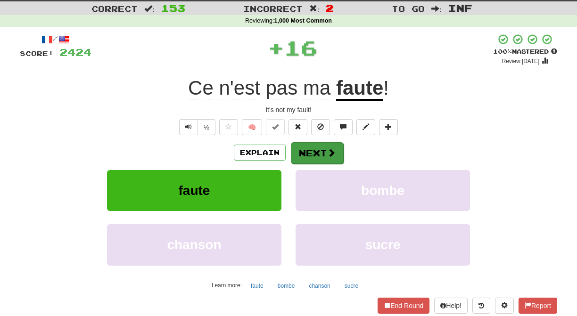
click at [316, 148] on button "Next" at bounding box center [317, 153] width 53 height 22
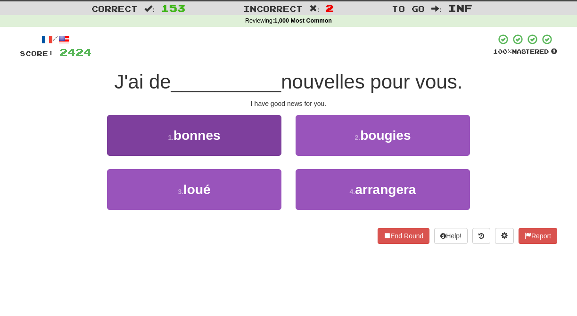
click at [265, 142] on button "1 . bonnes" at bounding box center [194, 135] width 174 height 41
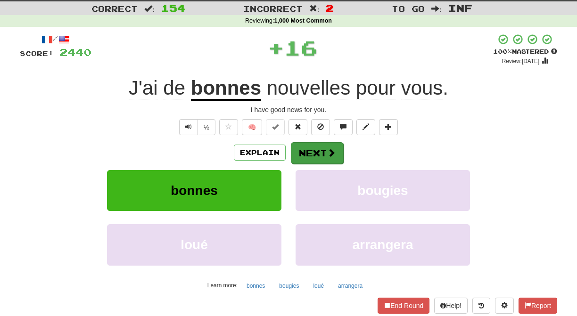
click at [299, 147] on button "Next" at bounding box center [317, 153] width 53 height 22
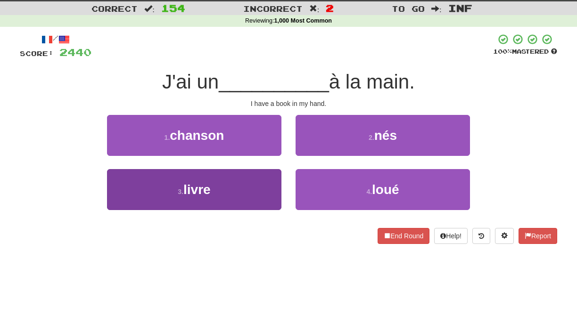
click at [274, 182] on button "3 . livre" at bounding box center [194, 189] width 174 height 41
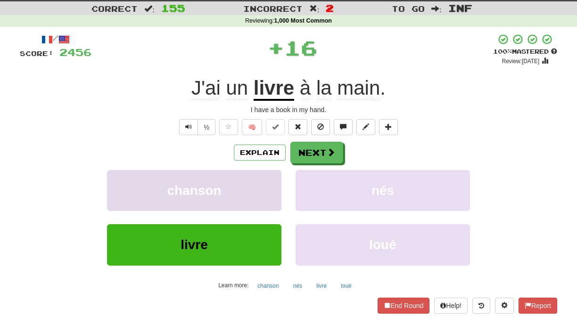
click at [274, 181] on button "chanson" at bounding box center [194, 190] width 174 height 41
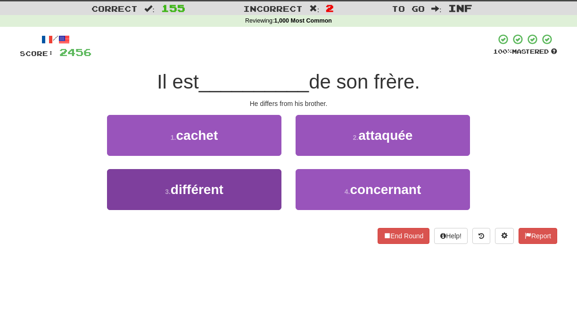
click at [270, 182] on button "3 . différent" at bounding box center [194, 189] width 174 height 41
click at [270, 156] on button "1 . cachet" at bounding box center [194, 135] width 174 height 41
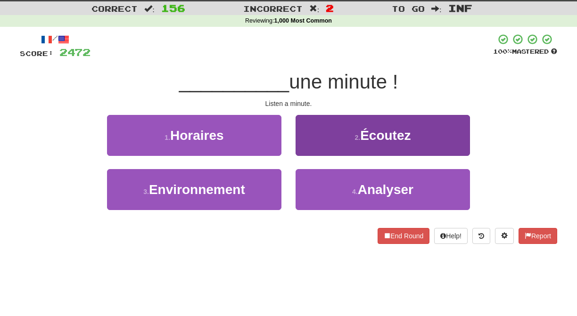
click at [315, 155] on button "2 . Écoutez" at bounding box center [382, 135] width 174 height 41
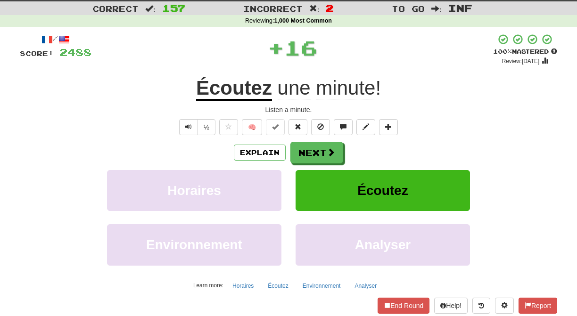
click at [310, 155] on button "Next" at bounding box center [316, 153] width 53 height 22
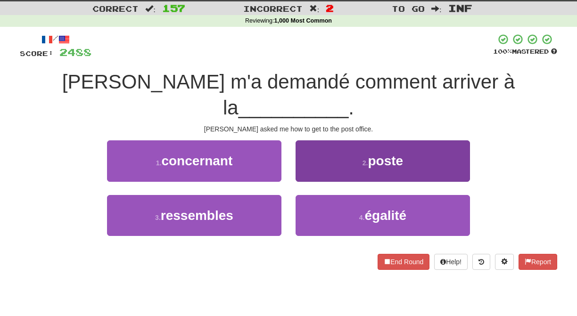
click at [308, 147] on button "2 . poste" at bounding box center [382, 160] width 174 height 41
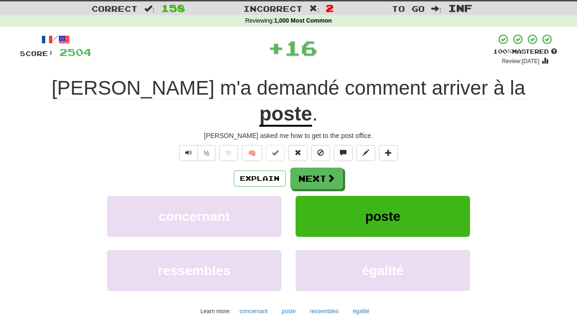
click at [309, 168] on button "Next" at bounding box center [316, 179] width 53 height 22
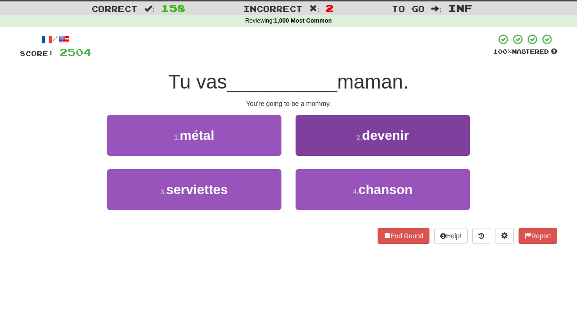
click at [304, 150] on button "2 . devenir" at bounding box center [382, 135] width 174 height 41
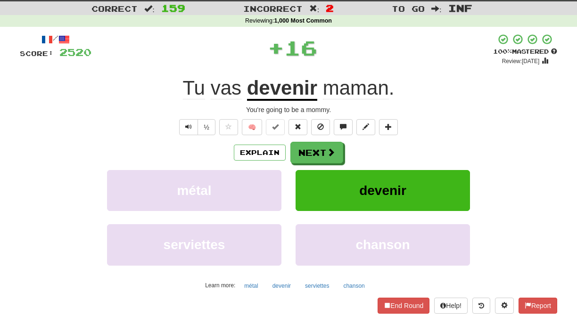
click at [304, 150] on button "Next" at bounding box center [316, 153] width 53 height 22
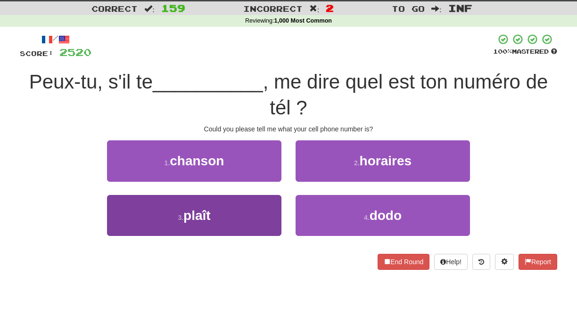
click at [267, 206] on button "3 . plaît" at bounding box center [194, 215] width 174 height 41
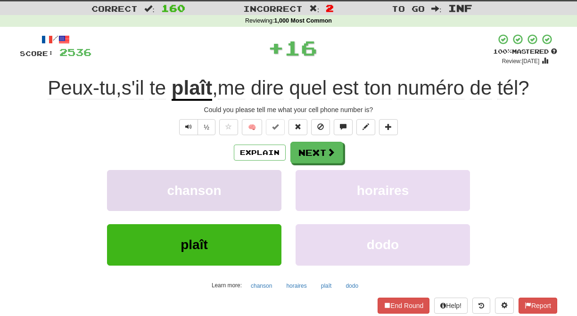
click at [267, 206] on button "chanson" at bounding box center [194, 190] width 174 height 41
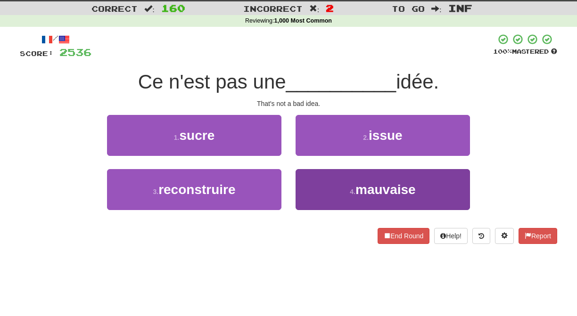
click at [306, 184] on button "4 . mauvaise" at bounding box center [382, 189] width 174 height 41
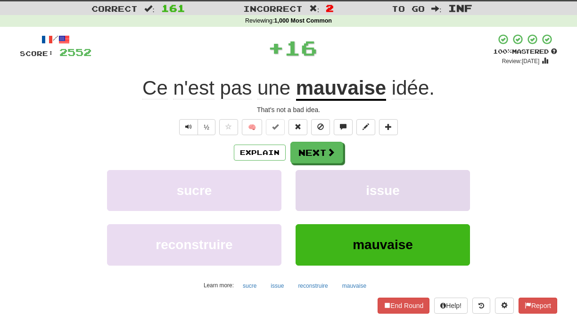
click at [302, 184] on button "issue" at bounding box center [382, 190] width 174 height 41
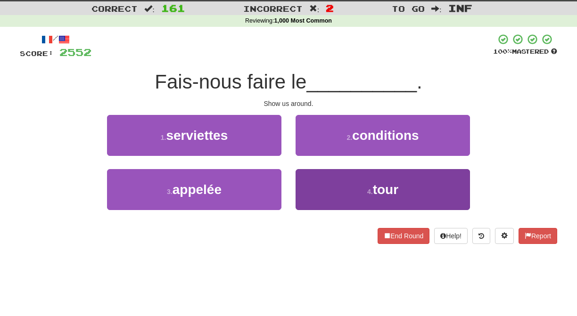
click at [304, 187] on button "4 . tour" at bounding box center [382, 189] width 174 height 41
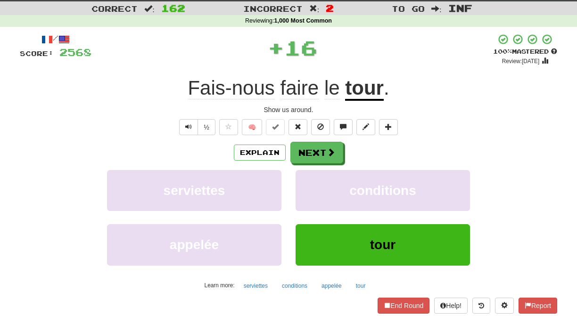
click at [304, 187] on button "conditions" at bounding box center [382, 190] width 174 height 41
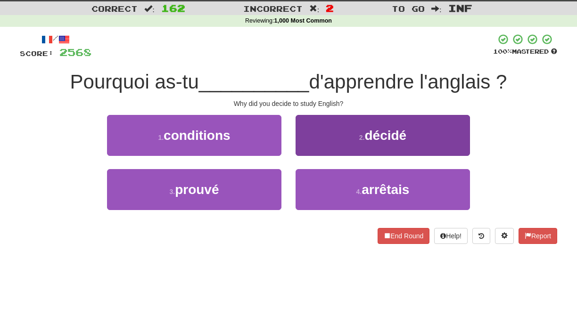
click at [306, 149] on button "2 . décidé" at bounding box center [382, 135] width 174 height 41
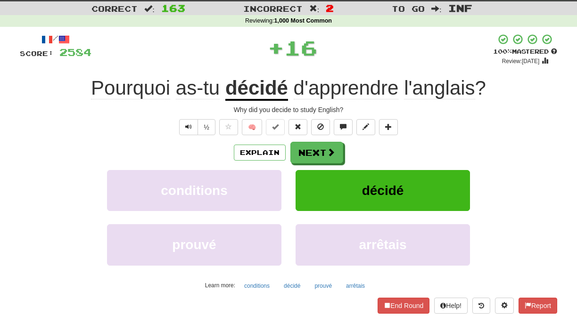
click at [306, 149] on button "Next" at bounding box center [316, 153] width 53 height 22
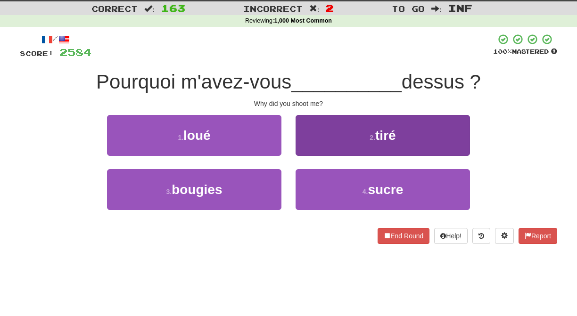
click at [306, 149] on button "2 . tiré" at bounding box center [382, 135] width 174 height 41
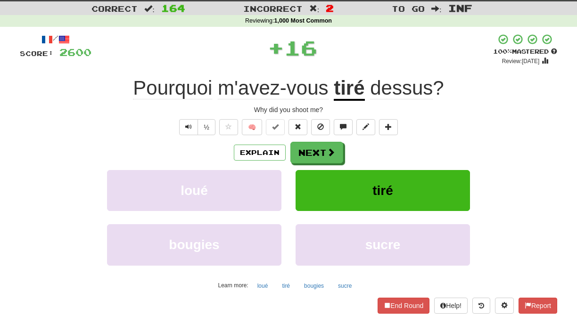
click at [305, 150] on button "Next" at bounding box center [316, 153] width 53 height 22
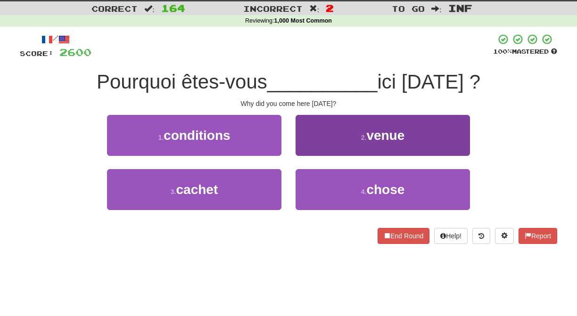
click at [308, 150] on button "2 . venue" at bounding box center [382, 135] width 174 height 41
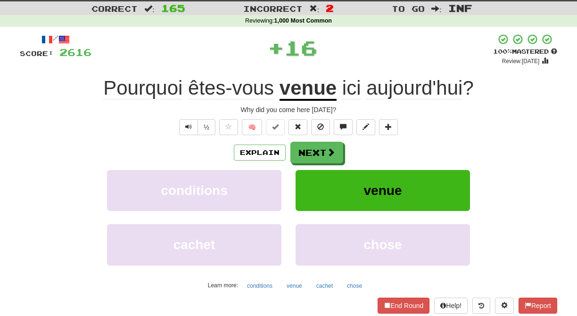
click at [307, 150] on button "Next" at bounding box center [316, 153] width 53 height 22
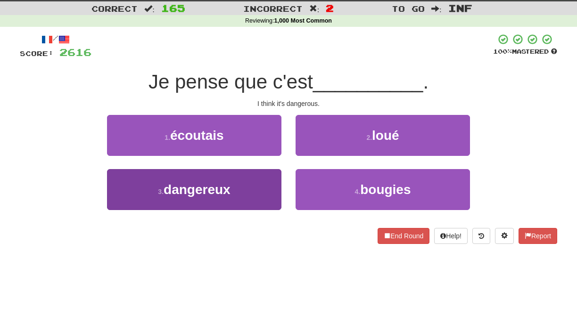
click at [265, 177] on button "3 . dangereux" at bounding box center [194, 189] width 174 height 41
click at [265, 156] on button "1 . écoutais" at bounding box center [194, 135] width 174 height 41
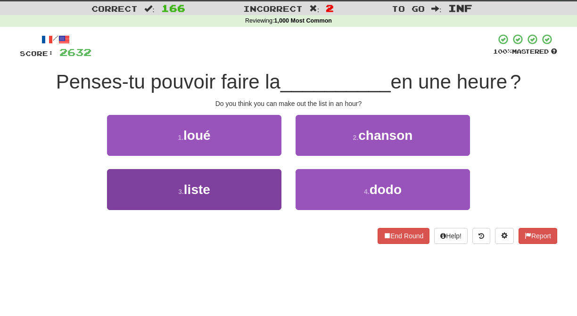
click at [265, 182] on button "3 . liste" at bounding box center [194, 189] width 174 height 41
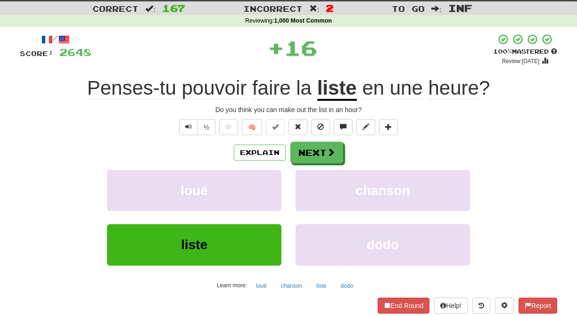
click at [265, 182] on button "loué" at bounding box center [194, 190] width 174 height 41
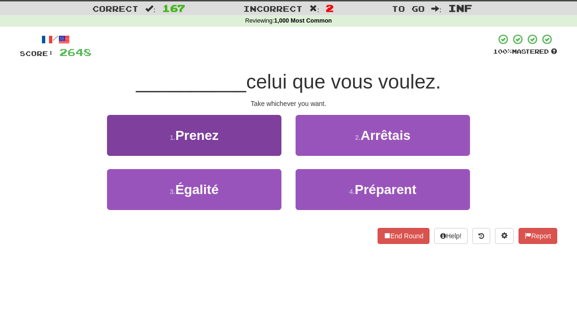
drag, startPoint x: 265, startPoint y: 147, endPoint x: 269, endPoint y: 150, distance: 5.1
click at [269, 150] on button "1 . Prenez" at bounding box center [194, 135] width 174 height 41
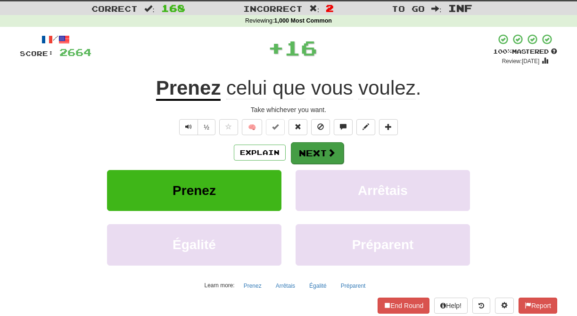
click at [296, 150] on button "Next" at bounding box center [317, 153] width 53 height 22
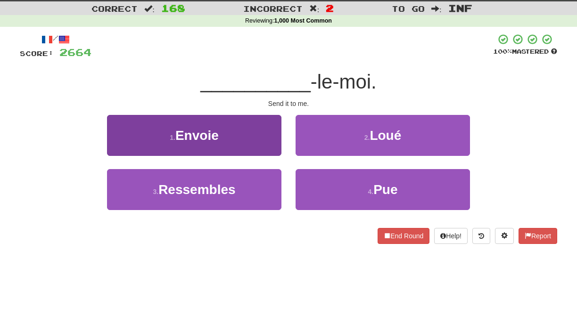
click at [265, 147] on button "1 . Envoie" at bounding box center [194, 135] width 174 height 41
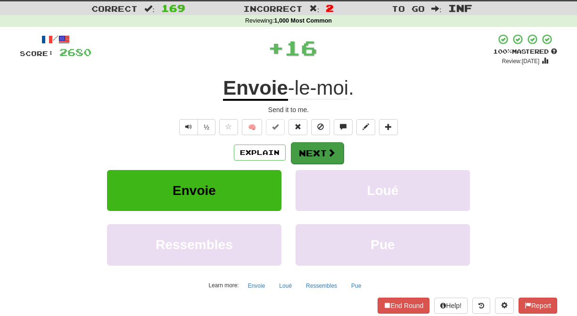
click at [301, 150] on button "Next" at bounding box center [317, 153] width 53 height 22
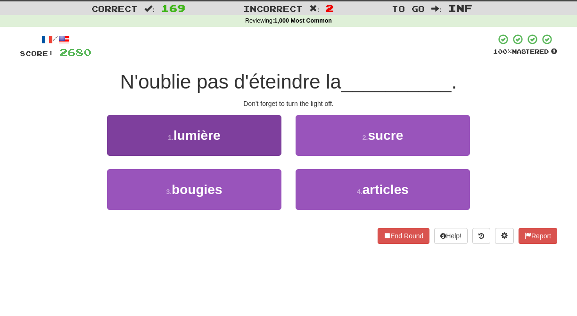
click at [263, 147] on button "1 . lumière" at bounding box center [194, 135] width 174 height 41
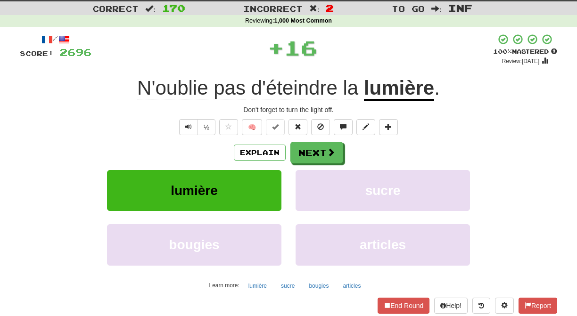
click at [305, 148] on button "Next" at bounding box center [316, 153] width 53 height 22
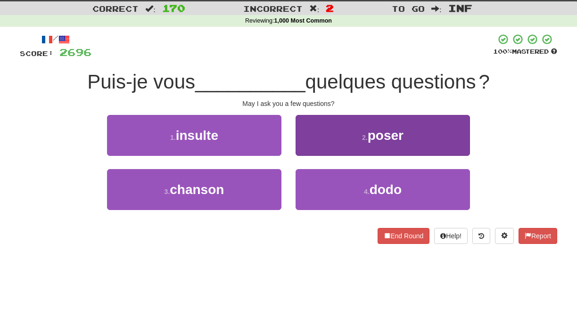
click at [311, 152] on button "2 . poser" at bounding box center [382, 135] width 174 height 41
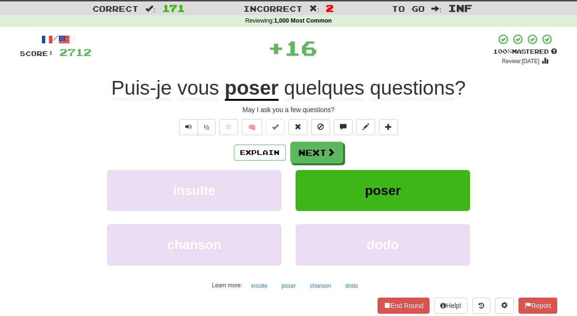
click at [311, 152] on button "Next" at bounding box center [316, 153] width 53 height 22
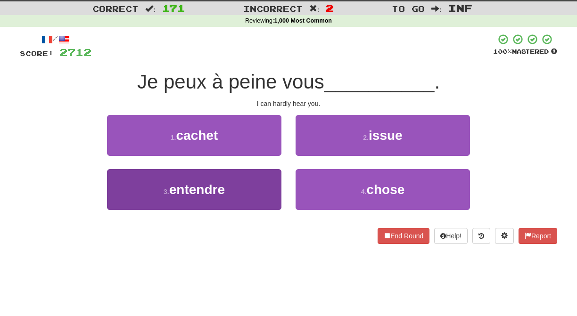
click at [262, 190] on button "3 . entendre" at bounding box center [194, 189] width 174 height 41
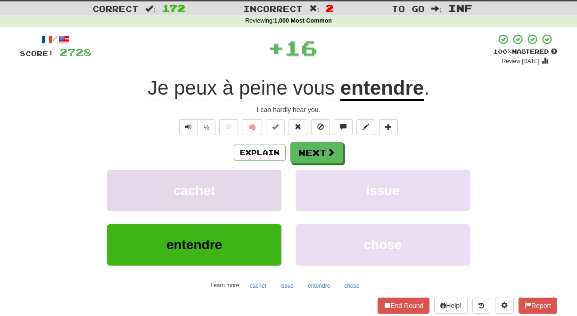
click at [263, 190] on button "cachet" at bounding box center [194, 190] width 174 height 41
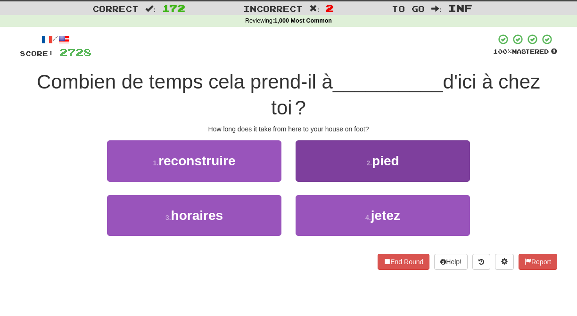
click at [306, 170] on button "2 . pied" at bounding box center [382, 160] width 174 height 41
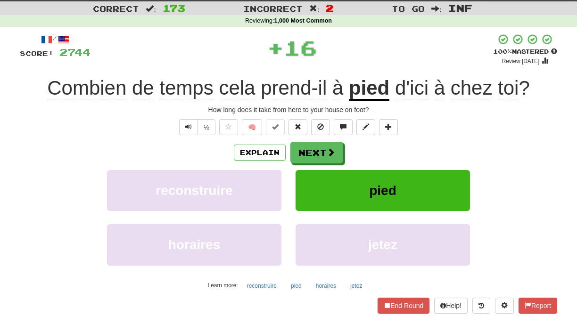
click at [306, 173] on button "pied" at bounding box center [382, 190] width 174 height 41
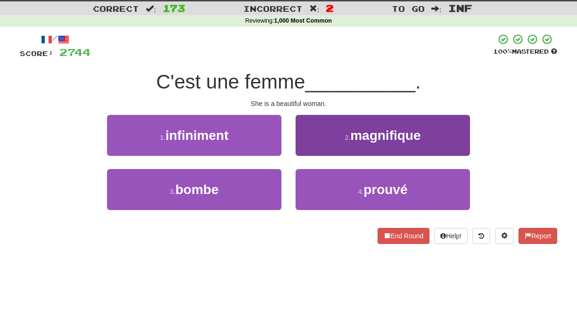
click at [311, 147] on button "2 . magnifique" at bounding box center [382, 135] width 174 height 41
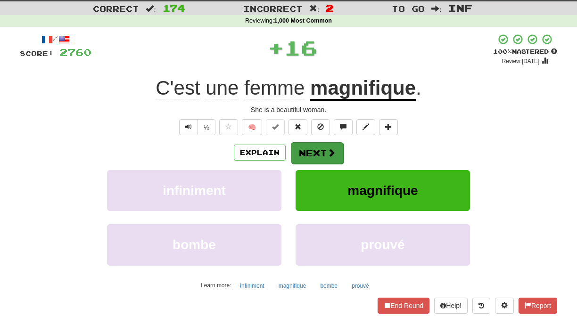
click at [310, 147] on button "Next" at bounding box center [317, 153] width 53 height 22
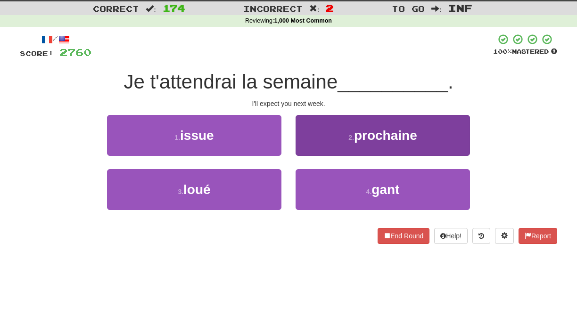
click at [310, 150] on button "2 . prochaine" at bounding box center [382, 135] width 174 height 41
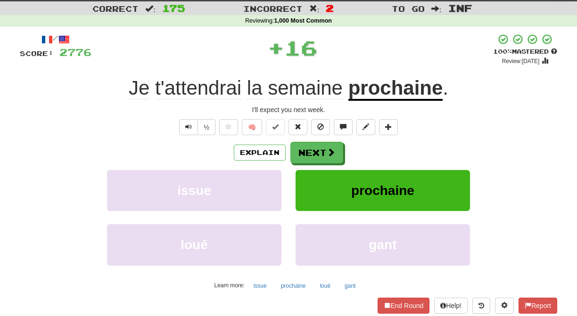
click at [310, 151] on button "Next" at bounding box center [316, 153] width 53 height 22
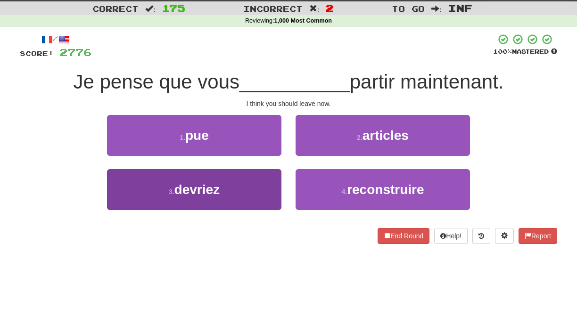
click at [257, 193] on button "3 . devriez" at bounding box center [194, 189] width 174 height 41
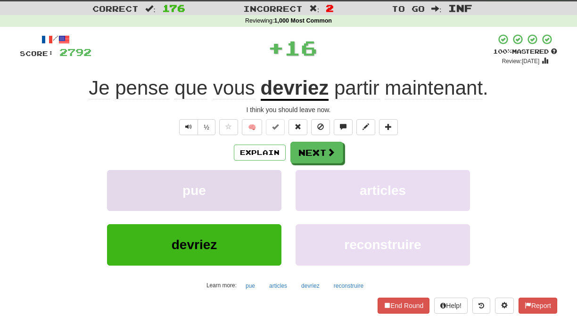
click at [259, 191] on button "pue" at bounding box center [194, 190] width 174 height 41
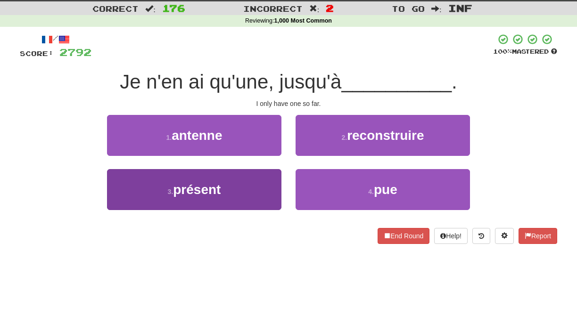
click at [273, 181] on button "3 . présent" at bounding box center [194, 189] width 174 height 41
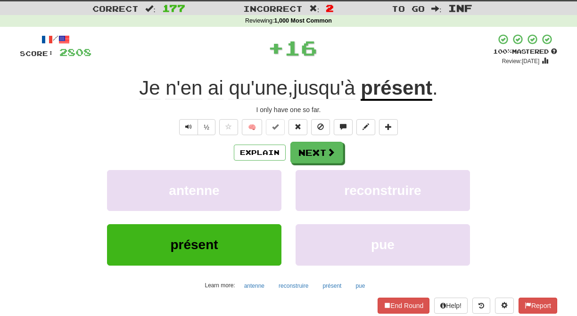
click at [273, 181] on button "antenne" at bounding box center [194, 190] width 174 height 41
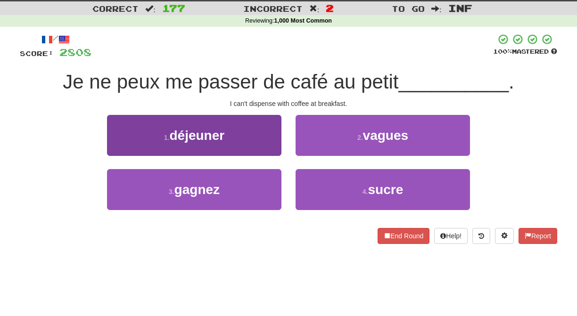
click at [272, 145] on button "1 . déjeuner" at bounding box center [194, 135] width 174 height 41
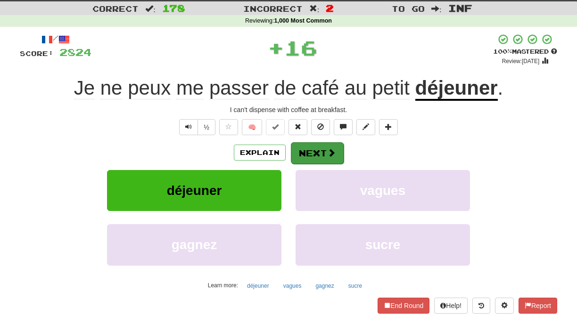
click at [294, 147] on button "Next" at bounding box center [317, 153] width 53 height 22
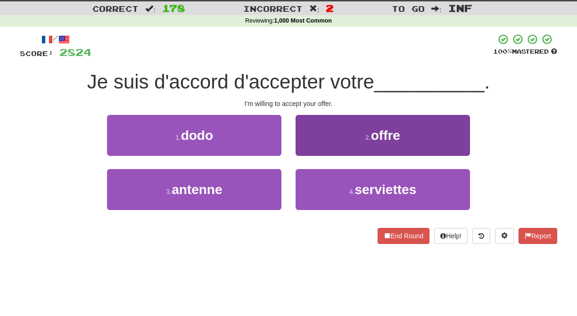
click at [300, 146] on button "2 . offre" at bounding box center [382, 135] width 174 height 41
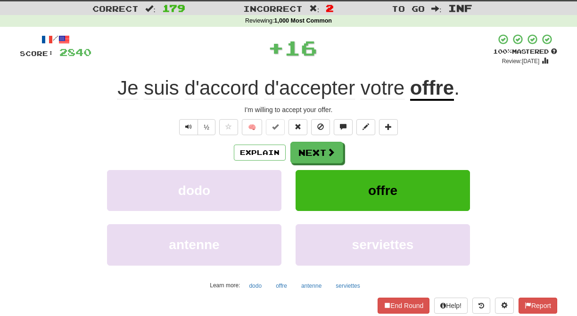
click at [300, 146] on button "Next" at bounding box center [316, 153] width 53 height 22
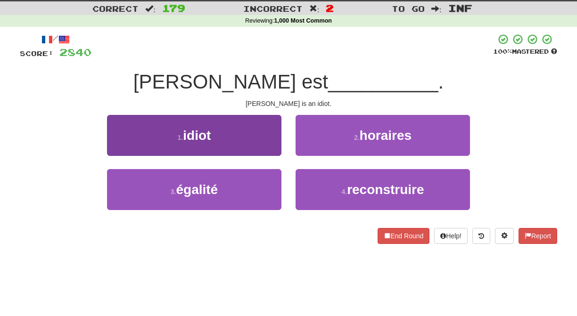
click at [269, 145] on button "1 . idiot" at bounding box center [194, 135] width 174 height 41
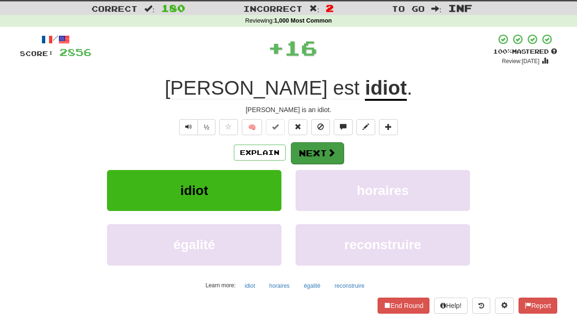
click at [303, 150] on button "Next" at bounding box center [317, 153] width 53 height 22
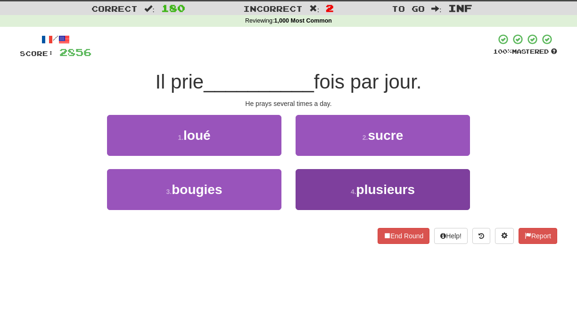
click at [304, 182] on button "4 . plusieurs" at bounding box center [382, 189] width 174 height 41
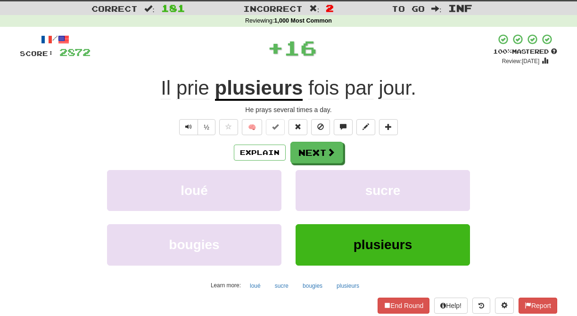
click at [304, 182] on button "sucre" at bounding box center [382, 190] width 174 height 41
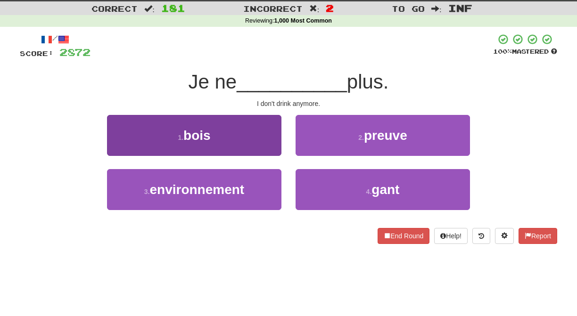
click at [276, 143] on button "1 . bois" at bounding box center [194, 135] width 174 height 41
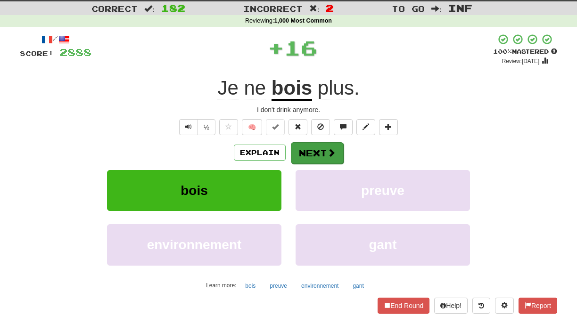
click at [305, 148] on button "Next" at bounding box center [317, 153] width 53 height 22
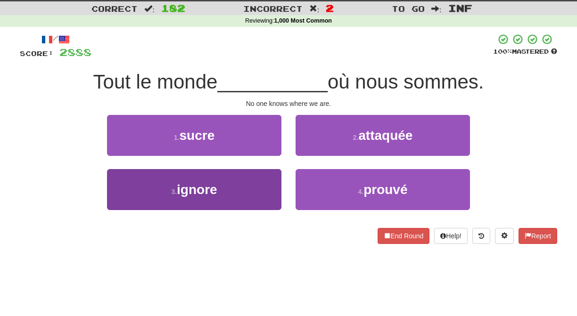
click at [265, 186] on button "3 . ignore" at bounding box center [194, 189] width 174 height 41
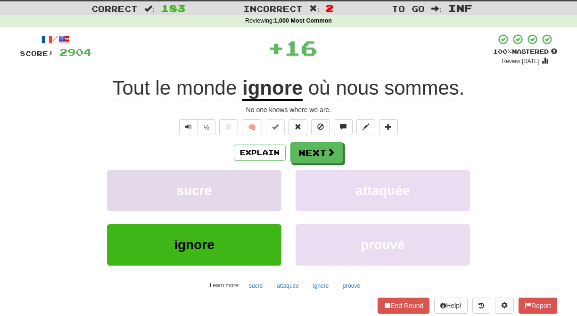
click at [265, 185] on button "sucre" at bounding box center [194, 190] width 174 height 41
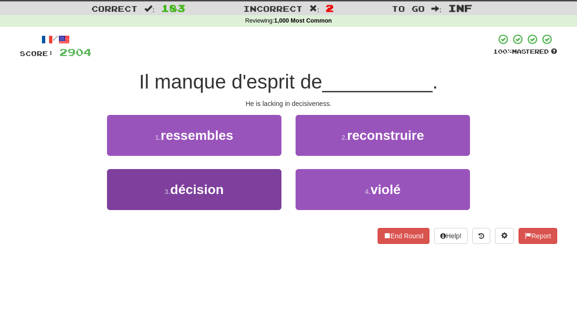
click at [271, 180] on button "3 . décision" at bounding box center [194, 189] width 174 height 41
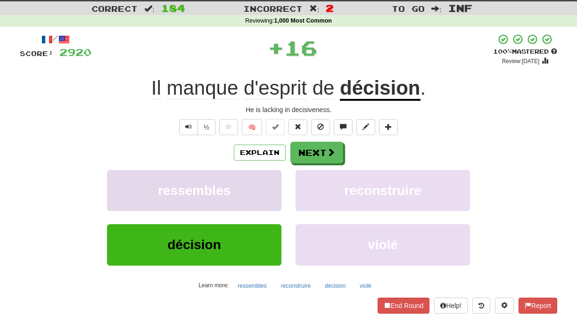
click at [270, 180] on button "ressembles" at bounding box center [194, 190] width 174 height 41
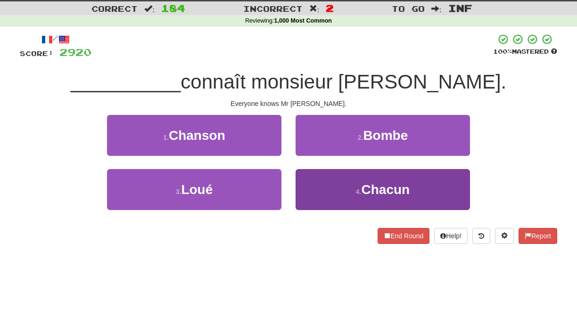
click at [305, 175] on button "4 . Chacun" at bounding box center [382, 189] width 174 height 41
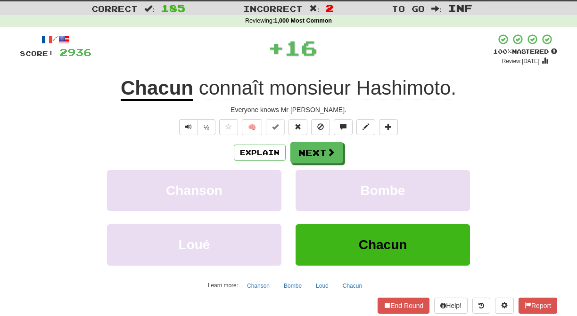
click at [305, 175] on button "Bombe" at bounding box center [382, 190] width 174 height 41
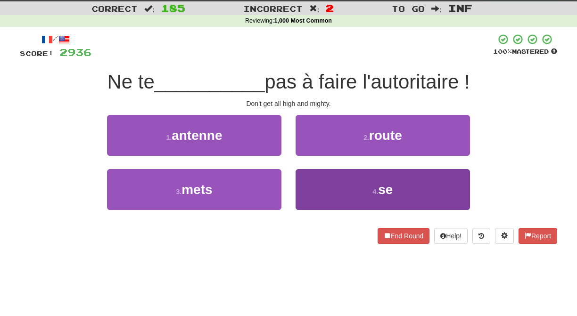
click at [303, 181] on button "4 . se" at bounding box center [382, 189] width 174 height 41
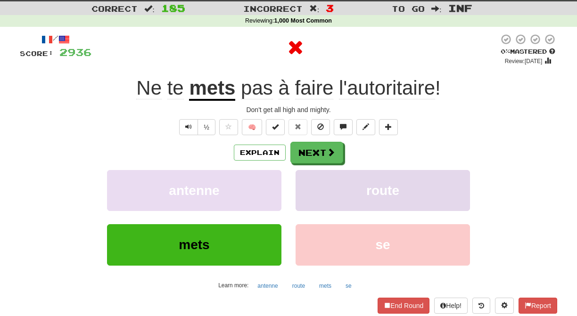
click at [304, 181] on button "route" at bounding box center [382, 190] width 174 height 41
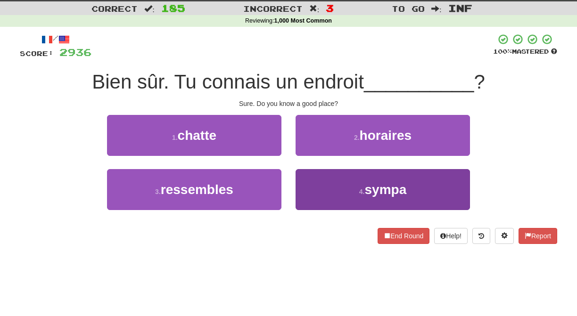
click at [316, 186] on button "4 . sympa" at bounding box center [382, 189] width 174 height 41
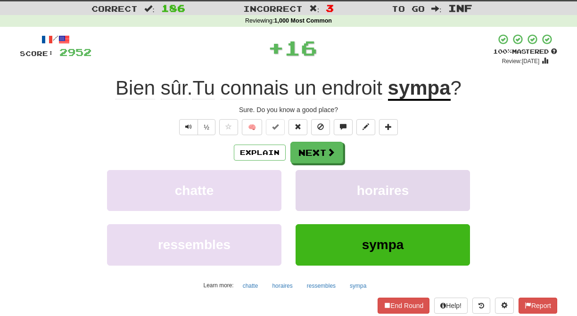
click at [316, 185] on button "horaires" at bounding box center [382, 190] width 174 height 41
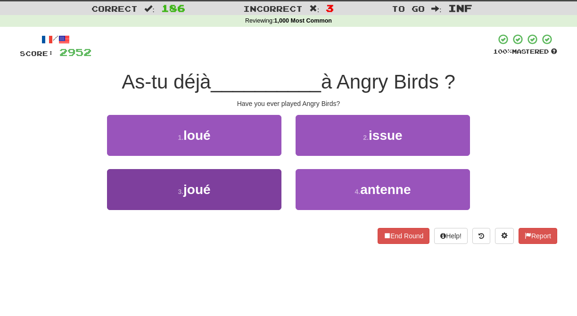
click at [261, 190] on button "3 . joué" at bounding box center [194, 189] width 174 height 41
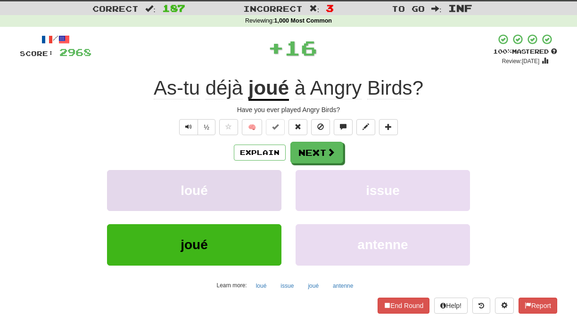
click at [262, 191] on button "loué" at bounding box center [194, 190] width 174 height 41
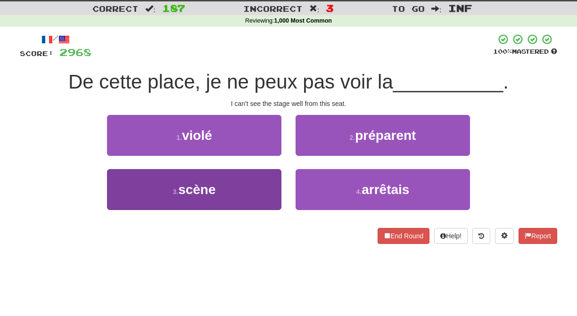
click at [254, 191] on button "3 . scène" at bounding box center [194, 189] width 174 height 41
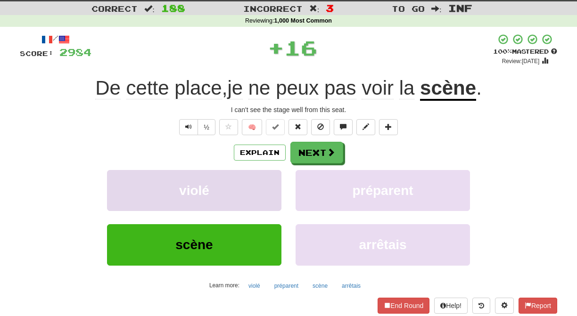
click at [256, 190] on button "violé" at bounding box center [194, 190] width 174 height 41
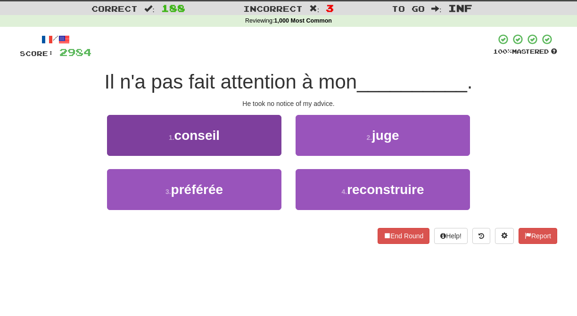
click at [261, 146] on button "1 . conseil" at bounding box center [194, 135] width 174 height 41
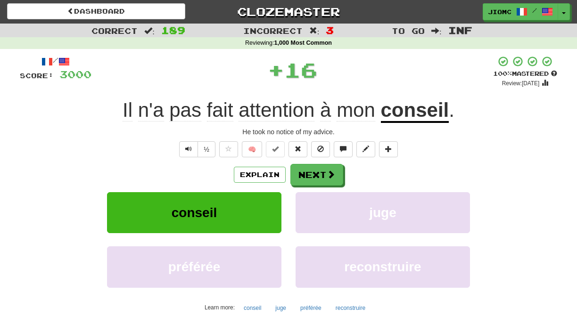
scroll to position [0, 0]
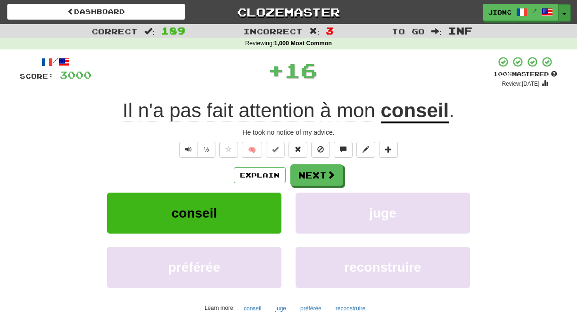
click at [564, 8] on button "Toggle Dropdown" at bounding box center [564, 12] width 12 height 17
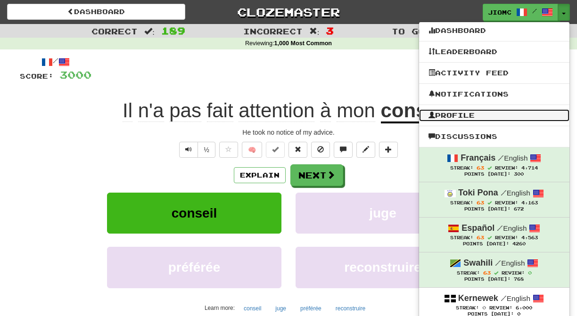
click at [481, 119] on link "Profile" at bounding box center [494, 115] width 150 height 12
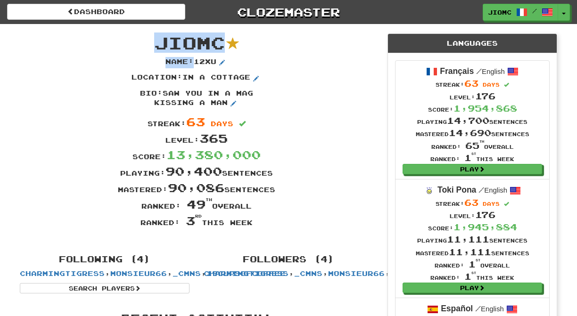
drag, startPoint x: 281, startPoint y: 230, endPoint x: 152, endPoint y: 44, distance: 226.8
click at [152, 44] on div "JioMc Name : 12xu Location : in a cottage Bio : saw you in a mag kissing a man …" at bounding box center [197, 134] width 368 height 221
click at [156, 38] on span "JioMc" at bounding box center [189, 43] width 71 height 20
drag, startPoint x: 156, startPoint y: 38, endPoint x: 254, endPoint y: 226, distance: 212.0
click at [254, 226] on div "JioMc Name : 12xu Location : in a cottage Bio : saw you in a mag kissing a man …" at bounding box center [197, 134] width 368 height 221
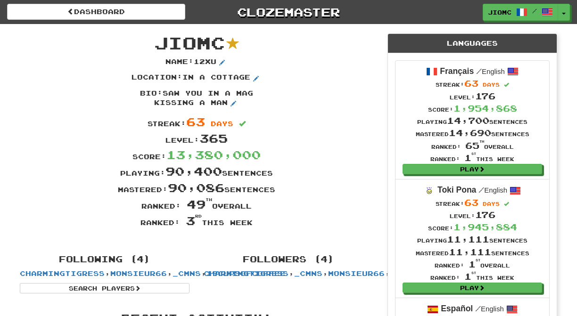
click at [254, 226] on div "Ranked: 3 rd this week" at bounding box center [197, 221] width 368 height 16
drag, startPoint x: 253, startPoint y: 224, endPoint x: 155, endPoint y: 44, distance: 204.9
click at [155, 44] on div "JioMc Name : 12xu Location : in a cottage Bio : saw you in a mag kissing a man …" at bounding box center [197, 134] width 368 height 221
click at [155, 44] on span "JioMc" at bounding box center [189, 43] width 71 height 20
drag, startPoint x: 157, startPoint y: 42, endPoint x: 253, endPoint y: 221, distance: 202.8
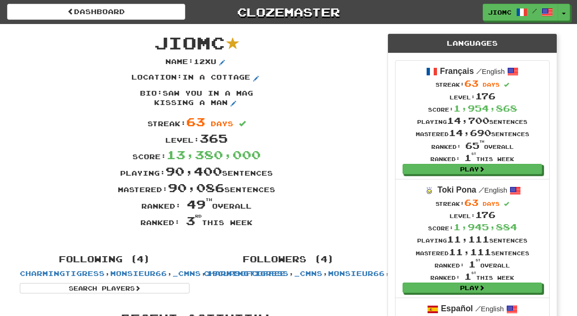
click at [253, 221] on div "JioMc Name : 12xu Location : in a cottage Bio : saw you in a mag kissing a man …" at bounding box center [197, 134] width 368 height 221
click at [253, 221] on div "Ranked: 3 rd this week" at bounding box center [197, 221] width 368 height 16
drag, startPoint x: 309, startPoint y: 228, endPoint x: 156, endPoint y: 37, distance: 244.4
click at [156, 37] on div "JioMc Name : 12xu Location : in a cottage Bio : saw you in a mag kissing a man …" at bounding box center [197, 134] width 368 height 221
click at [158, 41] on span "JioMc" at bounding box center [189, 43] width 71 height 20
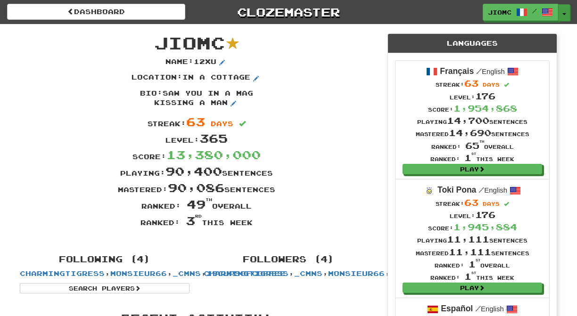
click at [564, 10] on button "Toggle Dropdown" at bounding box center [564, 12] width 12 height 17
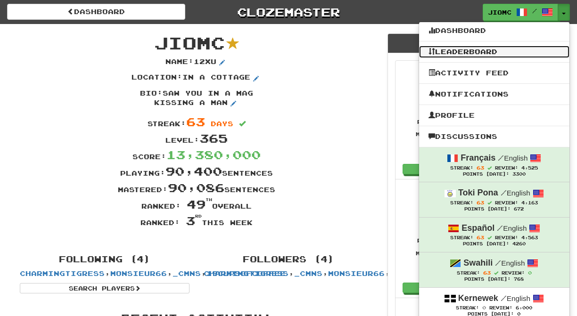
click at [513, 52] on link "Leaderboard" at bounding box center [494, 52] width 150 height 12
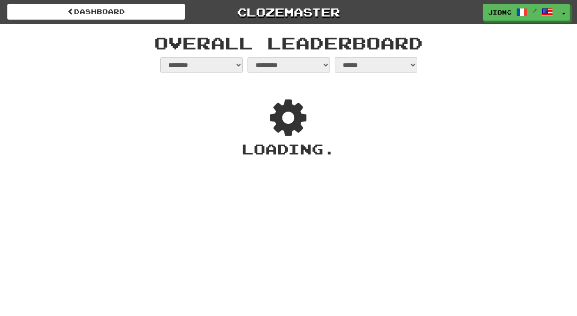
select select "**********"
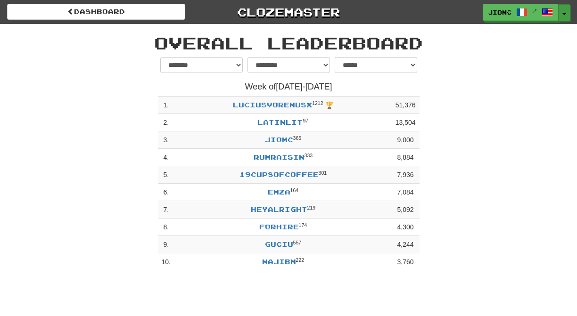
click at [564, 10] on button "Toggle Dropdown" at bounding box center [564, 12] width 12 height 17
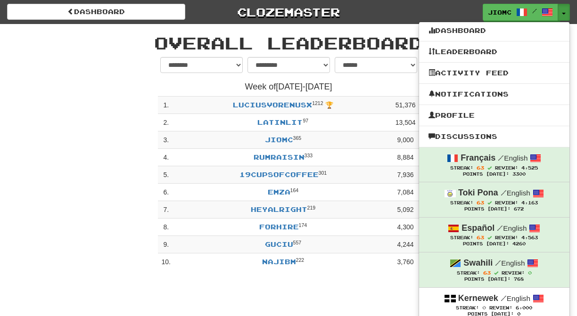
click at [381, 87] on h4 "Week of [DATE] - [DATE]" at bounding box center [289, 86] width 262 height 9
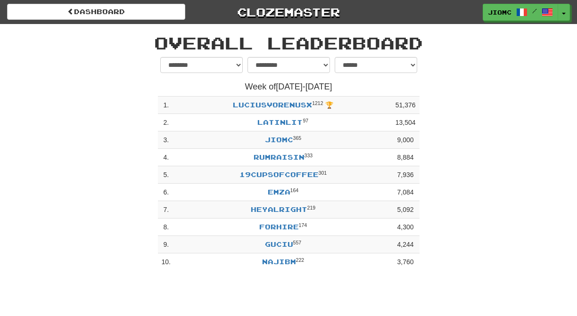
click at [380, 88] on h4 "Week of [DATE] - [DATE]" at bounding box center [289, 86] width 262 height 9
